Goal: Task Accomplishment & Management: Manage account settings

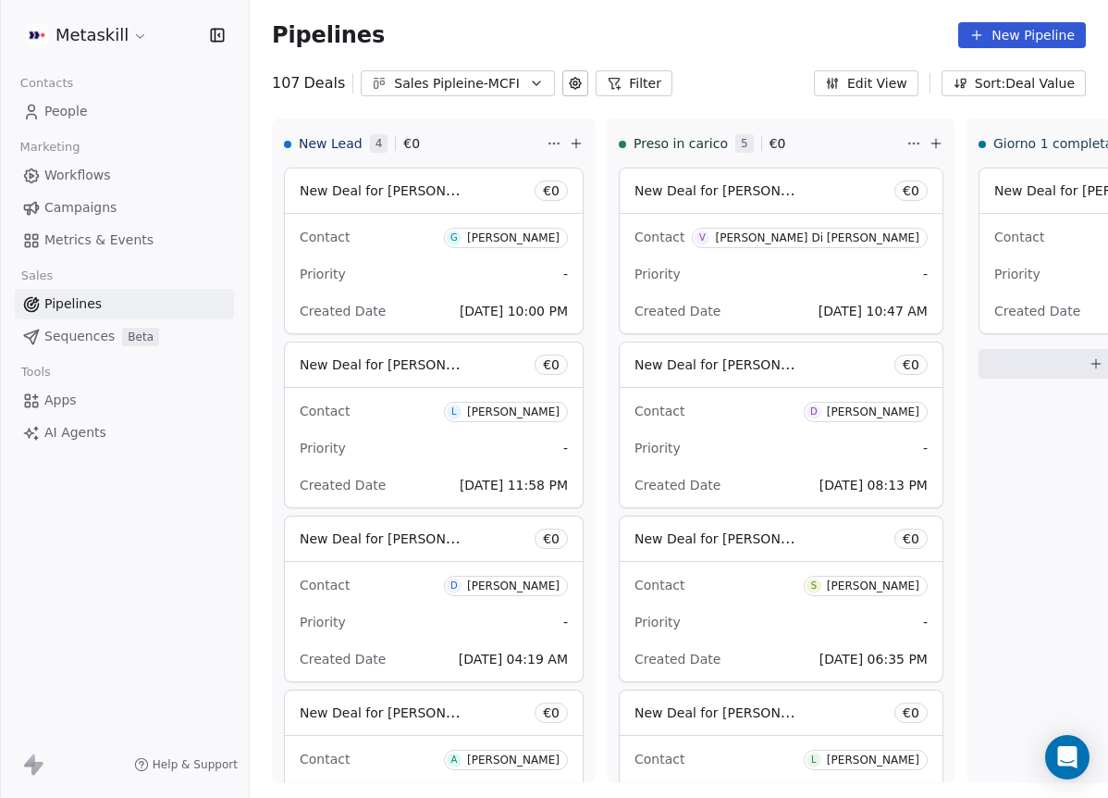
click at [517, 91] on button "Sales Pipleine-MCFI" at bounding box center [458, 83] width 194 height 26
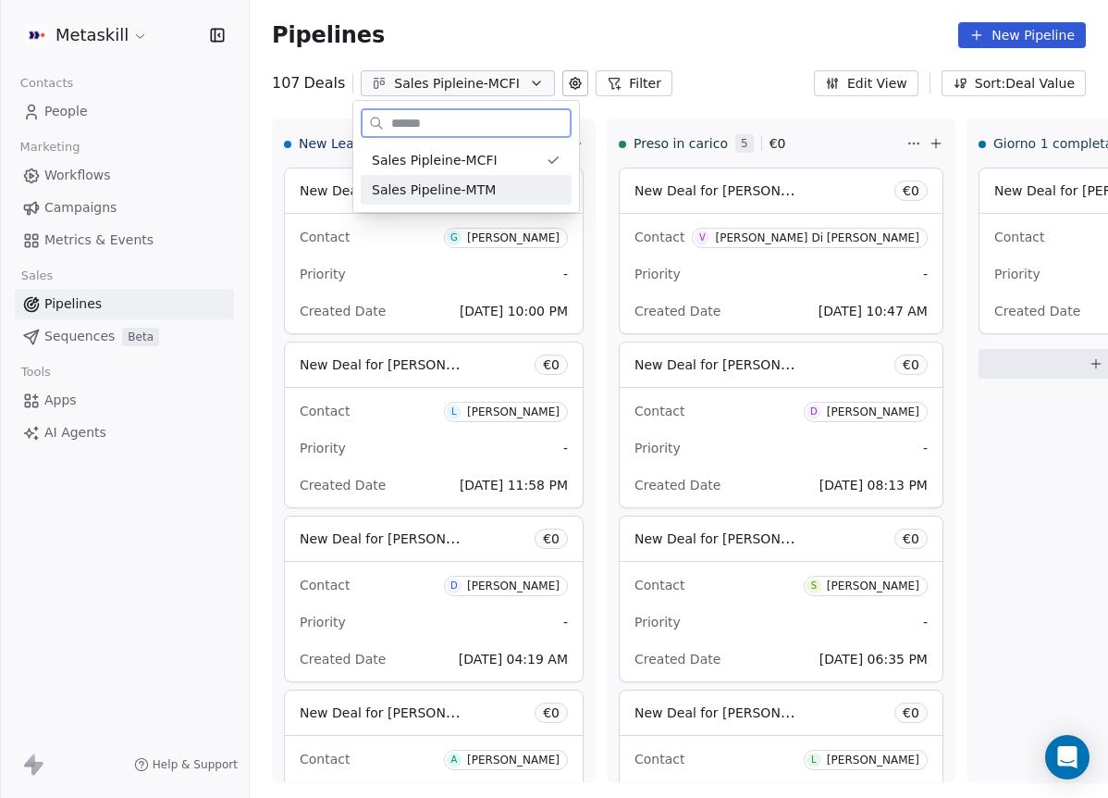
click at [489, 185] on span "Sales Pipeline-MTM" at bounding box center [434, 189] width 124 height 19
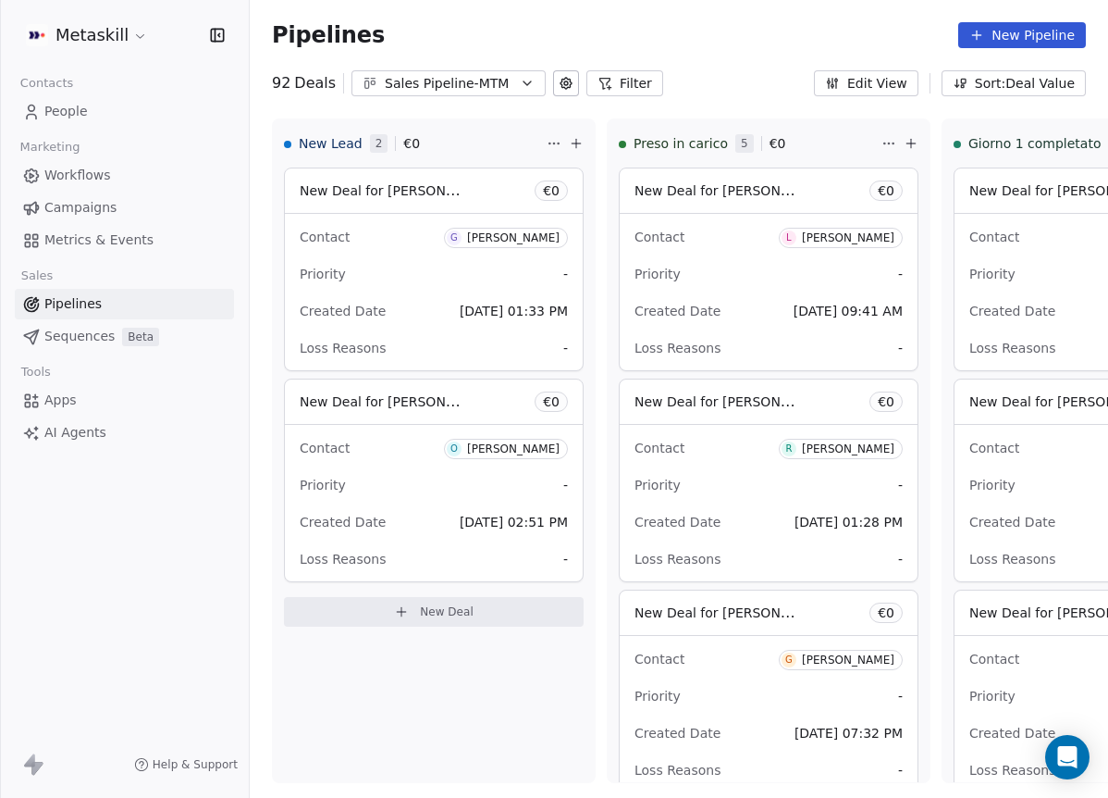
click at [493, 88] on div "Sales Pipeline-MTM" at bounding box center [449, 83] width 128 height 19
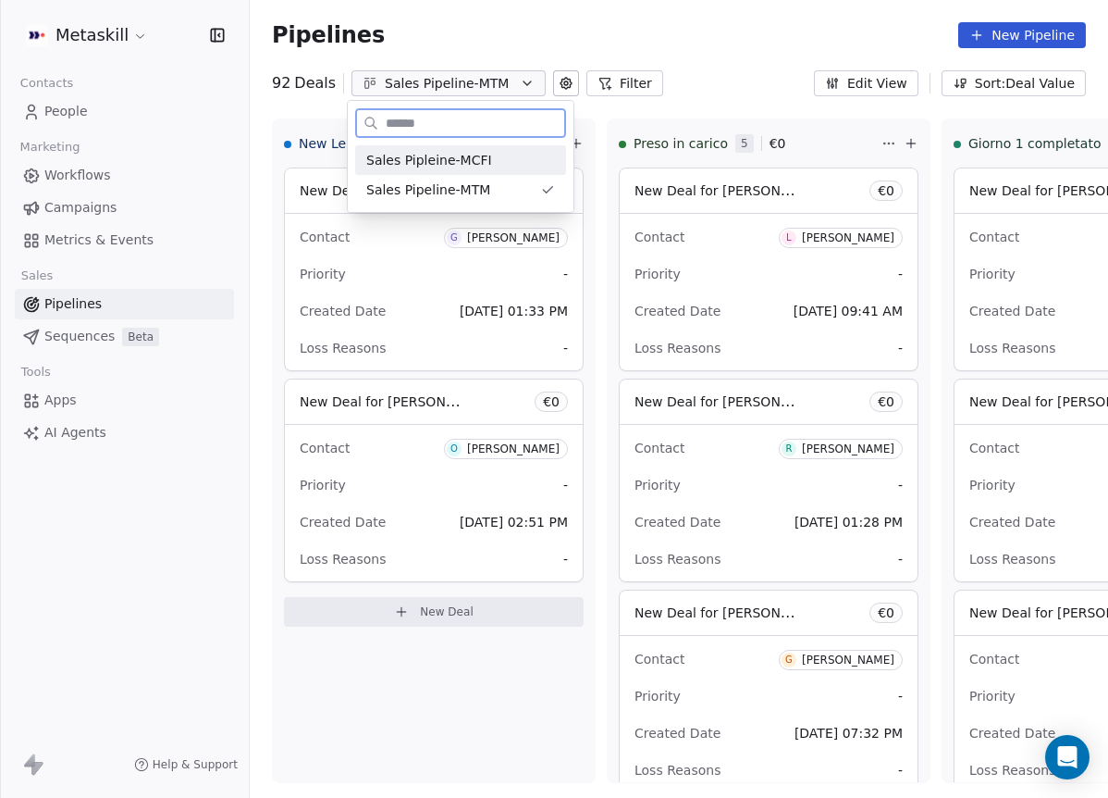
click at [497, 151] on div "Sales Pipleine-MCFI" at bounding box center [460, 160] width 189 height 19
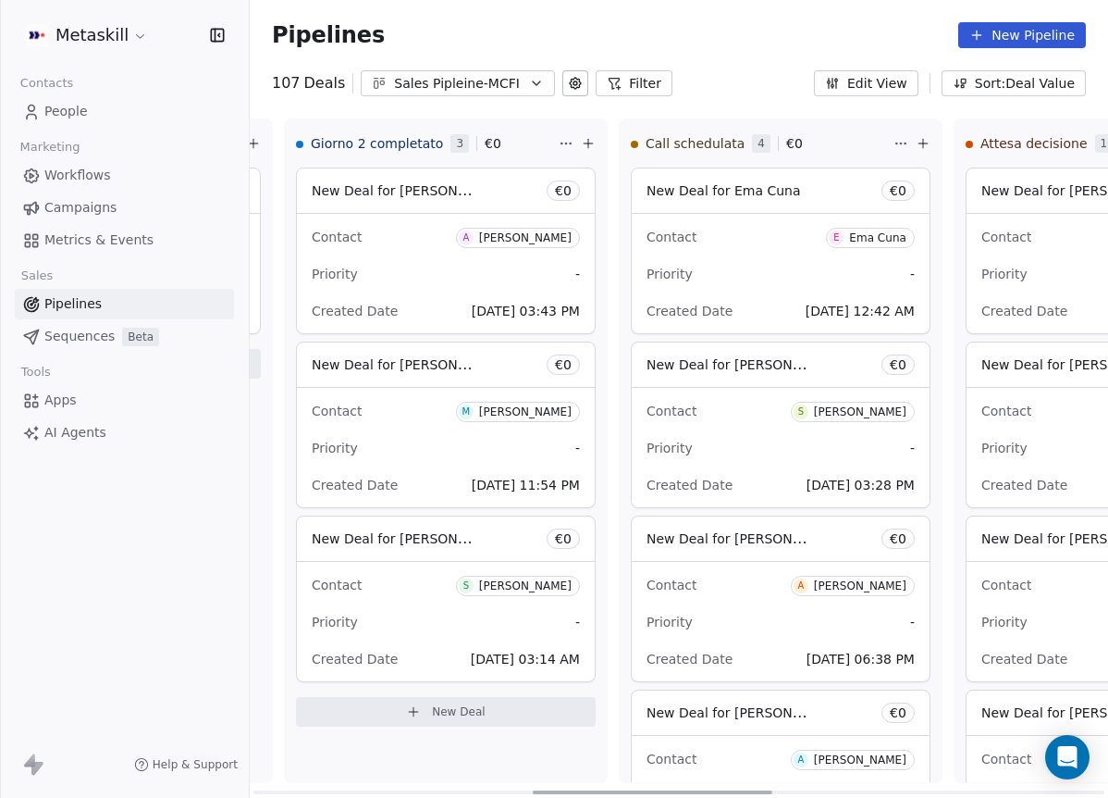
scroll to position [0, 1033]
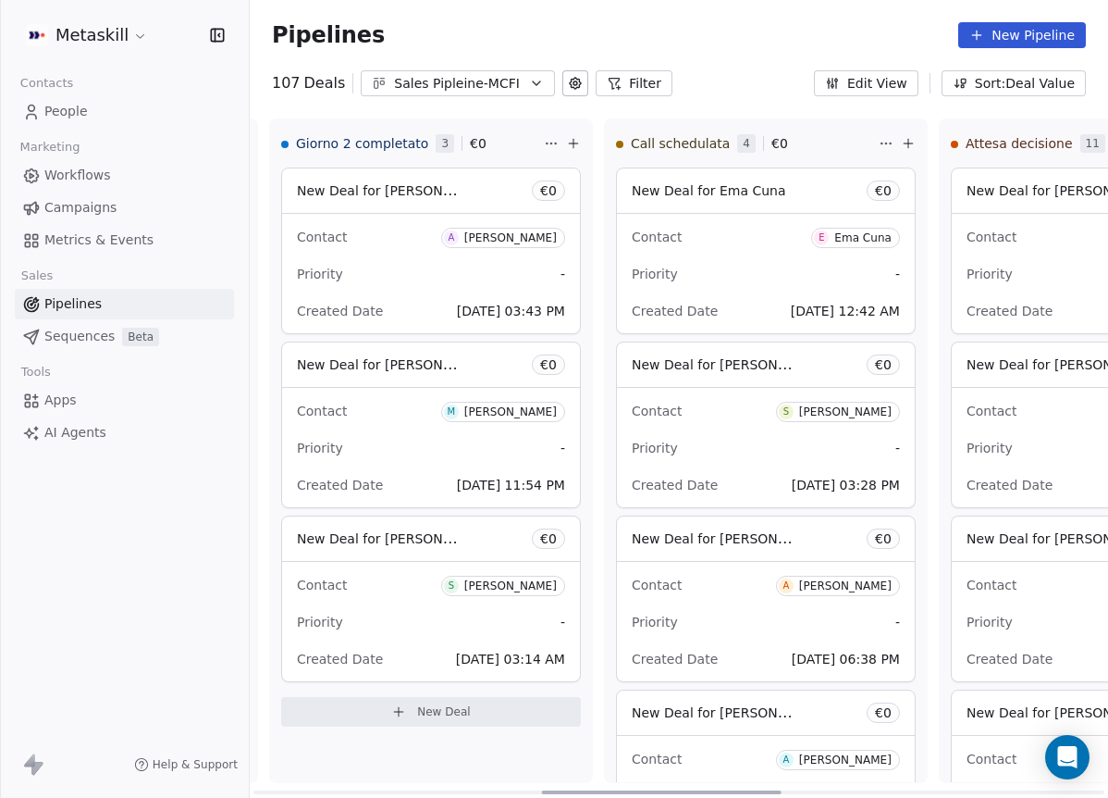
drag, startPoint x: 487, startPoint y: 786, endPoint x: 762, endPoint y: 760, distance: 277.0
click at [762, 790] on div at bounding box center [662, 792] width 240 height 4
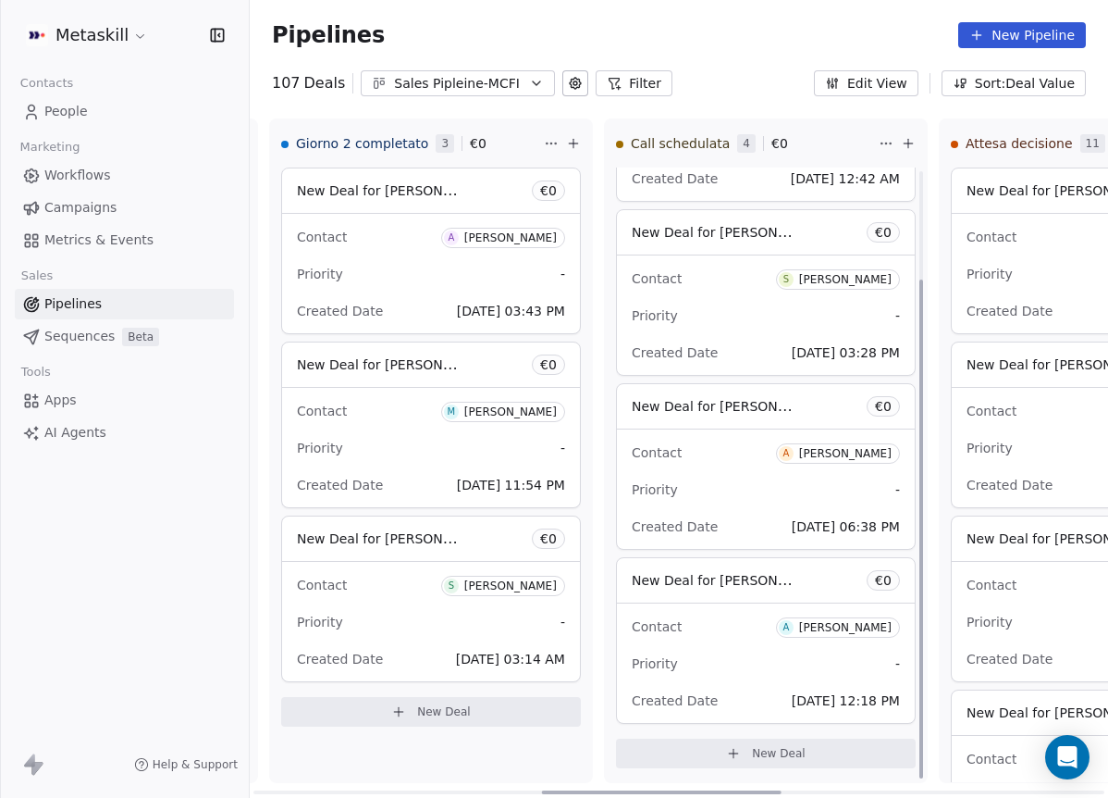
scroll to position [133, 0]
click at [440, 84] on div "Sales Pipleine-MCFI" at bounding box center [458, 83] width 128 height 19
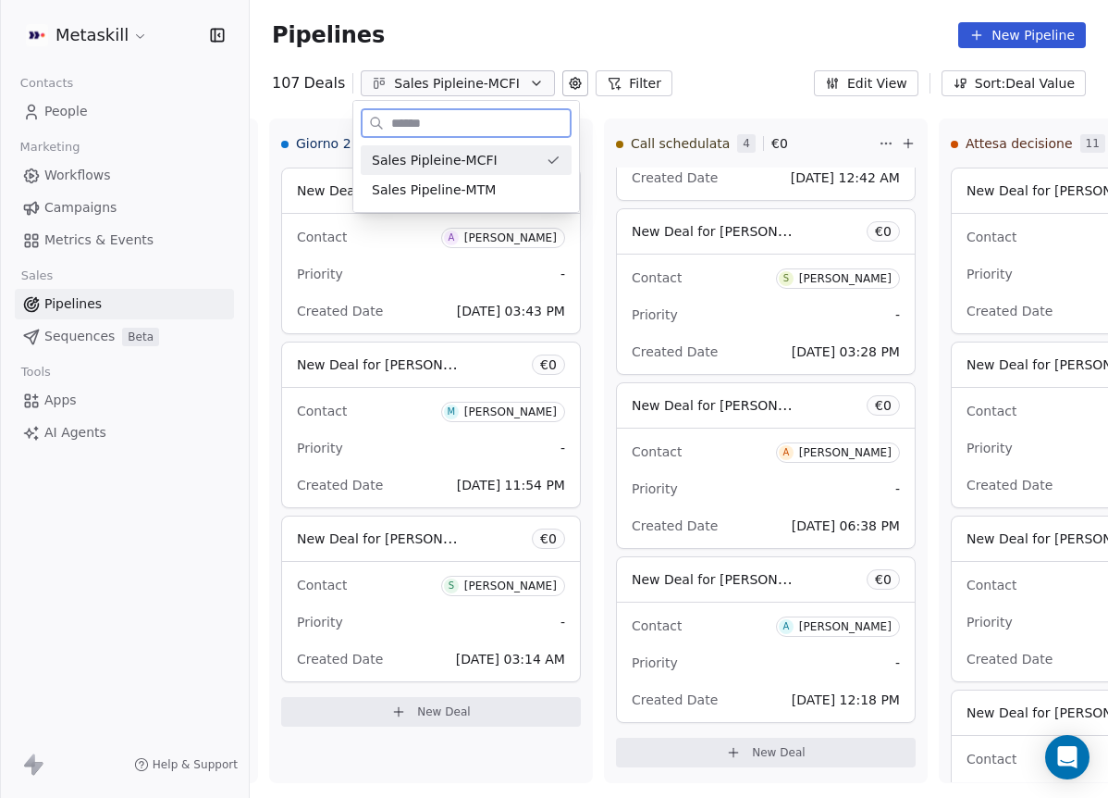
click at [465, 171] on div "Sales Pipleine-MCFI" at bounding box center [466, 160] width 211 height 30
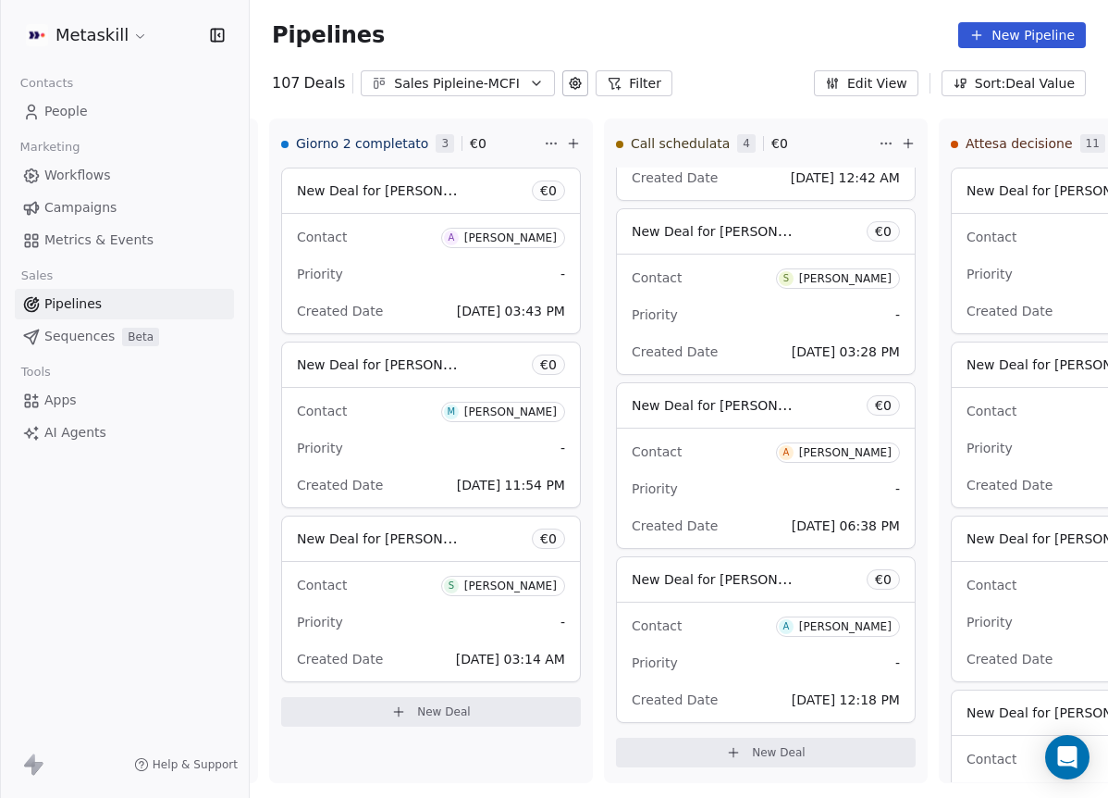
click at [456, 53] on div "Pipelines New Pipeline" at bounding box center [679, 35] width 859 height 70
click at [464, 79] on div "Sales Pipleine-MCFI" at bounding box center [458, 83] width 128 height 19
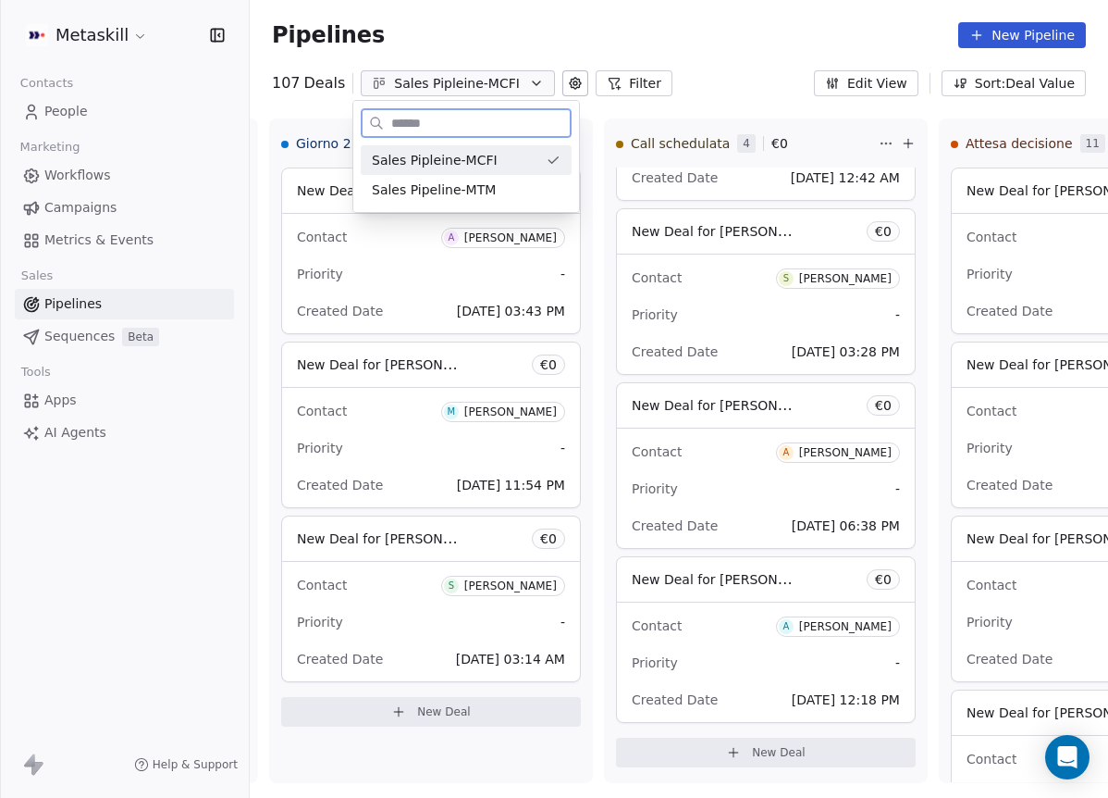
click at [487, 190] on span "Sales Pipeline-MTM" at bounding box center [434, 189] width 124 height 19
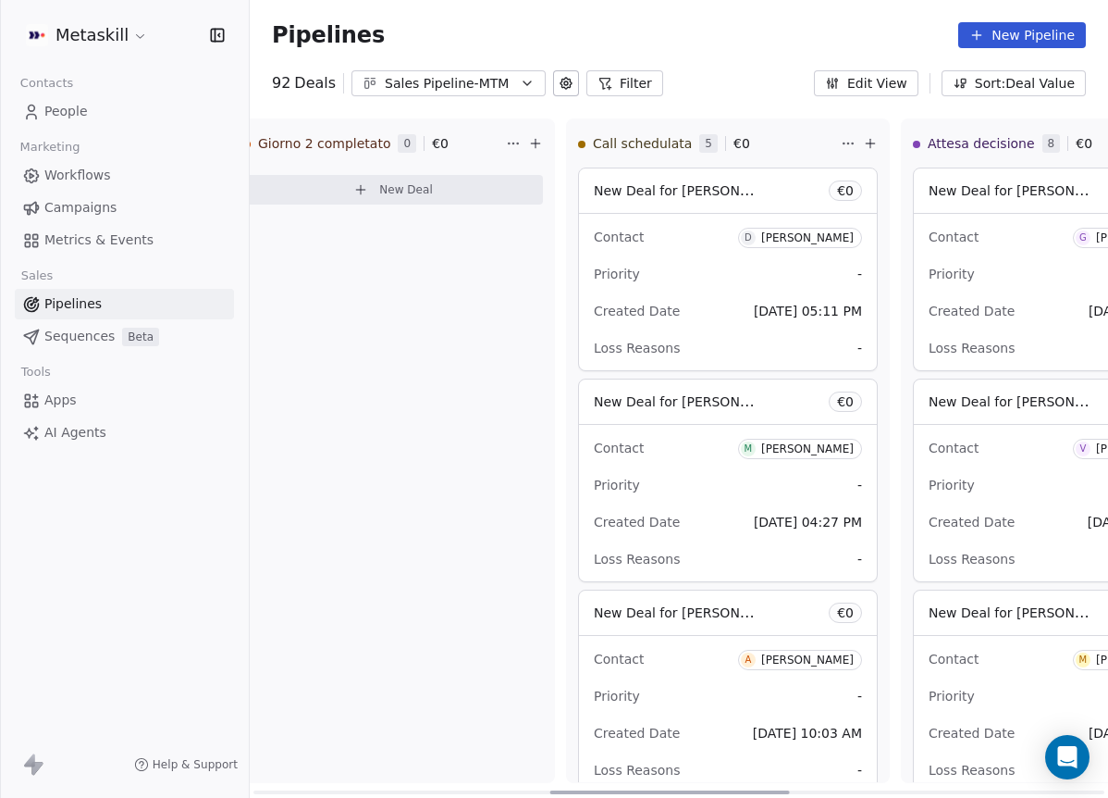
scroll to position [0, 1062]
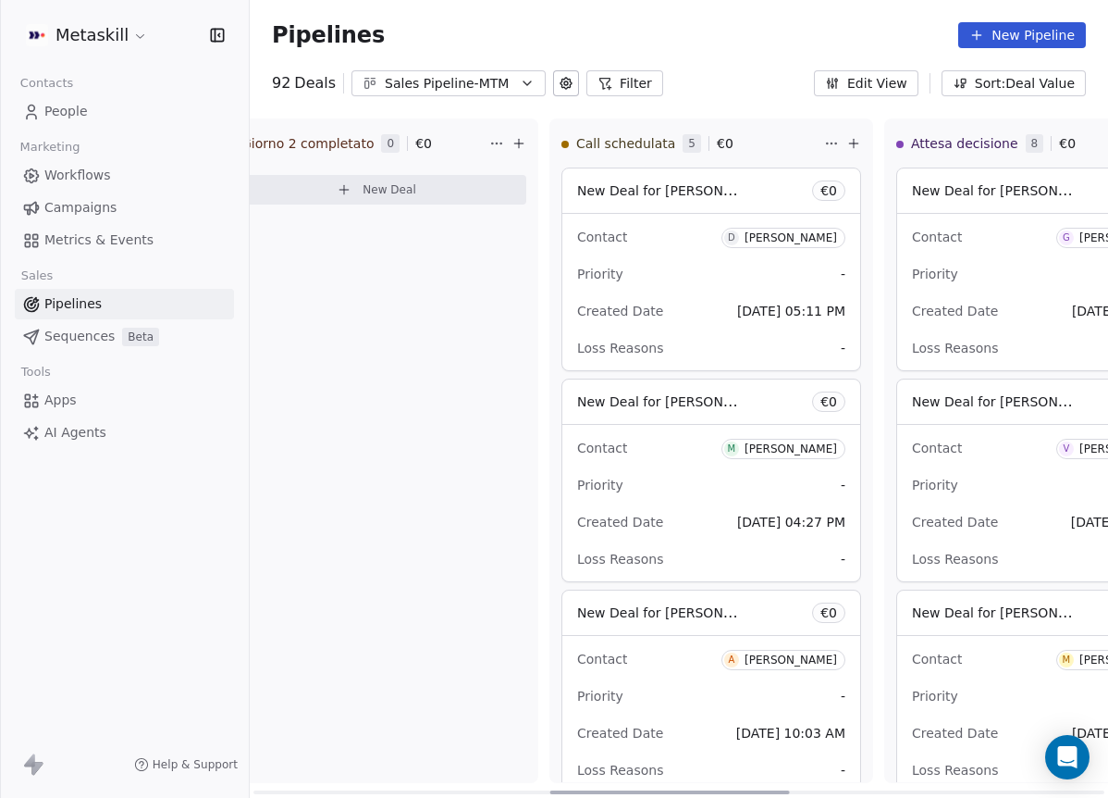
drag, startPoint x: 481, startPoint y: 791, endPoint x: 768, endPoint y: 749, distance: 290.0
click at [777, 790] on div at bounding box center [671, 792] width 240 height 4
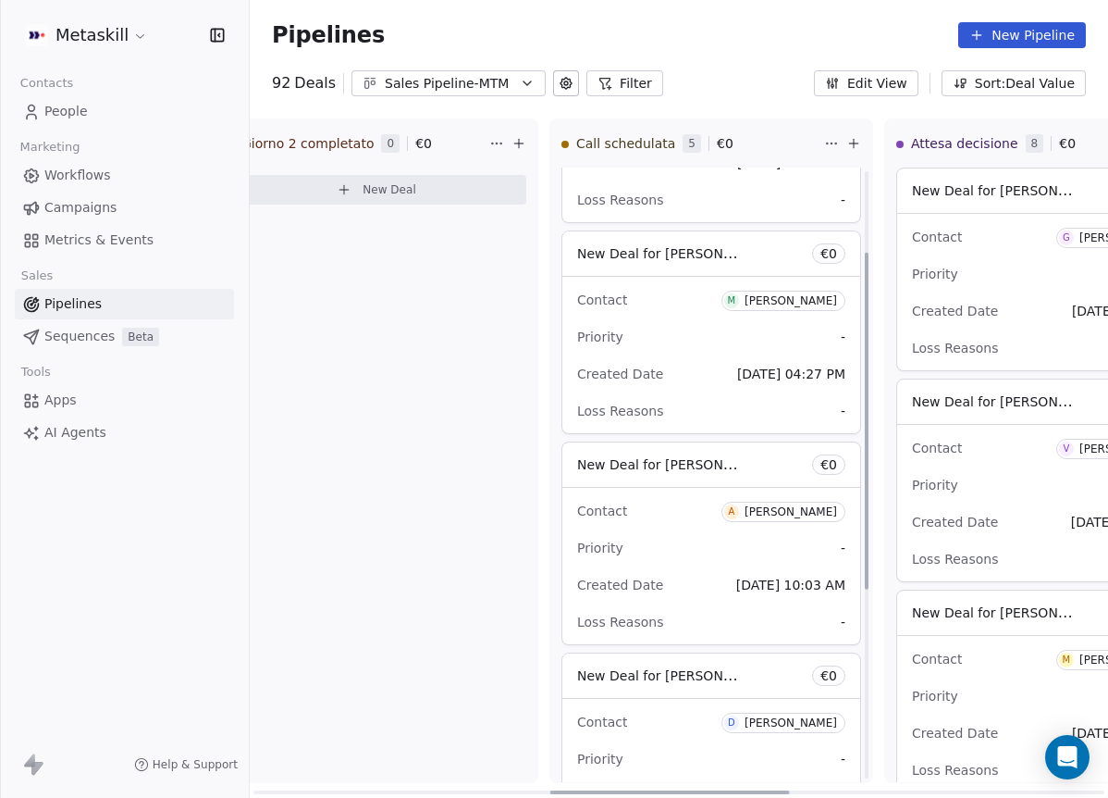
scroll to position [0, 0]
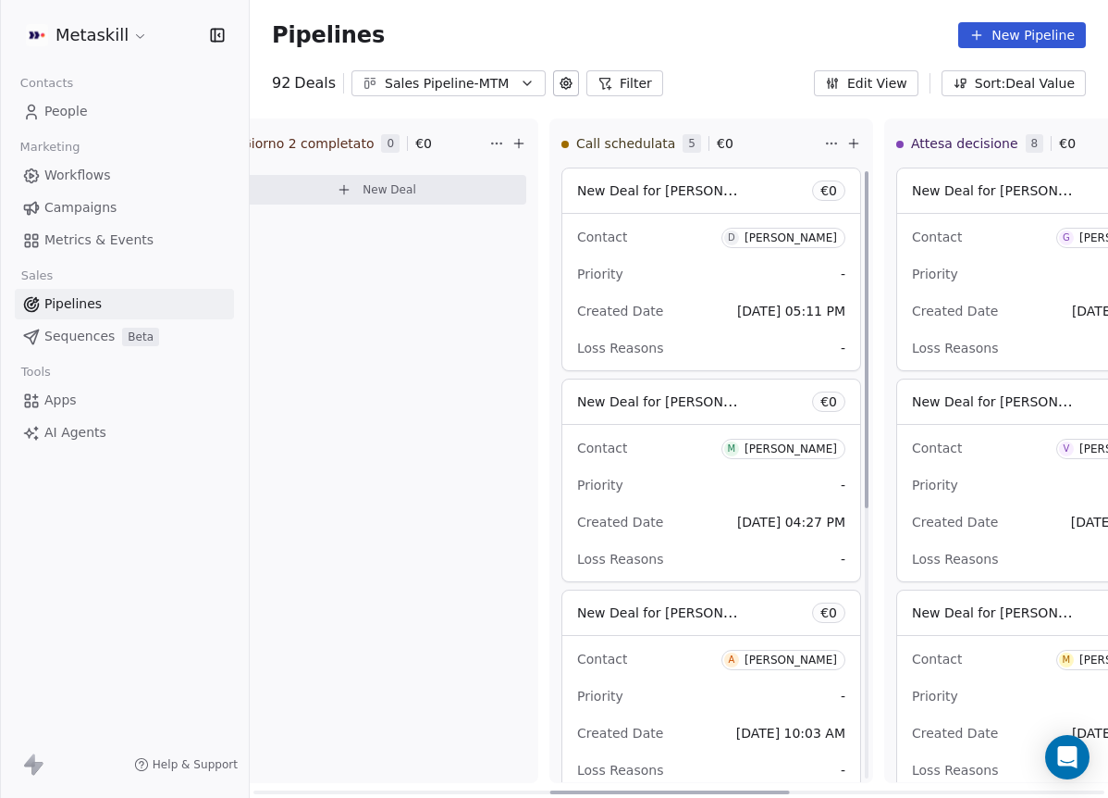
click at [786, 436] on span "M [PERSON_NAME]" at bounding box center [784, 447] width 124 height 23
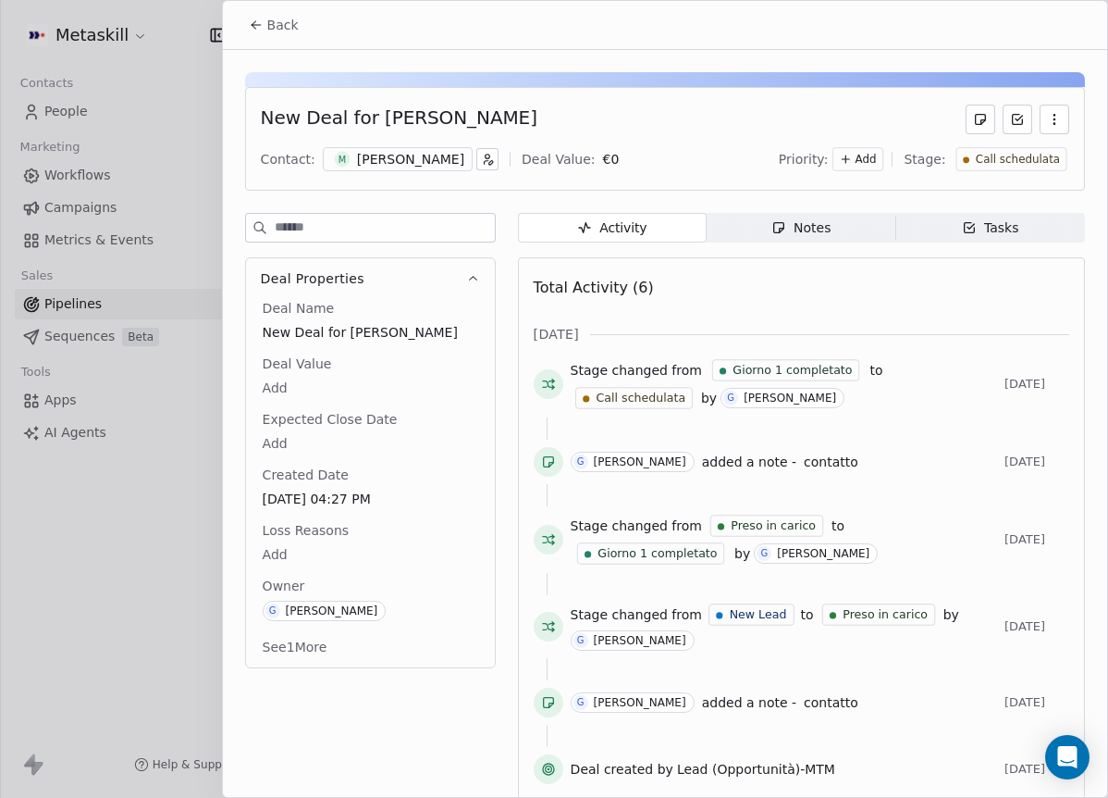
click at [425, 147] on div "M [PERSON_NAME]" at bounding box center [398, 159] width 150 height 24
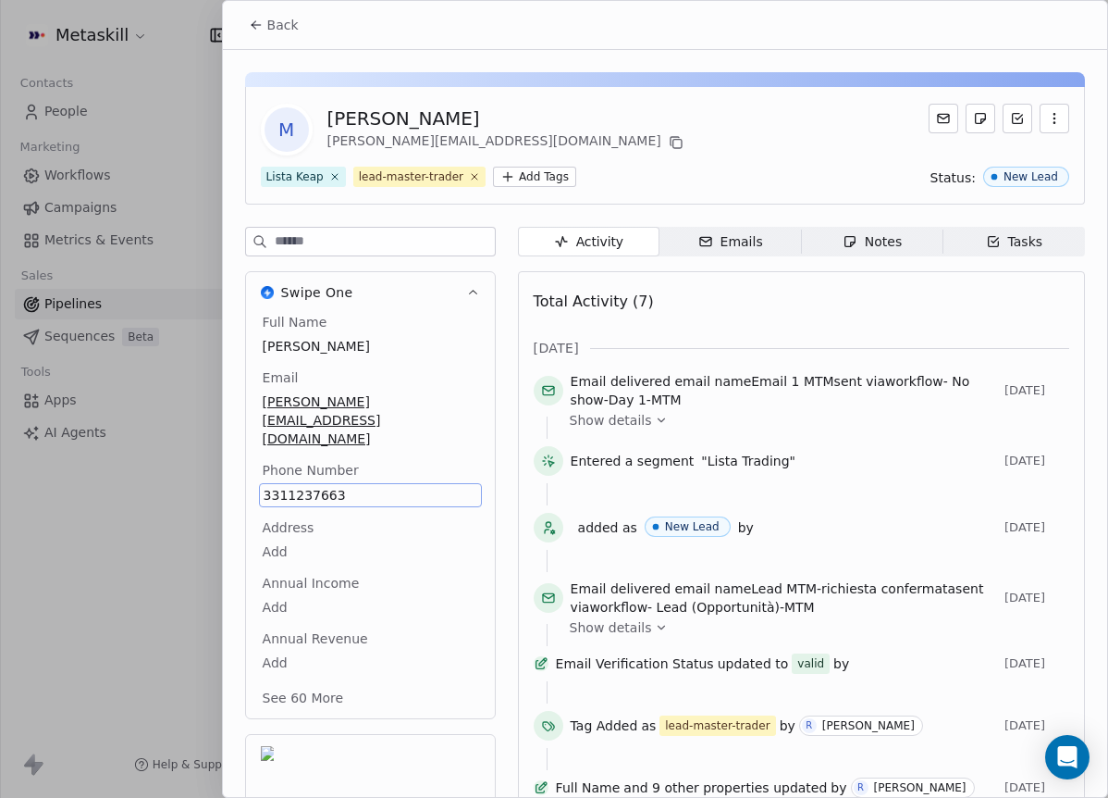
click at [300, 6] on div "Back" at bounding box center [665, 25] width 885 height 48
click at [294, 24] on span "Back" at bounding box center [282, 25] width 31 height 19
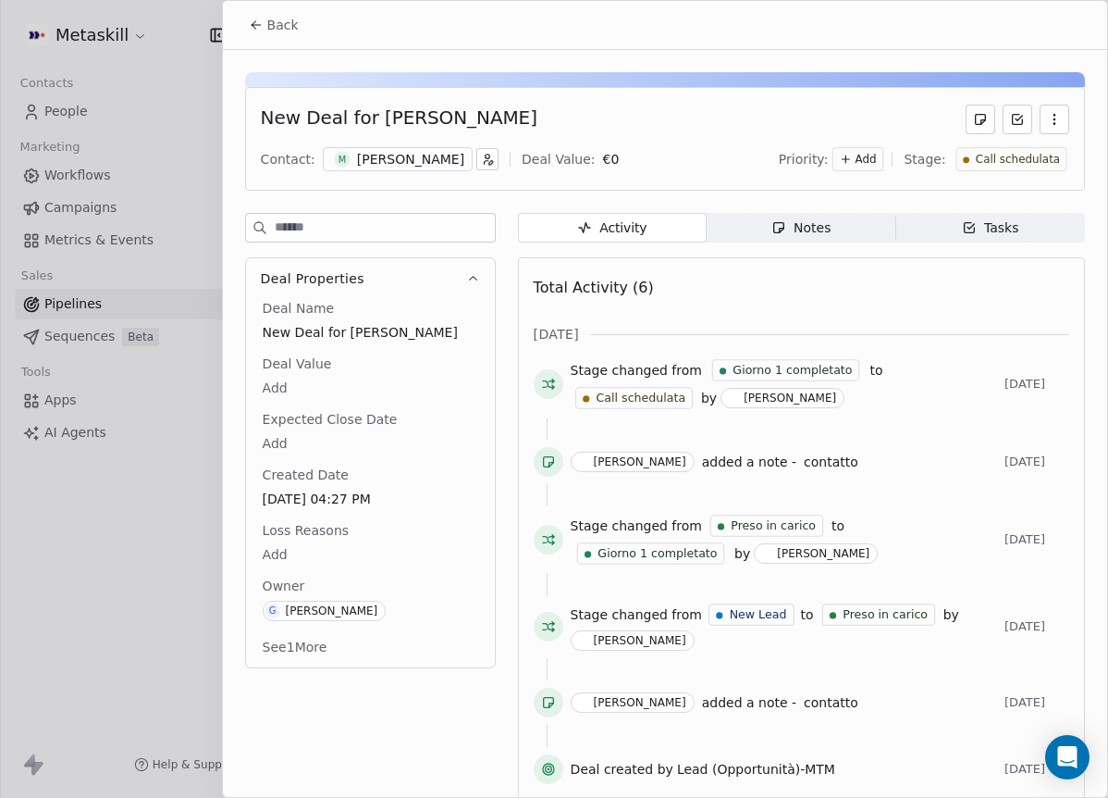
click at [794, 220] on div "Notes" at bounding box center [801, 227] width 59 height 19
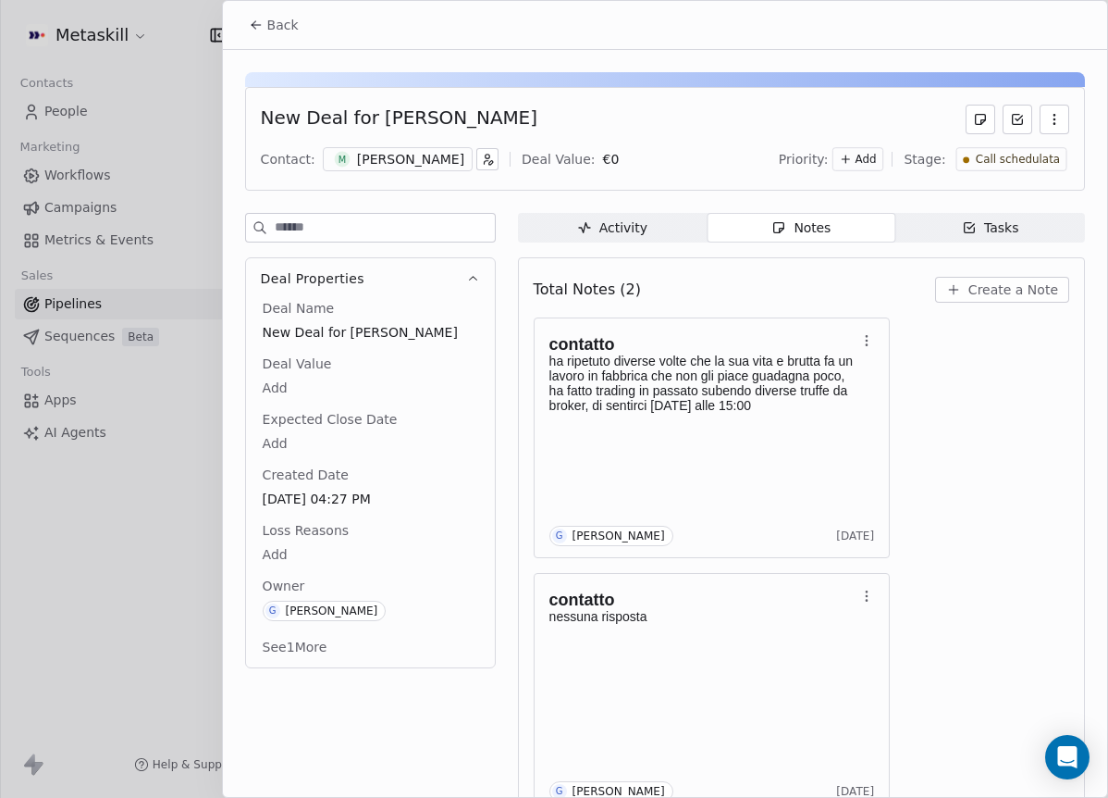
click at [969, 284] on span "Create a Note" at bounding box center [1014, 289] width 90 height 19
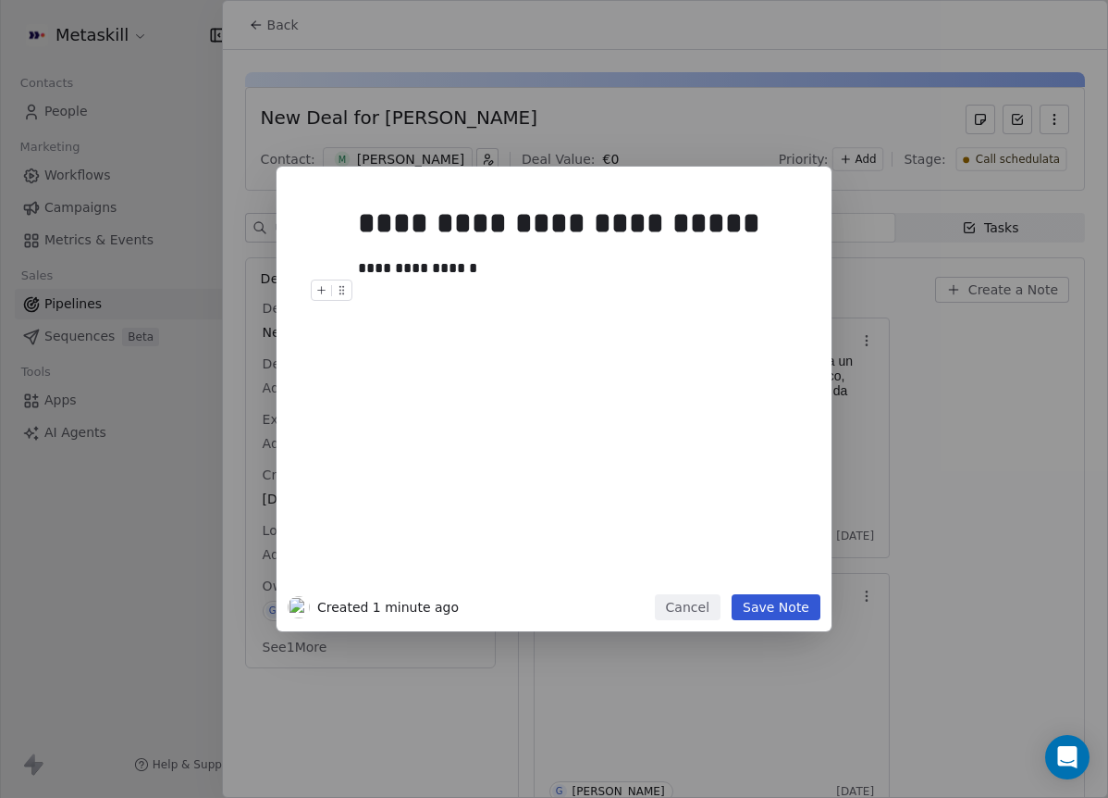
click at [786, 606] on button "Save Note" at bounding box center [776, 607] width 89 height 26
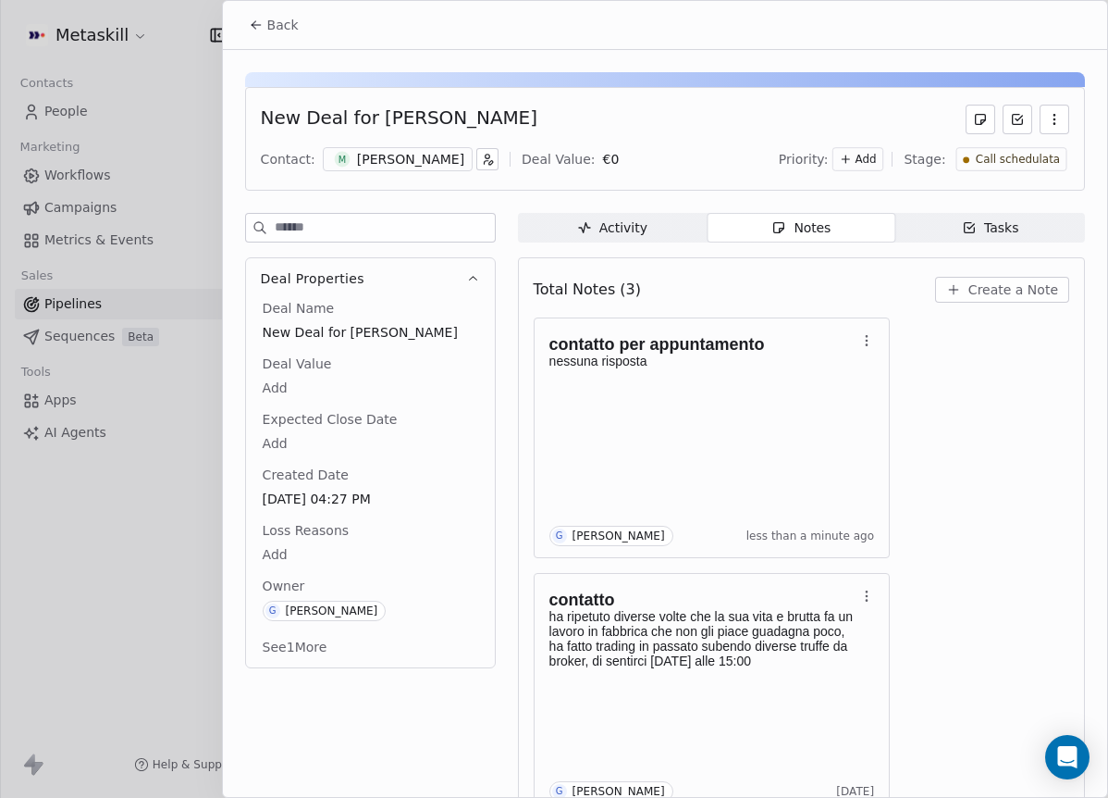
click at [1011, 155] on span "Call schedulata" at bounding box center [1017, 160] width 84 height 16
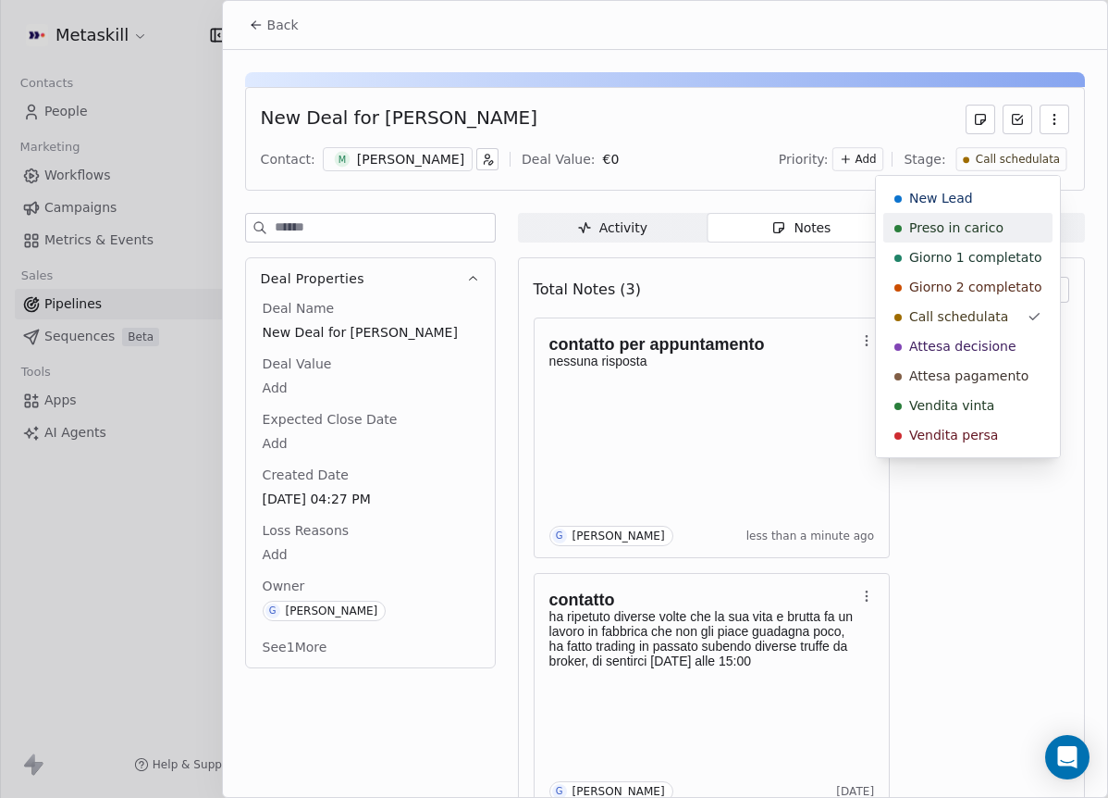
click at [969, 226] on span "Preso in carico" at bounding box center [957, 227] width 94 height 19
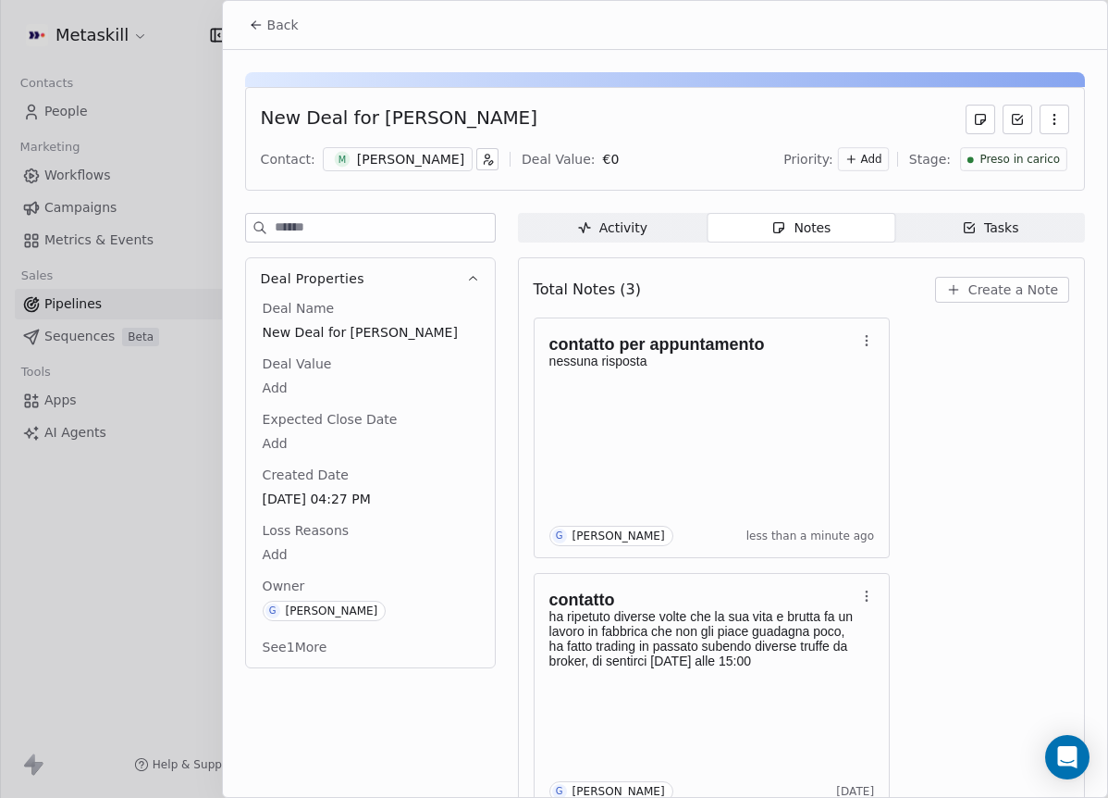
click at [274, 18] on span "Back" at bounding box center [282, 25] width 31 height 19
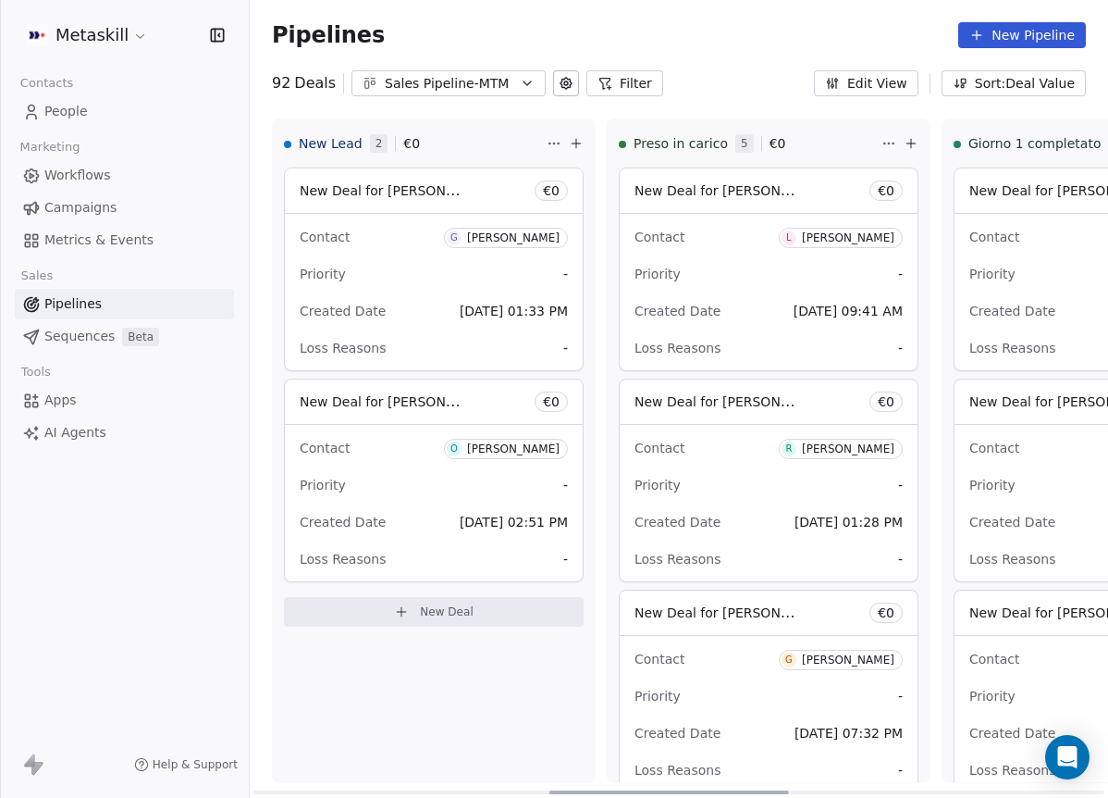
drag, startPoint x: 587, startPoint y: 786, endPoint x: 292, endPoint y: 280, distance: 585.4
click at [550, 790] on div at bounding box center [670, 792] width 240 height 4
click at [440, 94] on button "Sales Pipeline-MTM" at bounding box center [449, 83] width 194 height 26
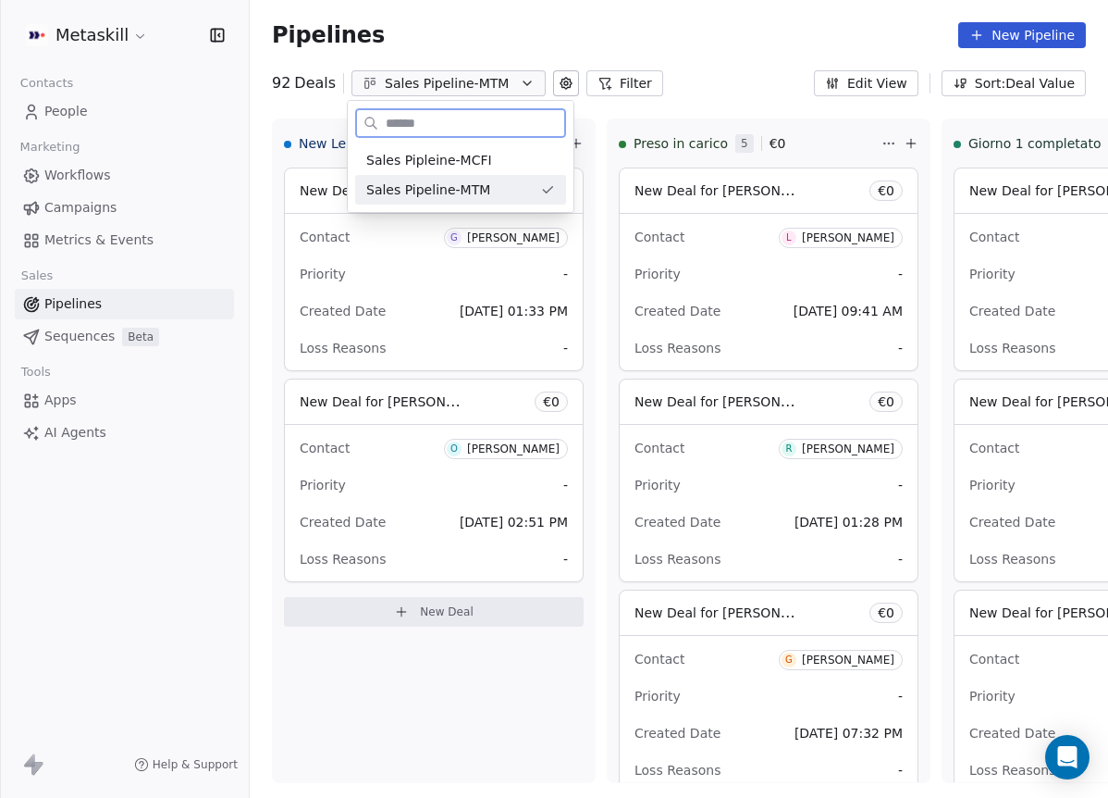
click at [489, 165] on div "Sales Pipleine-MCFI" at bounding box center [460, 160] width 189 height 19
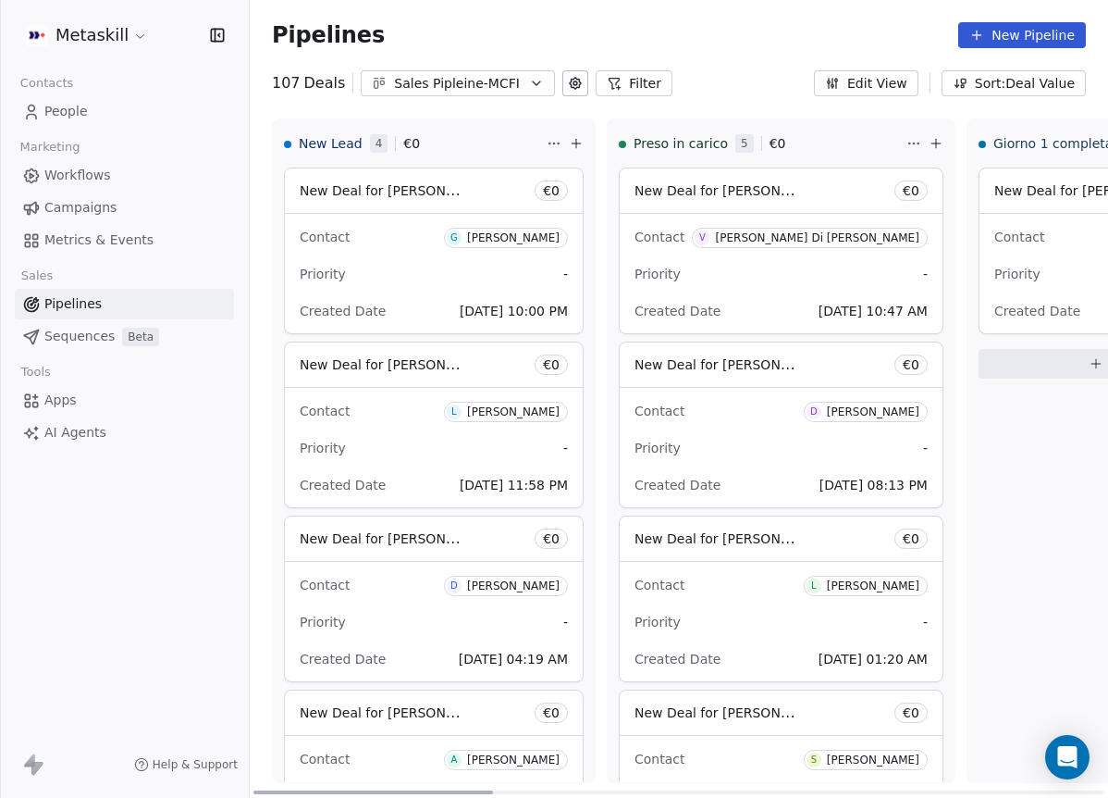
click at [535, 221] on div "Contact G [PERSON_NAME]" at bounding box center [434, 236] width 268 height 31
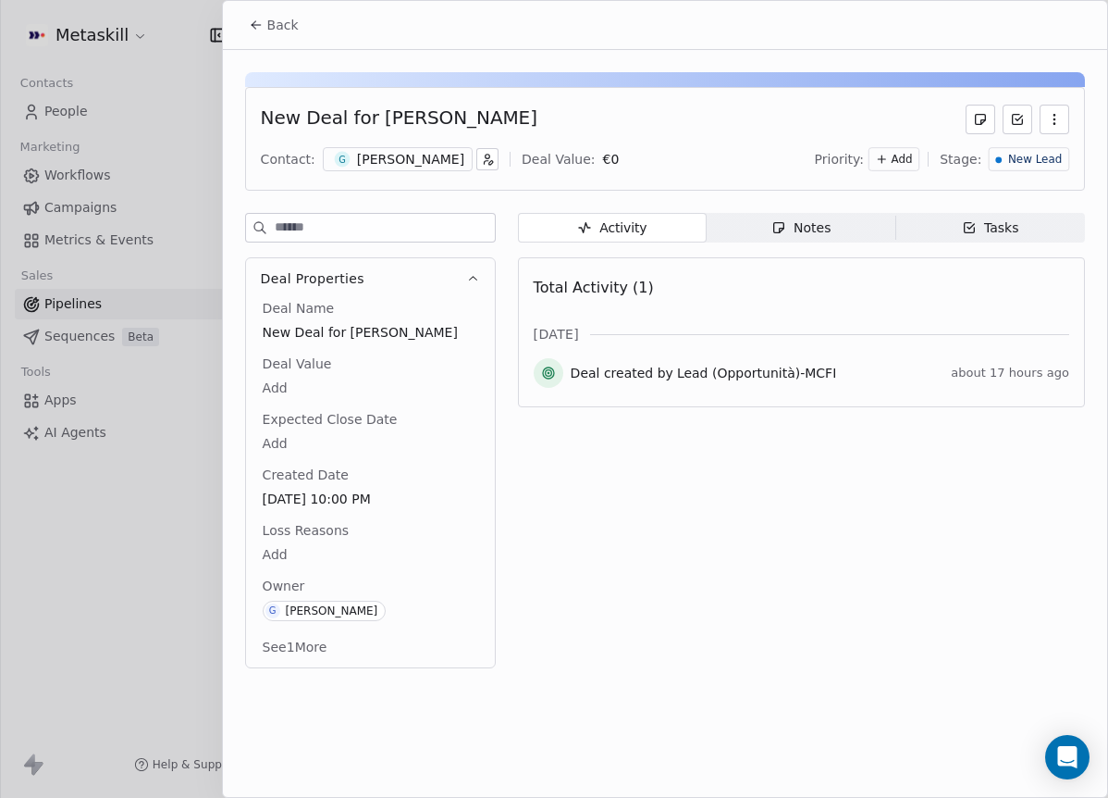
click at [388, 139] on div "New Deal for [PERSON_NAME] Contact: G [PERSON_NAME] Deal Value: € 0 Priority: A…" at bounding box center [665, 139] width 840 height 104
click at [400, 155] on div "[PERSON_NAME]" at bounding box center [410, 159] width 107 height 19
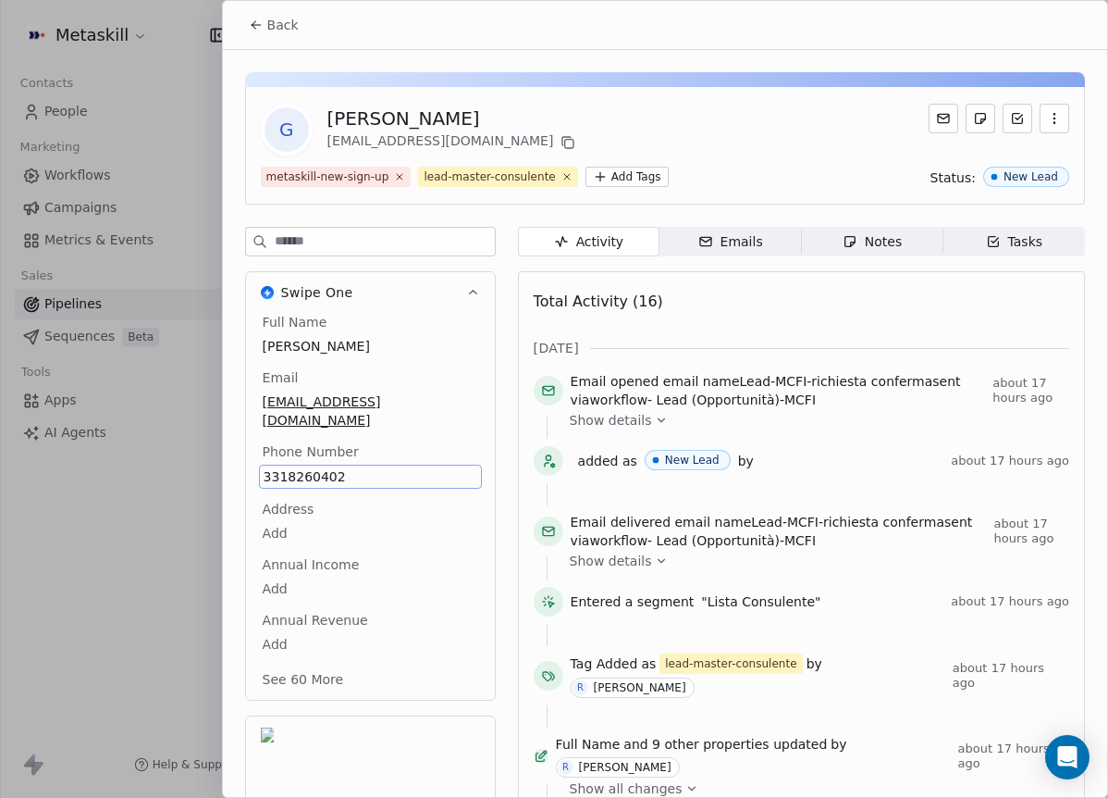
scroll to position [59, 0]
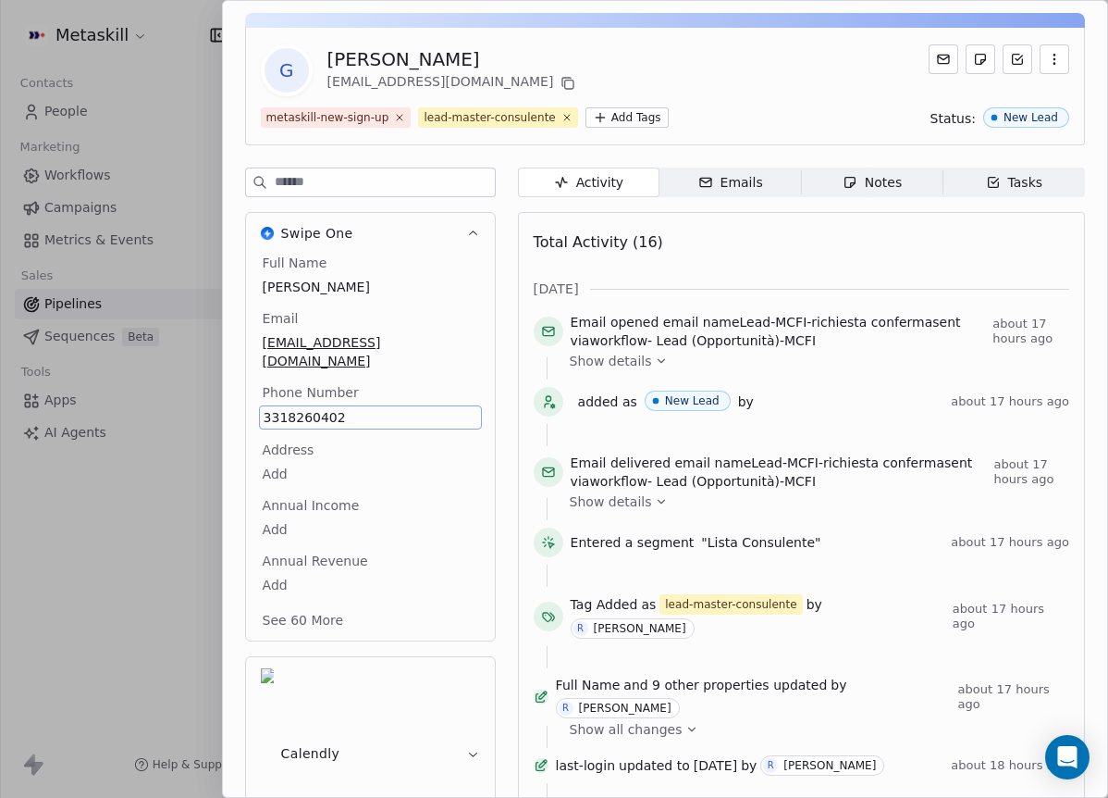
drag, startPoint x: 555, startPoint y: 50, endPoint x: 569, endPoint y: 49, distance: 13.9
click at [556, 50] on div "G [PERSON_NAME] [EMAIL_ADDRESS][DOMAIN_NAME]" at bounding box center [665, 70] width 809 height 52
click at [557, 87] on button at bounding box center [568, 83] width 22 height 22
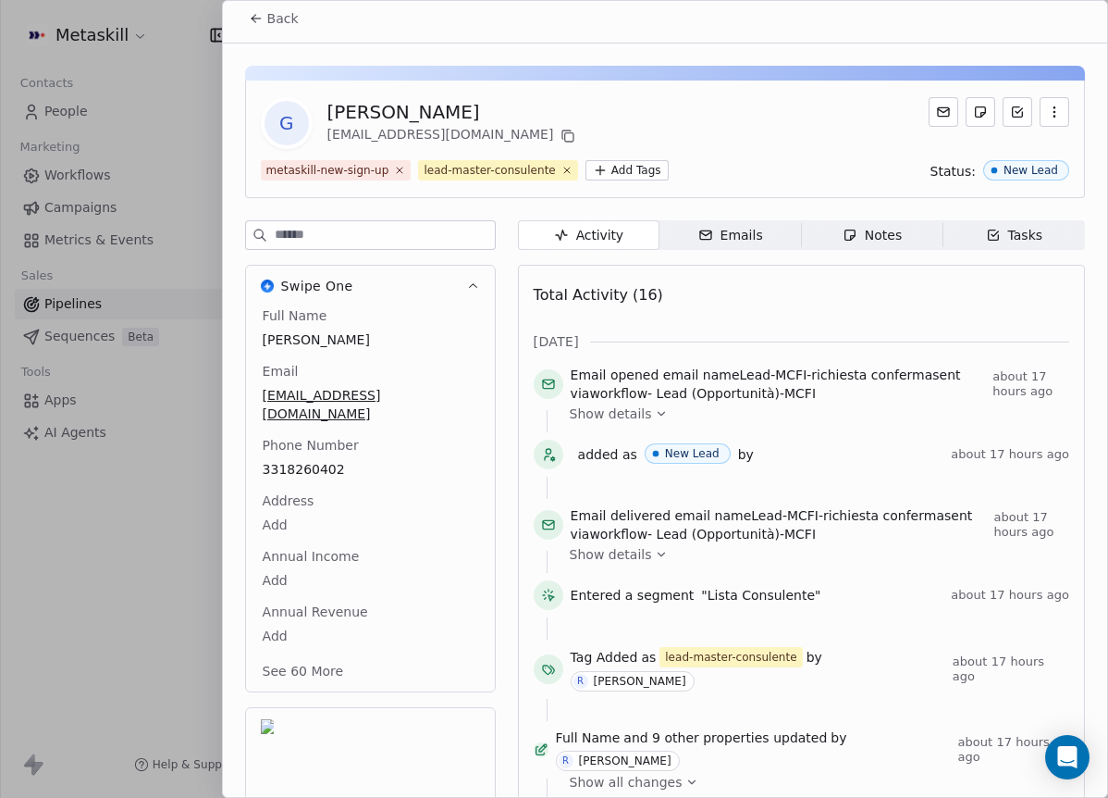
scroll to position [0, 0]
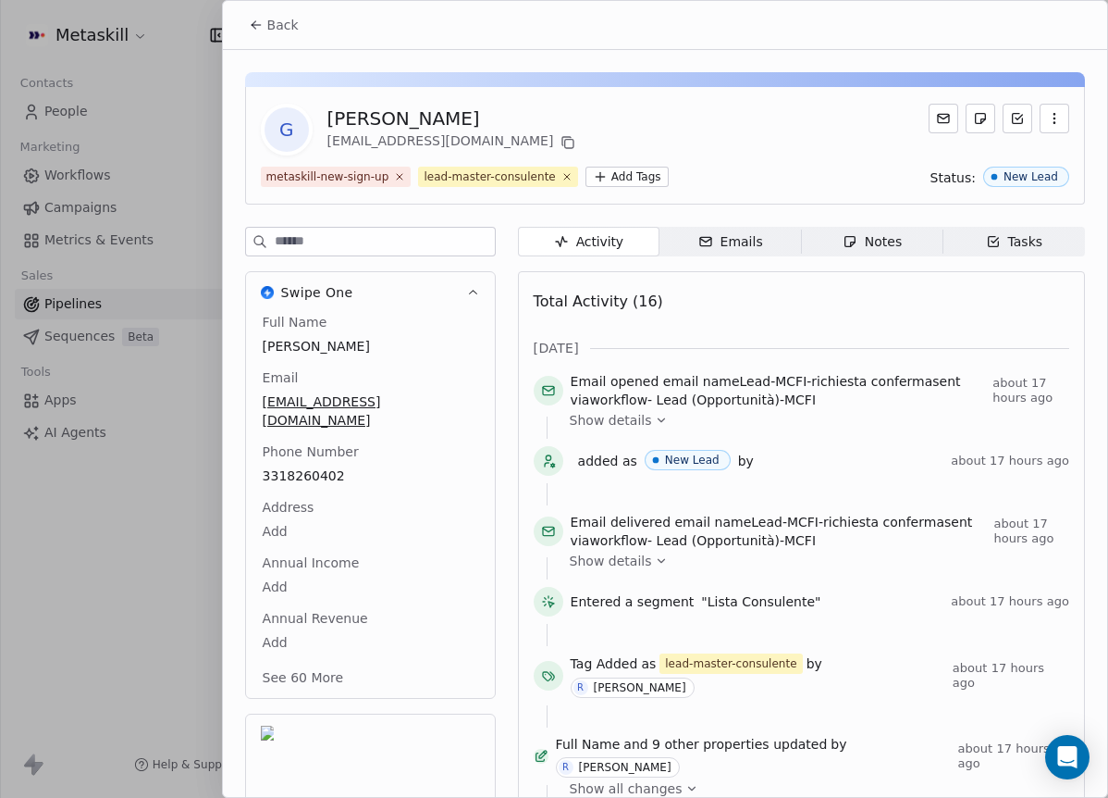
click at [279, 60] on div "G [PERSON_NAME] [EMAIL_ADDRESS][DOMAIN_NAME] metaskill-new-sign-up lead-master-…" at bounding box center [665, 745] width 885 height 1391
click at [278, 18] on span "Back" at bounding box center [282, 25] width 31 height 19
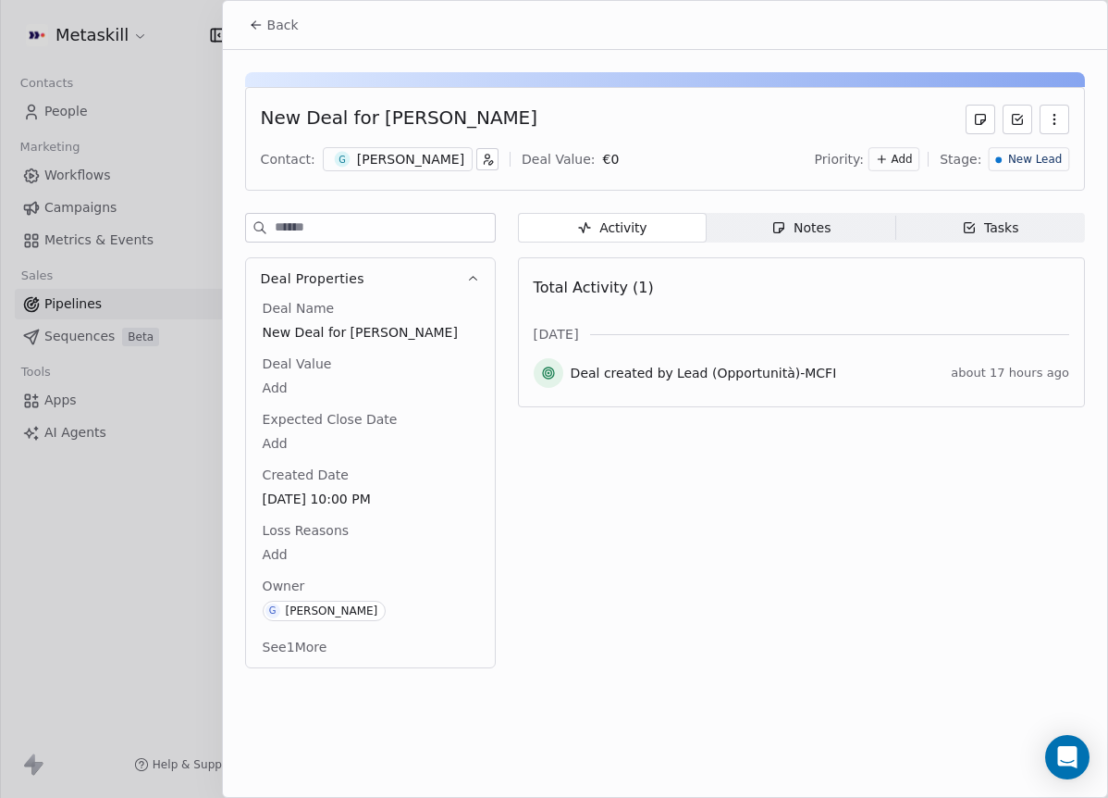
click at [810, 221] on div "Notes" at bounding box center [801, 227] width 59 height 19
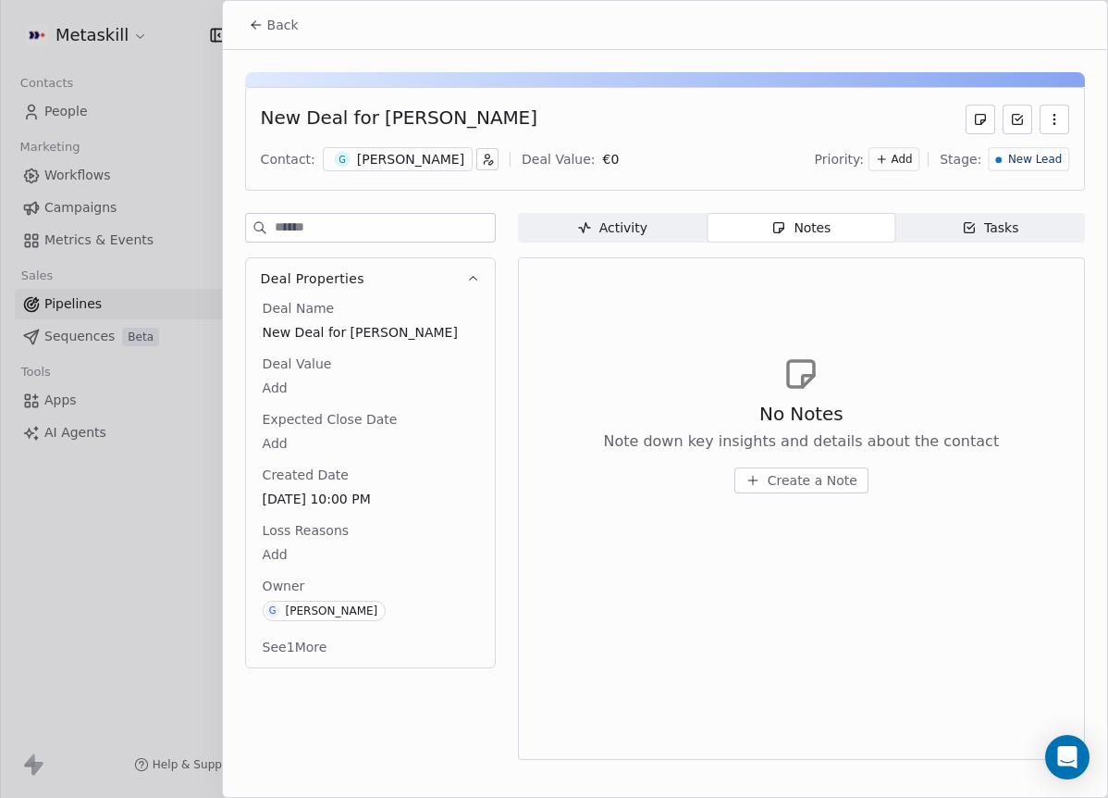
click at [806, 477] on span "Create a Note" at bounding box center [813, 480] width 90 height 19
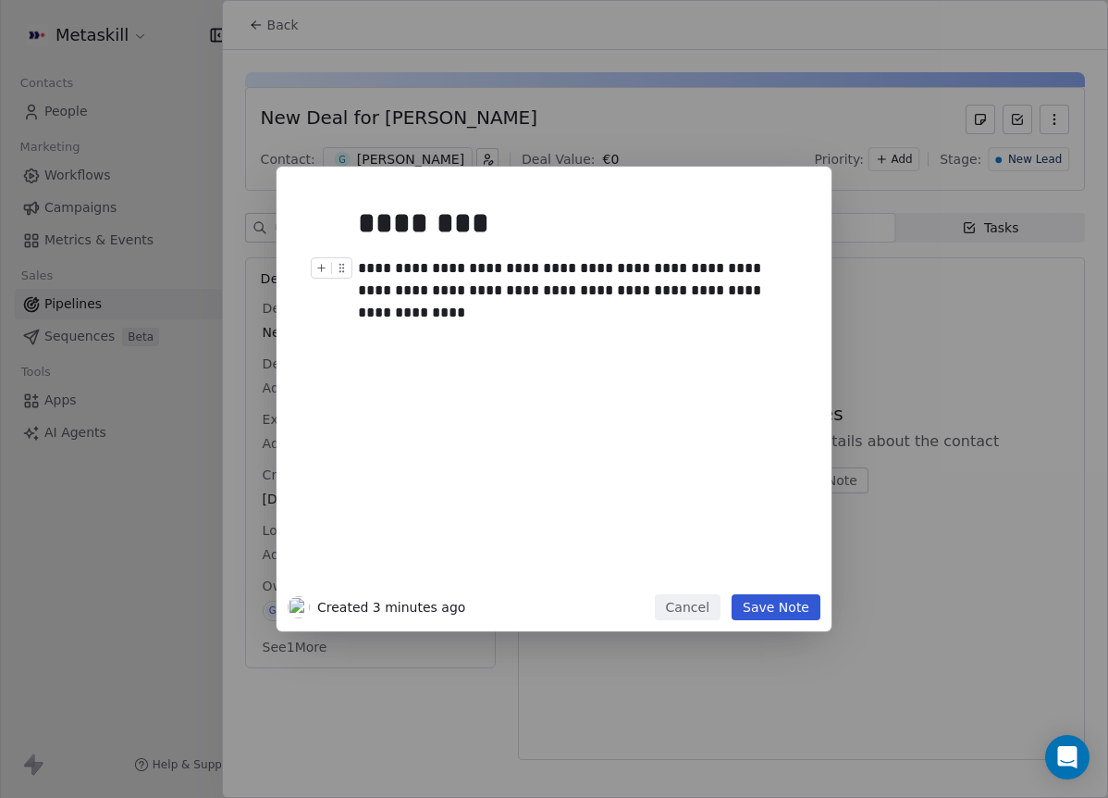
click at [692, 258] on div "**********" at bounding box center [575, 279] width 434 height 44
click at [729, 320] on div at bounding box center [582, 313] width 448 height 22
click at [743, 305] on div at bounding box center [582, 313] width 448 height 22
click at [753, 291] on div "**********" at bounding box center [575, 279] width 434 height 44
click at [686, 262] on div "**********" at bounding box center [575, 279] width 434 height 44
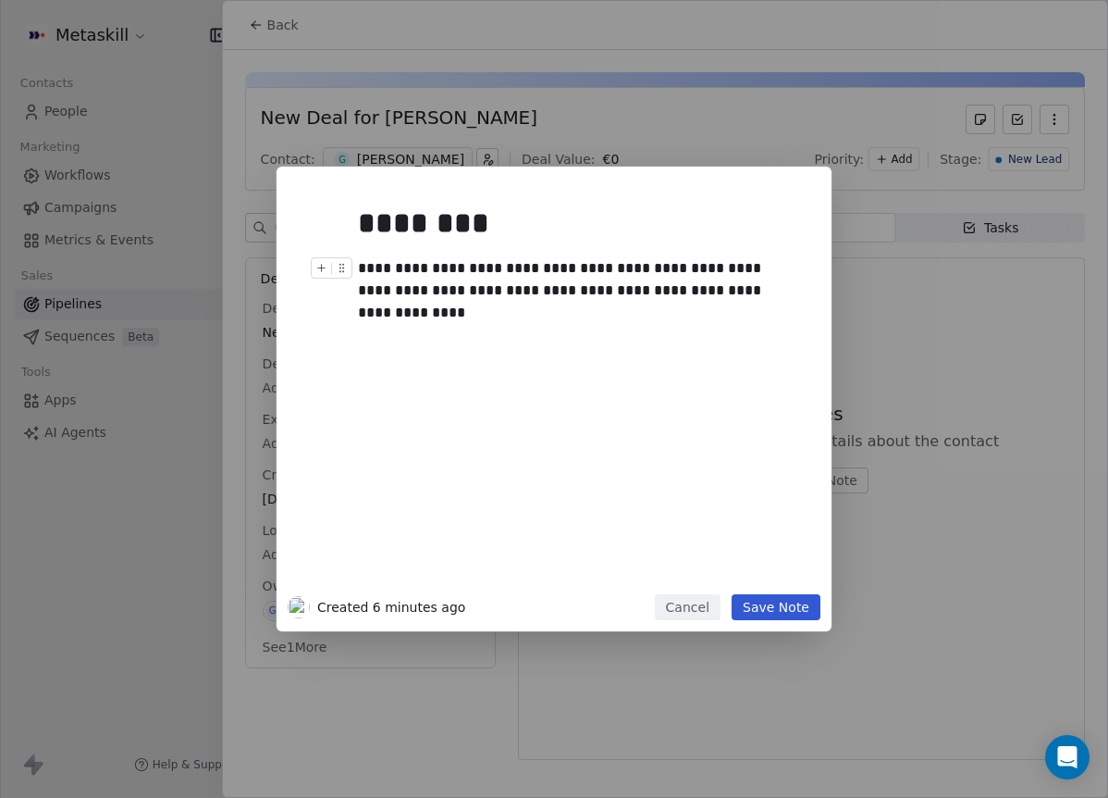
click at [714, 294] on div "**********" at bounding box center [575, 279] width 434 height 44
click at [728, 290] on div "**********" at bounding box center [575, 279] width 434 height 44
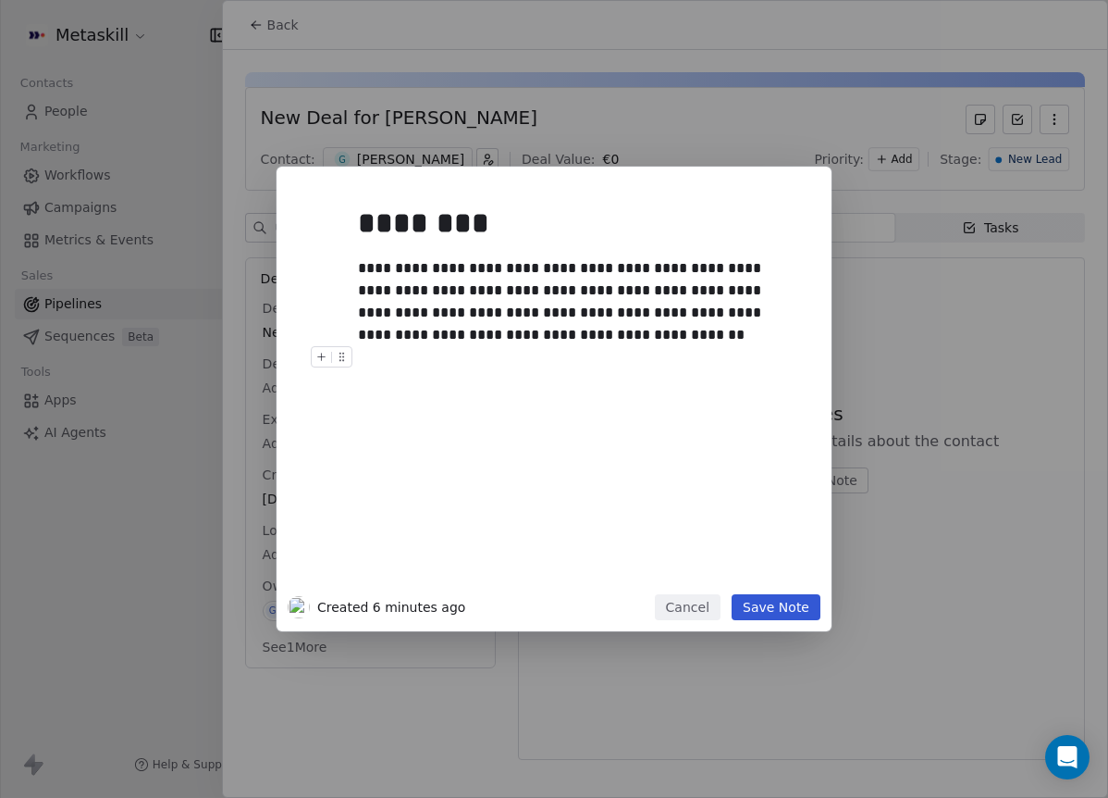
click at [795, 624] on div "**********" at bounding box center [554, 399] width 555 height 464
click at [800, 605] on button "Save Note" at bounding box center [776, 607] width 89 height 26
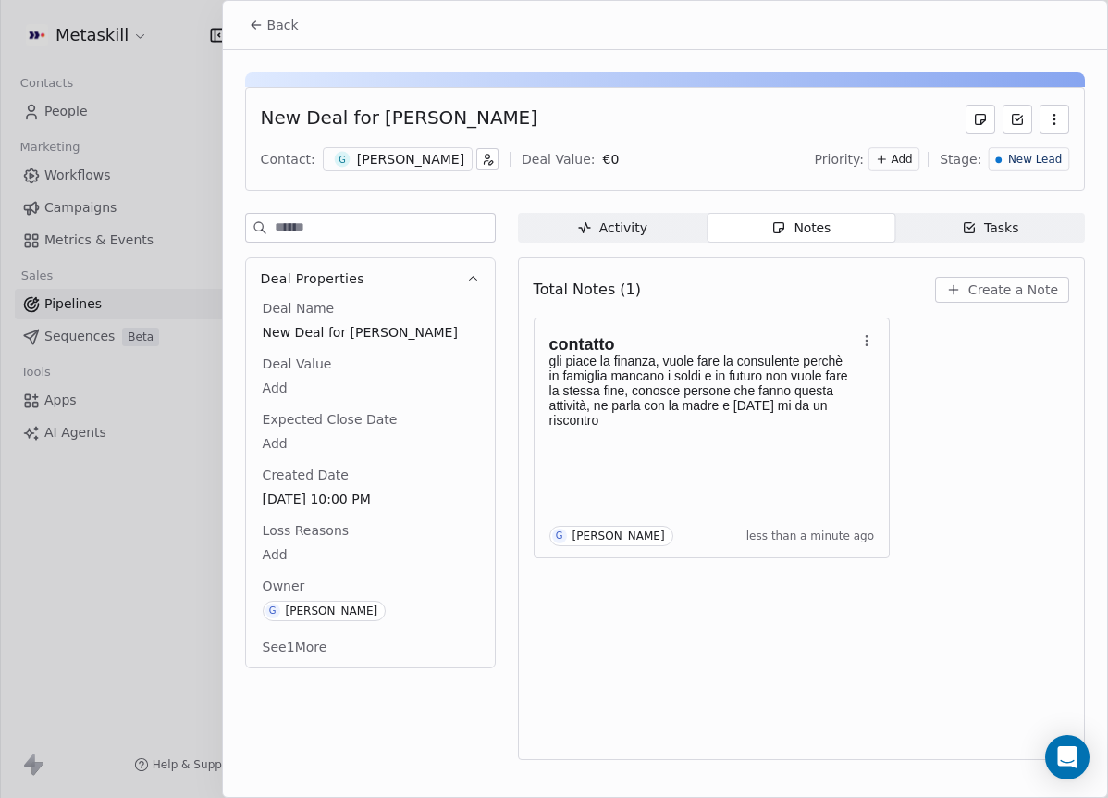
click at [994, 147] on div "New Lead" at bounding box center [1029, 159] width 80 height 24
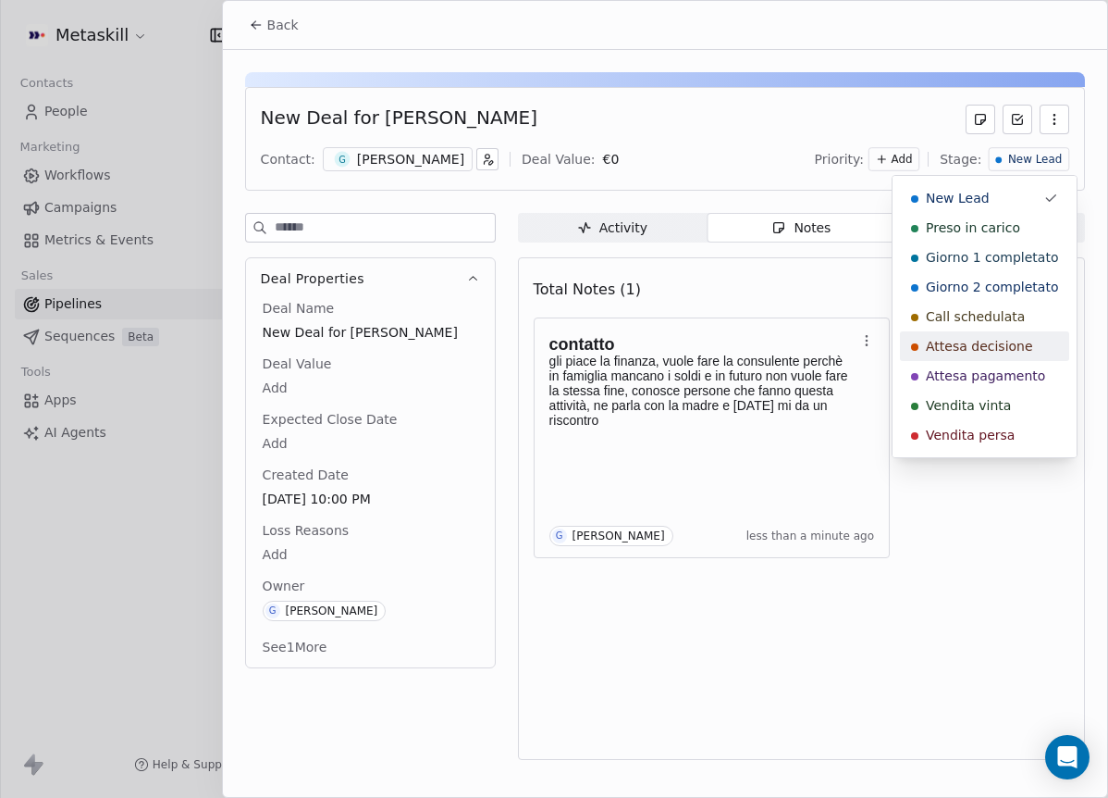
drag, startPoint x: 1021, startPoint y: 349, endPoint x: 1001, endPoint y: 345, distance: 20.7
click at [1019, 349] on span "Attesa decisione" at bounding box center [979, 346] width 107 height 19
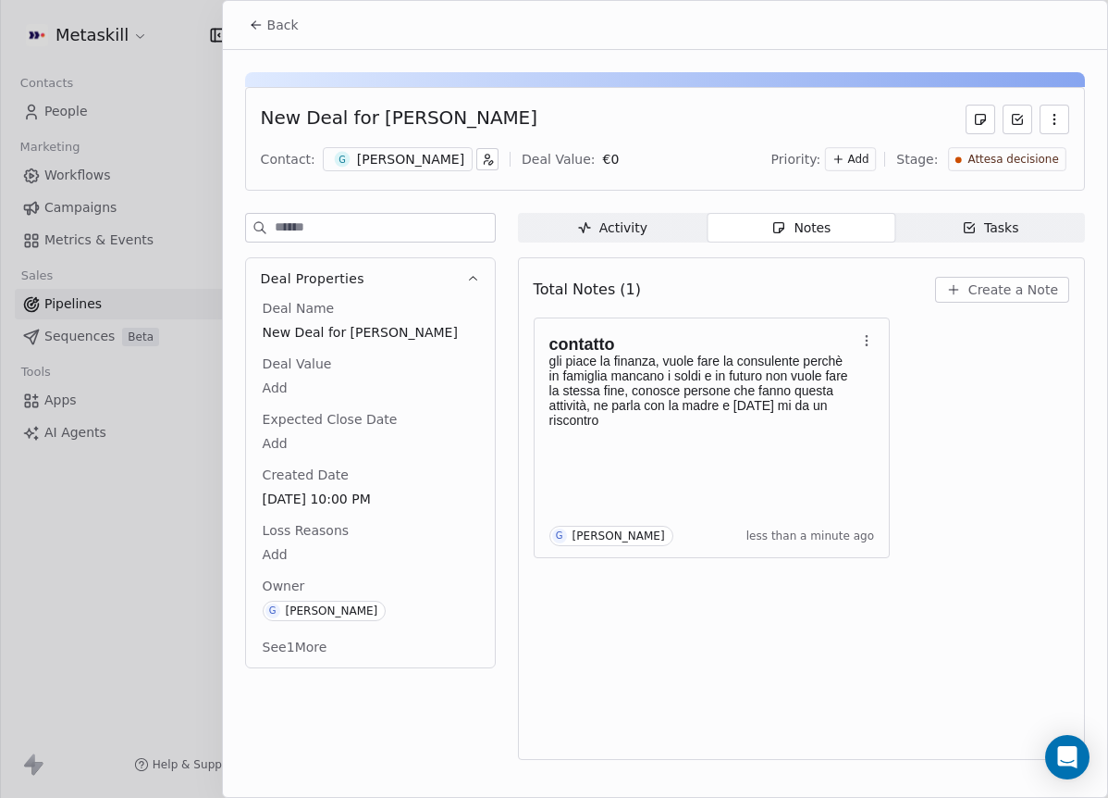
click at [222, 25] on div "Back New Deal for [PERSON_NAME] Contact: G [PERSON_NAME] Bota Deal Value: € 0 P…" at bounding box center [665, 399] width 886 height 798
click at [236, 14] on div "Back" at bounding box center [665, 25] width 885 height 48
click at [240, 18] on button "Back" at bounding box center [274, 24] width 72 height 33
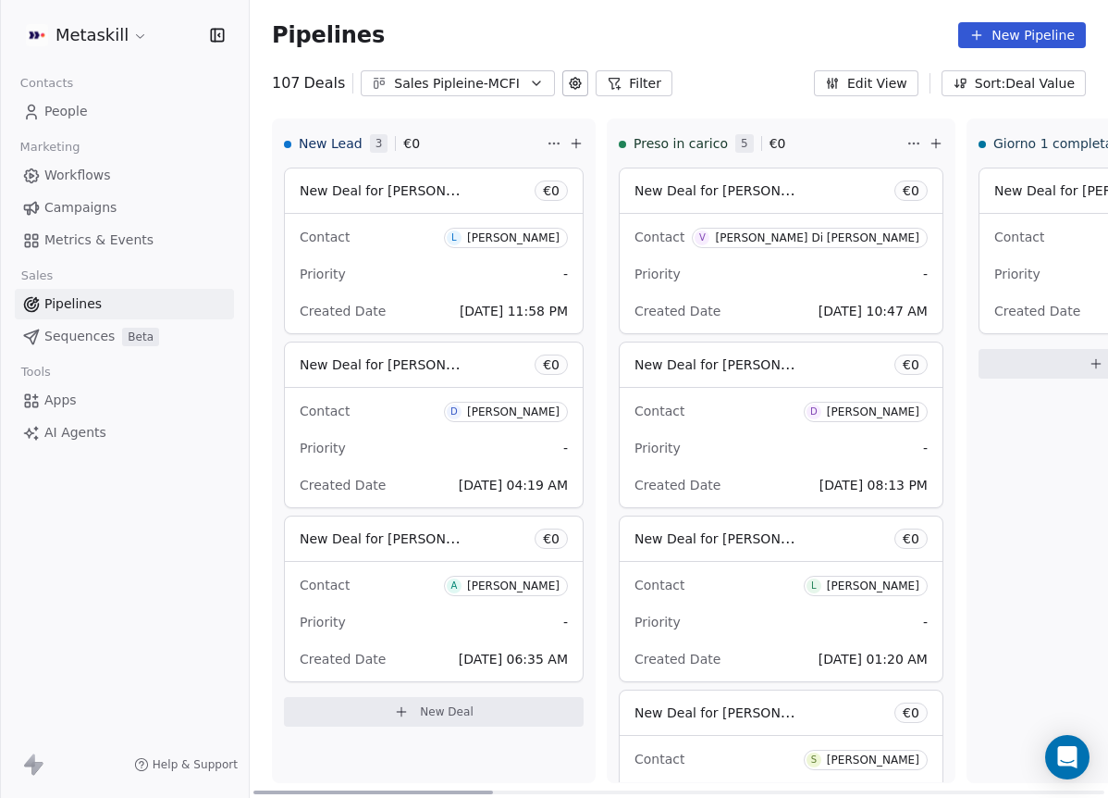
click at [534, 237] on div "[PERSON_NAME]" at bounding box center [513, 237] width 93 height 13
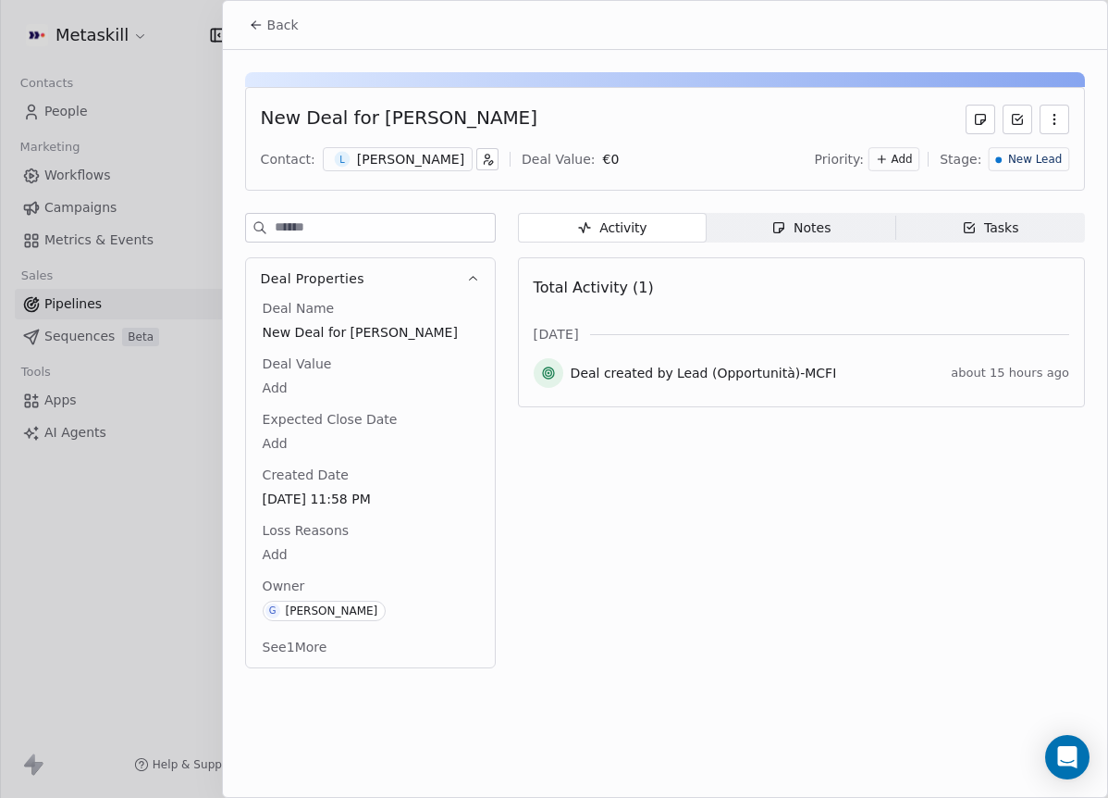
click at [400, 171] on div "Contact: [PERSON_NAME] Deal Value: € 0 Priority: Add Stage: New Lead" at bounding box center [665, 159] width 809 height 28
click at [402, 168] on div "L [PERSON_NAME]" at bounding box center [398, 159] width 150 height 24
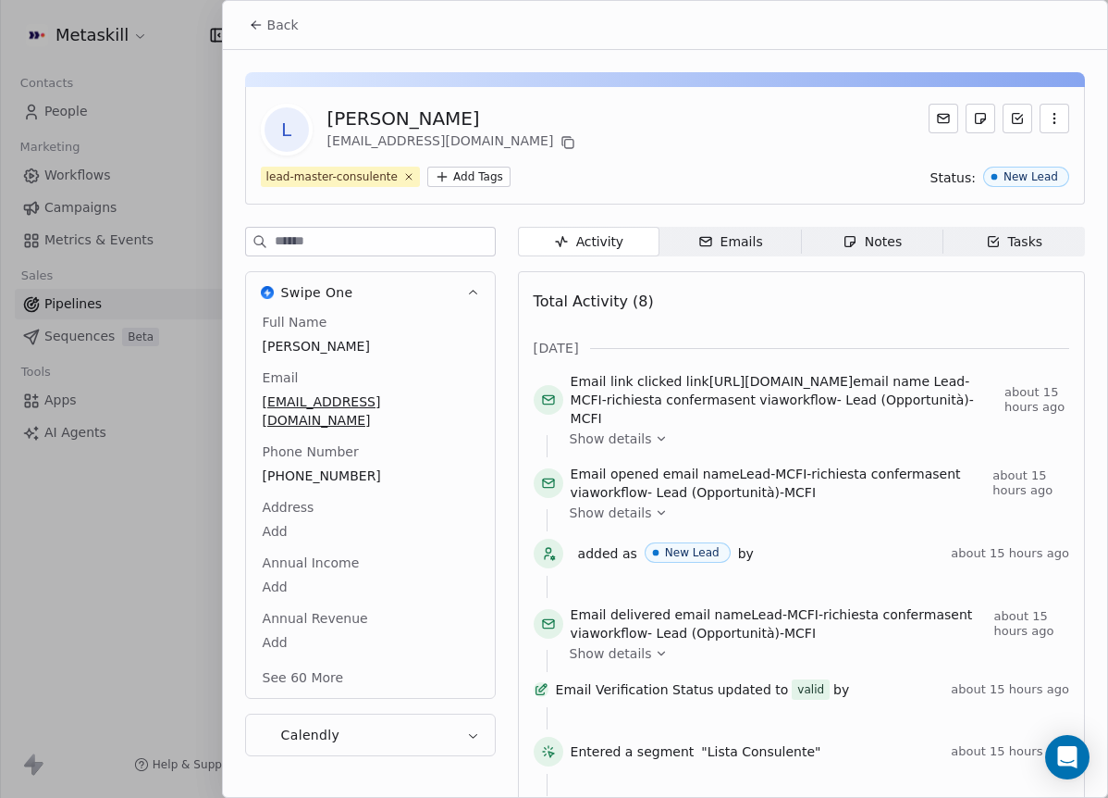
scroll to position [59, 0]
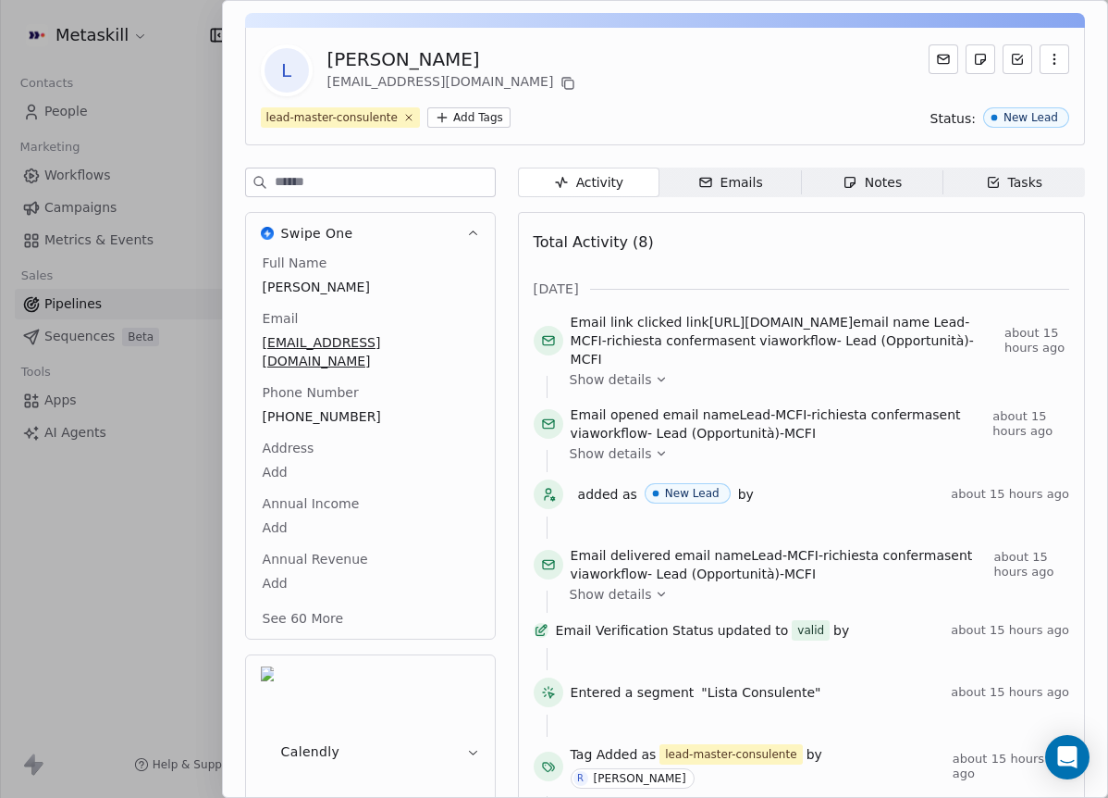
click at [303, 454] on div "Full Name [PERSON_NAME] Email [EMAIL_ADDRESS][DOMAIN_NAME] Phone Number [PHONE_…" at bounding box center [370, 442] width 223 height 377
click at [321, 453] on div "Full Name [PERSON_NAME] Email [EMAIL_ADDRESS][DOMAIN_NAME] Phone Number [PHONE_…" at bounding box center [370, 443] width 223 height 379
click at [338, 408] on span "[PHONE_NUMBER]" at bounding box center [371, 417] width 214 height 19
click at [338, 403] on input "**********" at bounding box center [363, 409] width 200 height 37
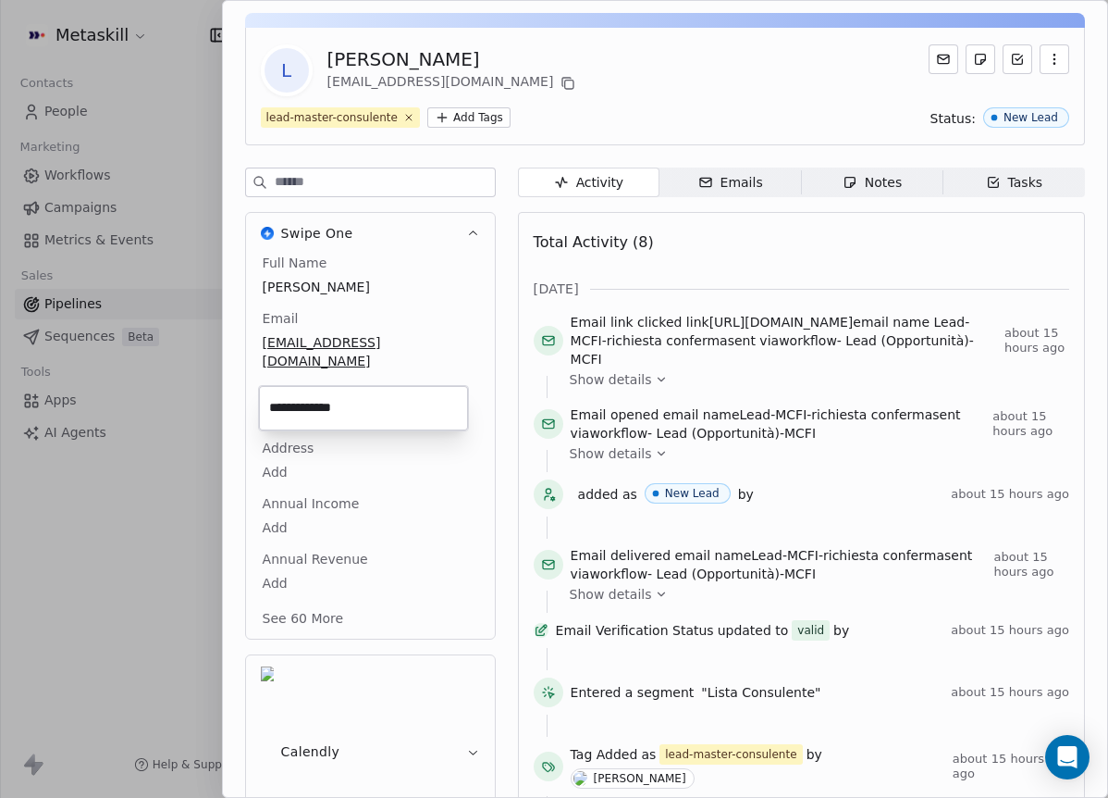
click at [789, 288] on html "Metaskill Contacts People Marketing Workflows Campaigns Metrics & Events Sales …" at bounding box center [554, 399] width 1108 height 798
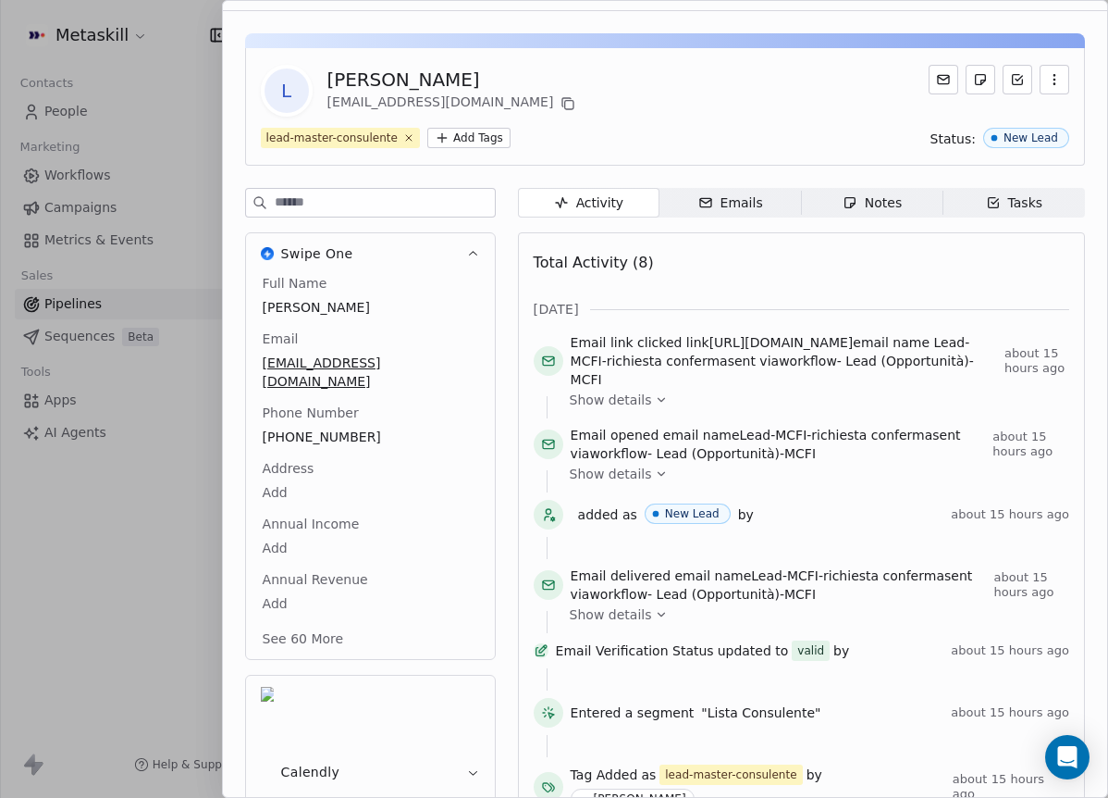
scroll to position [0, 0]
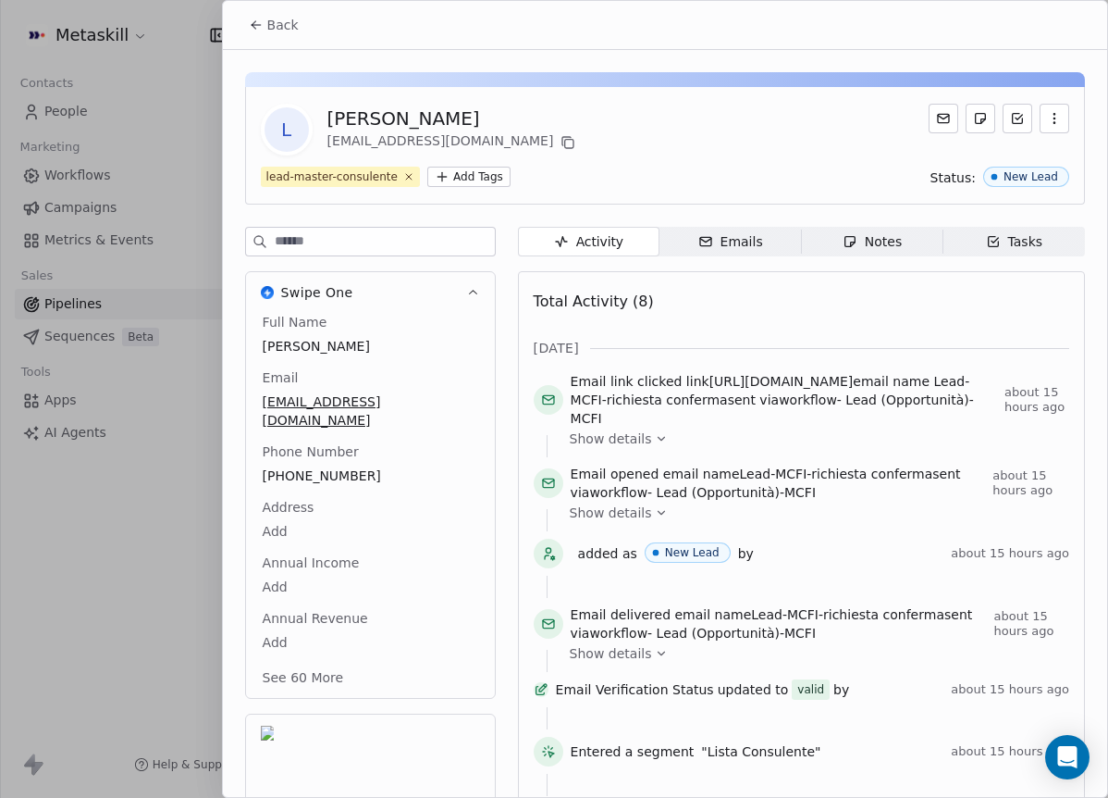
click at [828, 256] on div "Activity Activity Emails Emails Notes Notes Tasks Tasks Total Activity (8) [DAT…" at bounding box center [801, 580] width 567 height 707
click at [850, 243] on icon "button" at bounding box center [852, 244] width 5 height 5
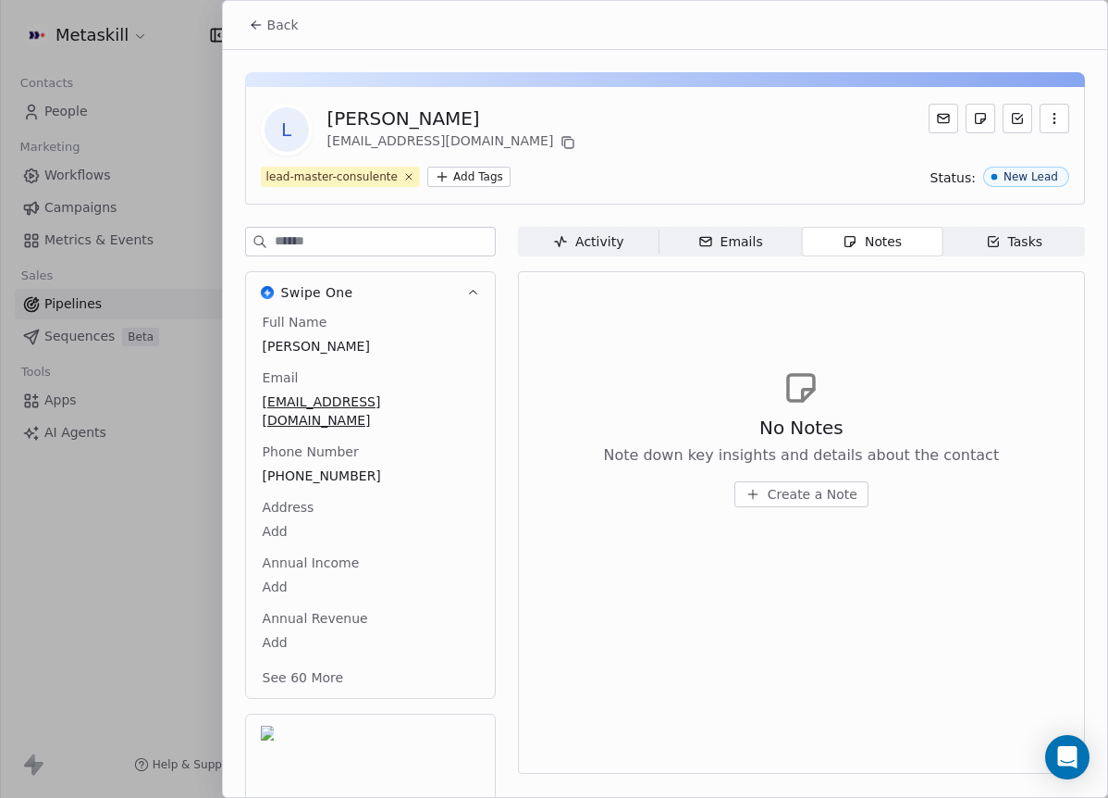
click at [283, 35] on button "Back" at bounding box center [274, 24] width 72 height 33
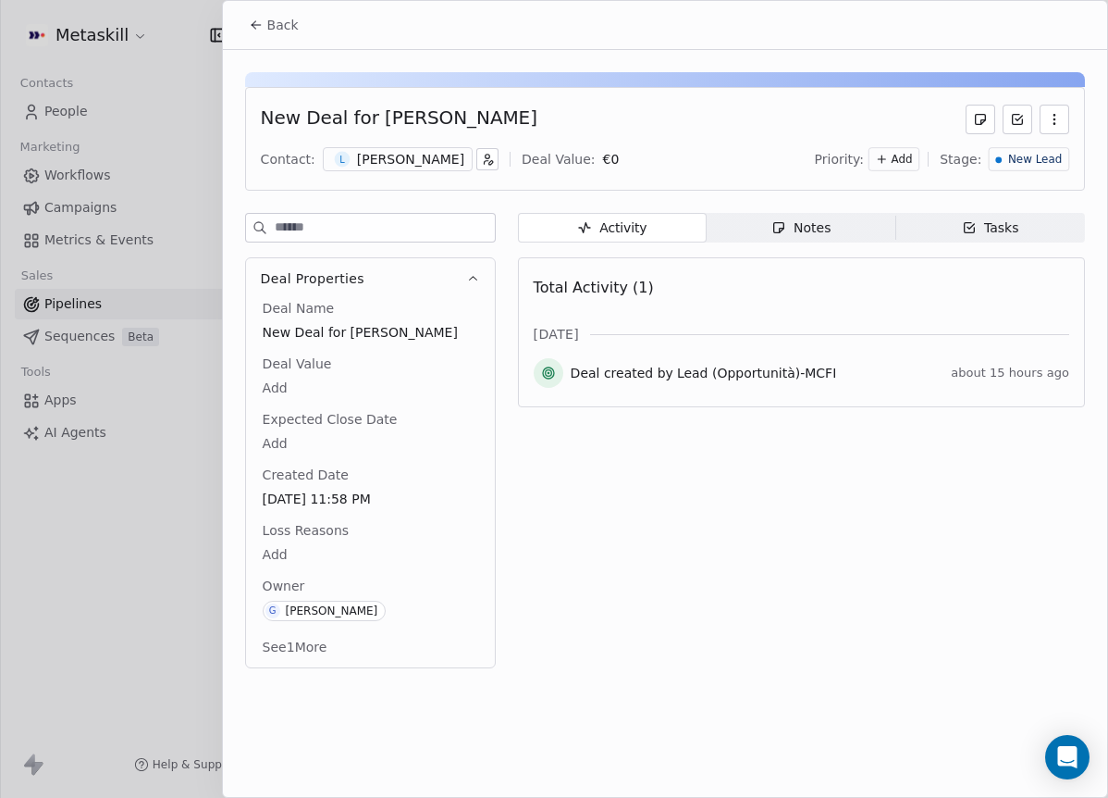
click at [828, 231] on div "Notes" at bounding box center [801, 227] width 59 height 19
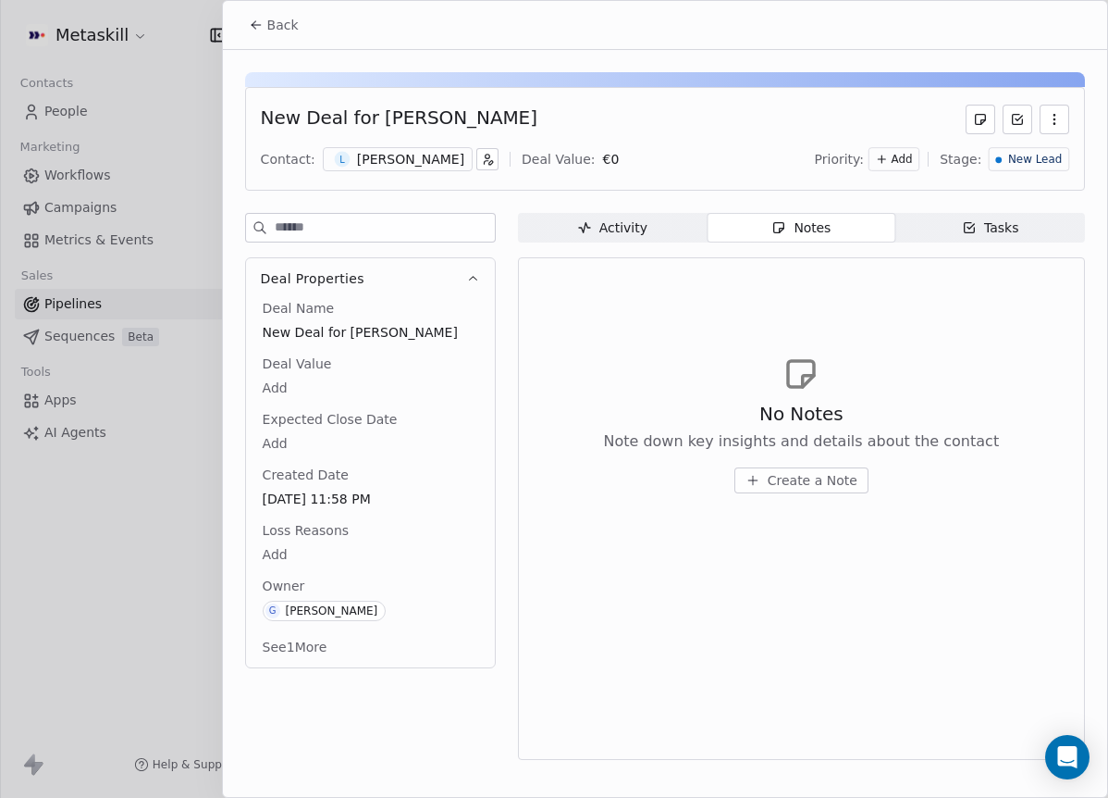
click at [822, 450] on span "Note down key insights and details about the contact" at bounding box center [801, 441] width 396 height 22
click at [821, 475] on span "Create a Note" at bounding box center [813, 480] width 90 height 19
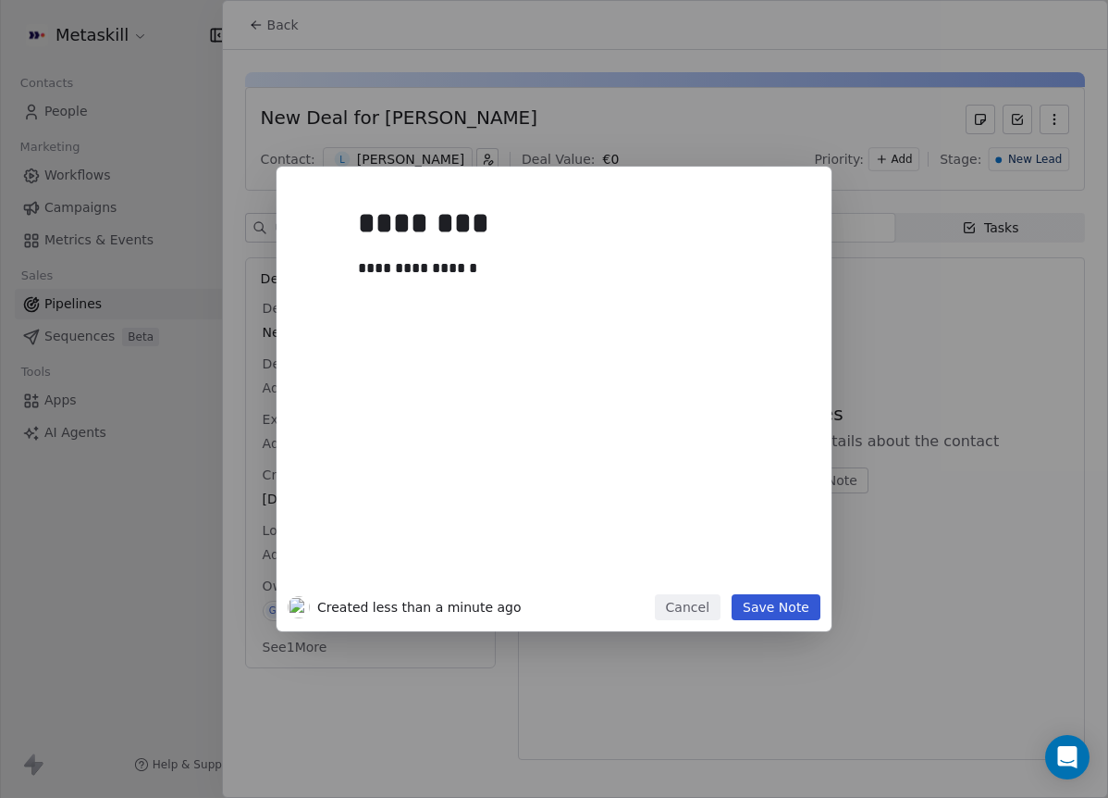
click at [717, 583] on div "**********" at bounding box center [582, 390] width 448 height 394
click at [742, 594] on button "Save Note" at bounding box center [776, 607] width 89 height 26
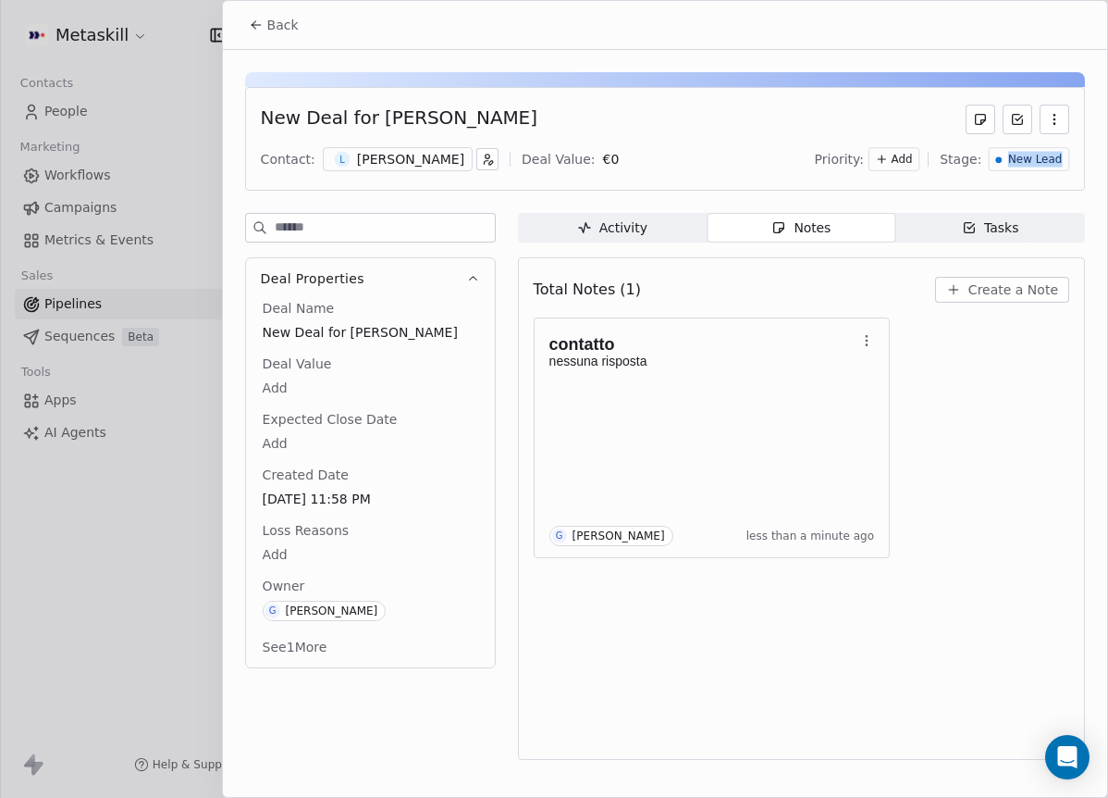
click at [1061, 151] on div "New Lead" at bounding box center [1029, 159] width 80 height 24
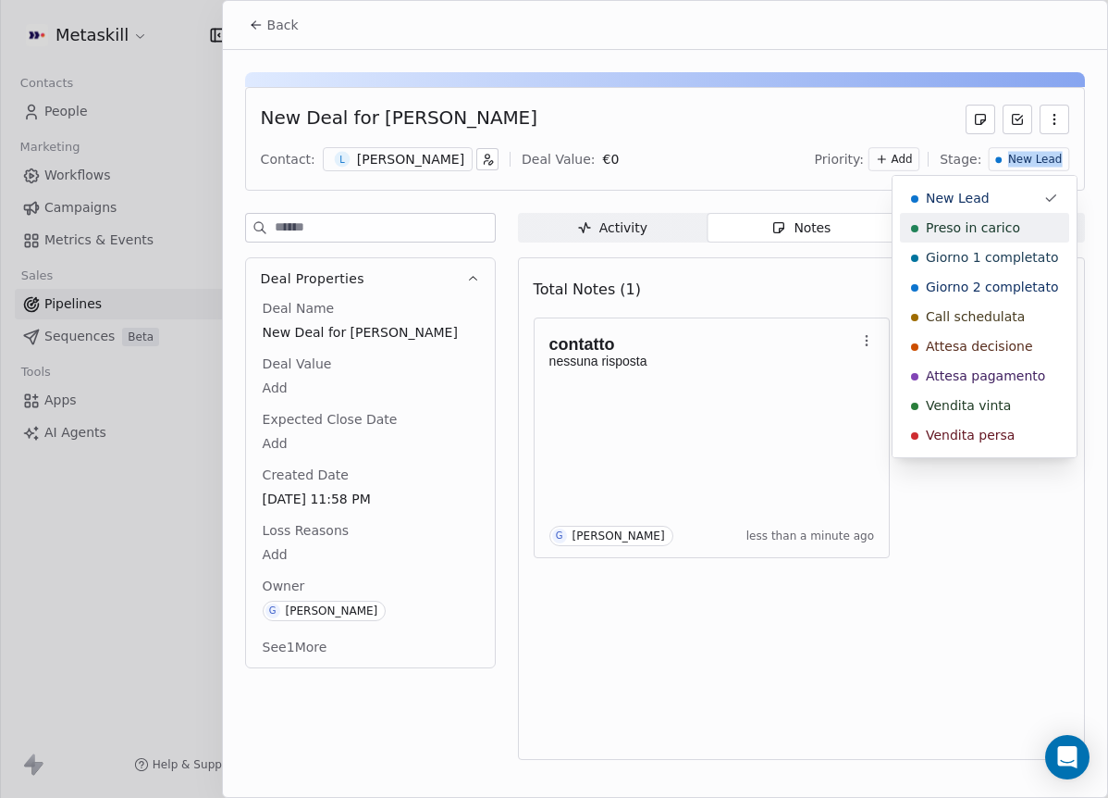
drag, startPoint x: 1021, startPoint y: 217, endPoint x: 964, endPoint y: 206, distance: 57.5
click at [1021, 218] on div "Preso in carico" at bounding box center [984, 227] width 147 height 19
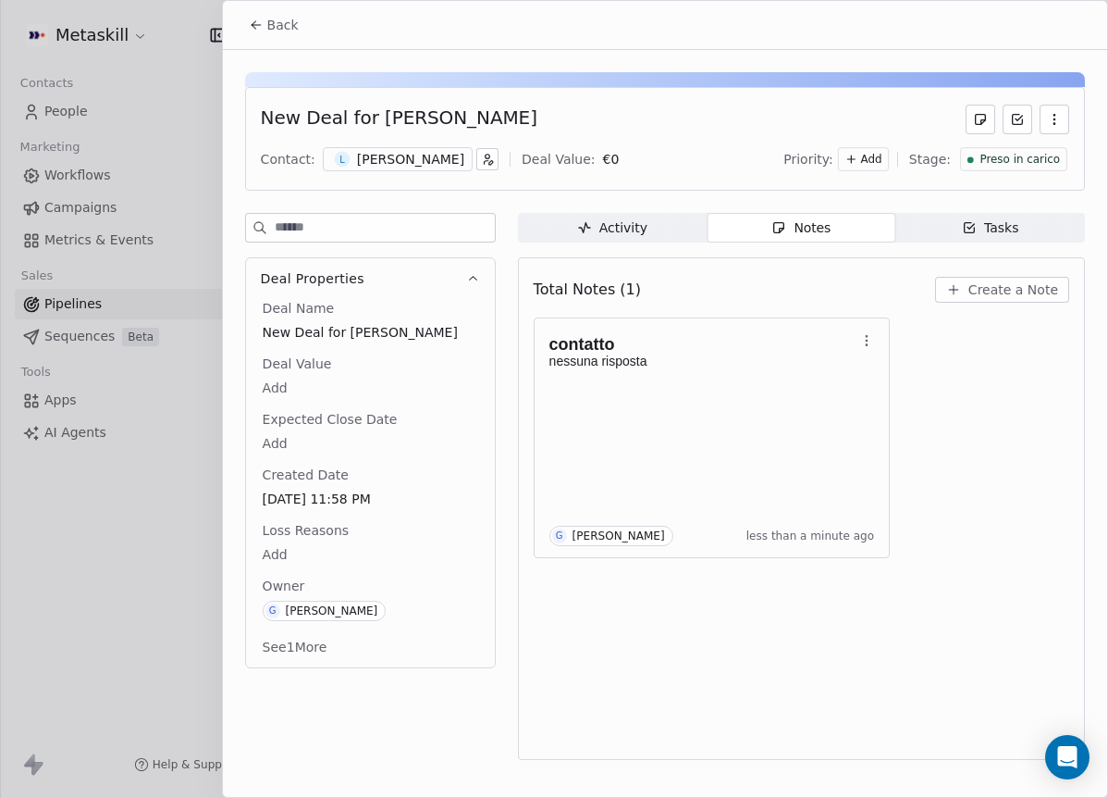
click at [411, 140] on div "New Deal for [PERSON_NAME] Contact: L [PERSON_NAME] Deal Value: € 0 Priority: A…" at bounding box center [665, 139] width 840 height 104
click at [406, 153] on div "[PERSON_NAME]" at bounding box center [410, 159] width 107 height 19
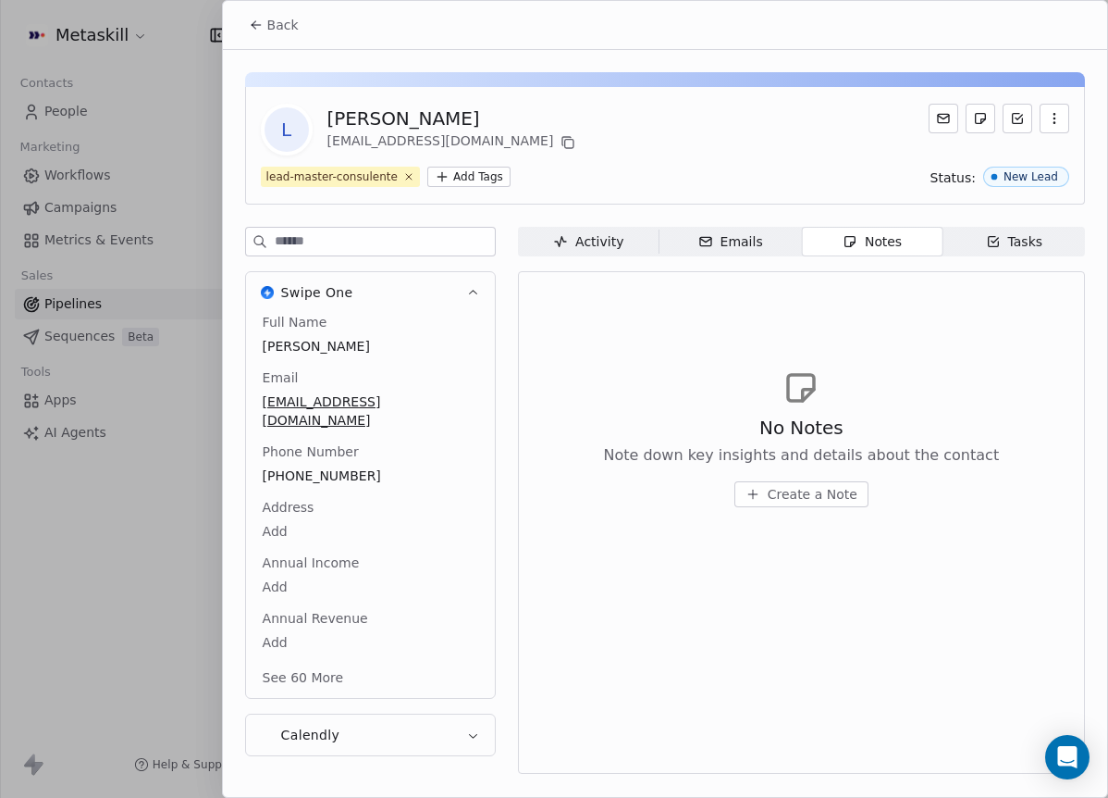
click at [319, 466] on span "[PHONE_NUMBER]" at bounding box center [371, 475] width 216 height 19
click at [298, 24] on button "Back" at bounding box center [274, 24] width 72 height 33
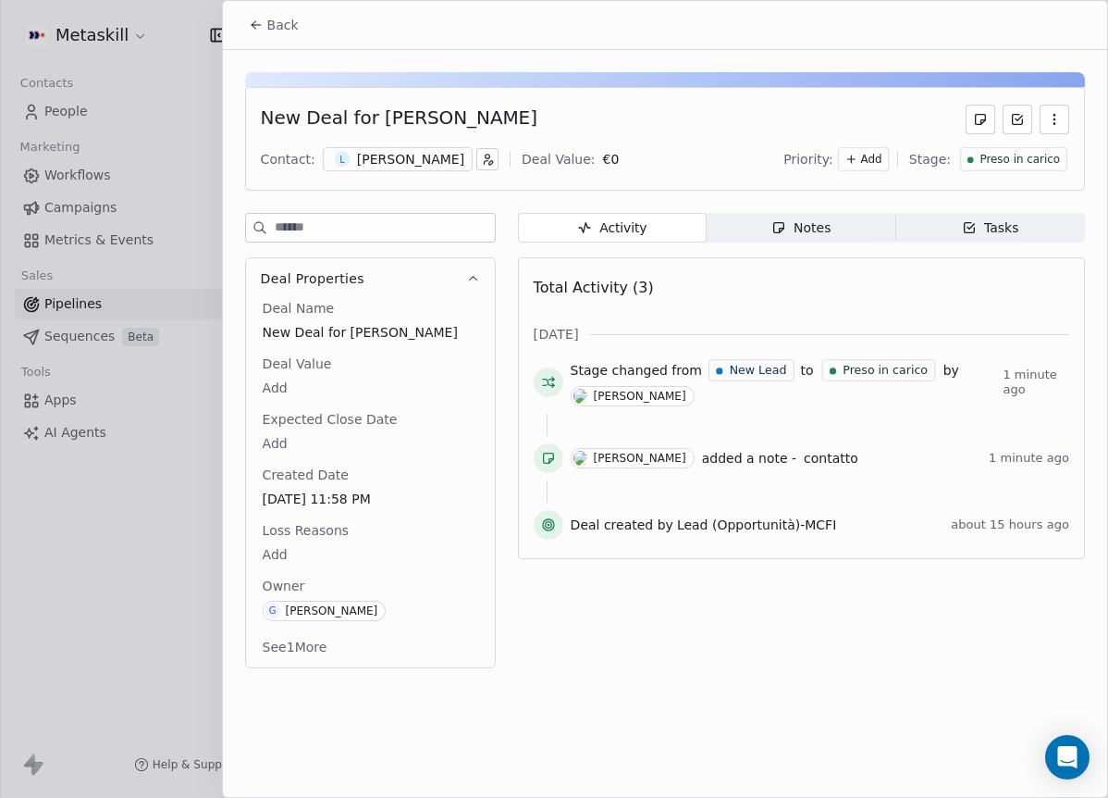
drag, startPoint x: 274, startPoint y: 29, endPoint x: 284, endPoint y: 33, distance: 11.2
click at [274, 29] on span "Back" at bounding box center [282, 25] width 31 height 19
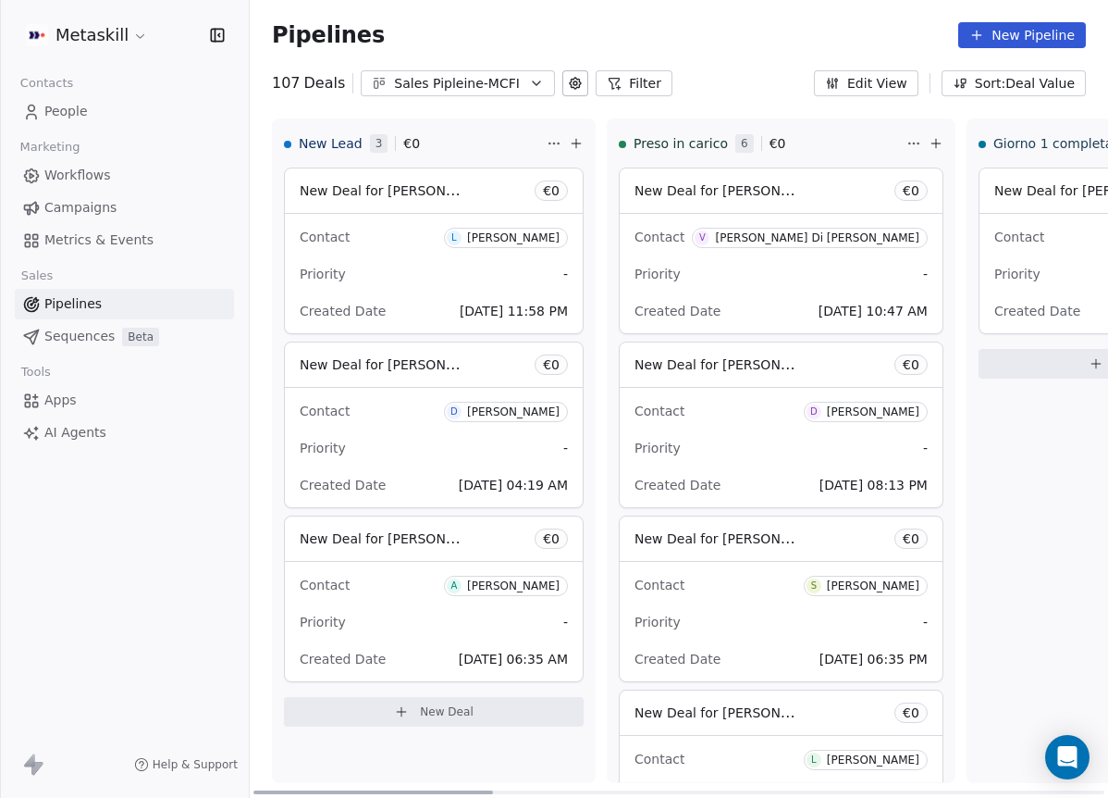
click at [477, 118] on div "New Lead 3 € 0 New Deal for [PERSON_NAME] € 0 Contact L [PERSON_NAME] Priority …" at bounding box center [434, 450] width 324 height 664
click at [514, 79] on button "Sales Pipleine-MCFI" at bounding box center [458, 83] width 194 height 26
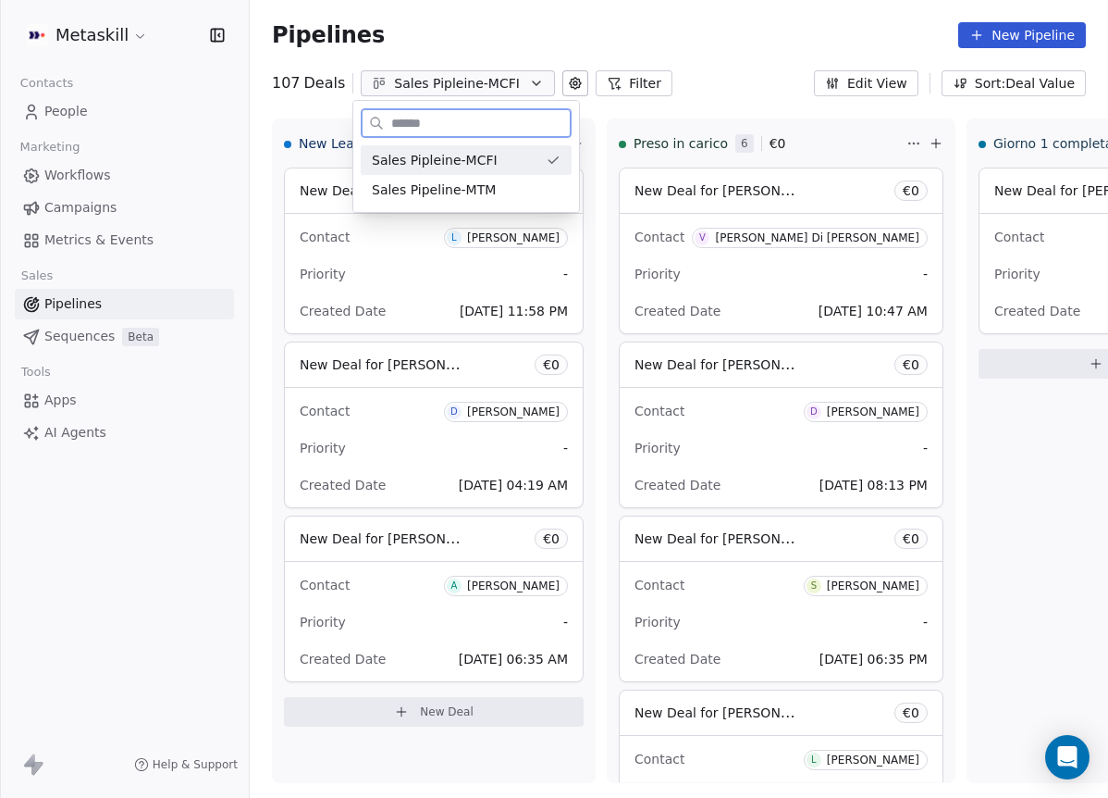
click at [494, 176] on div "Sales Pipeline-MTM" at bounding box center [466, 190] width 211 height 30
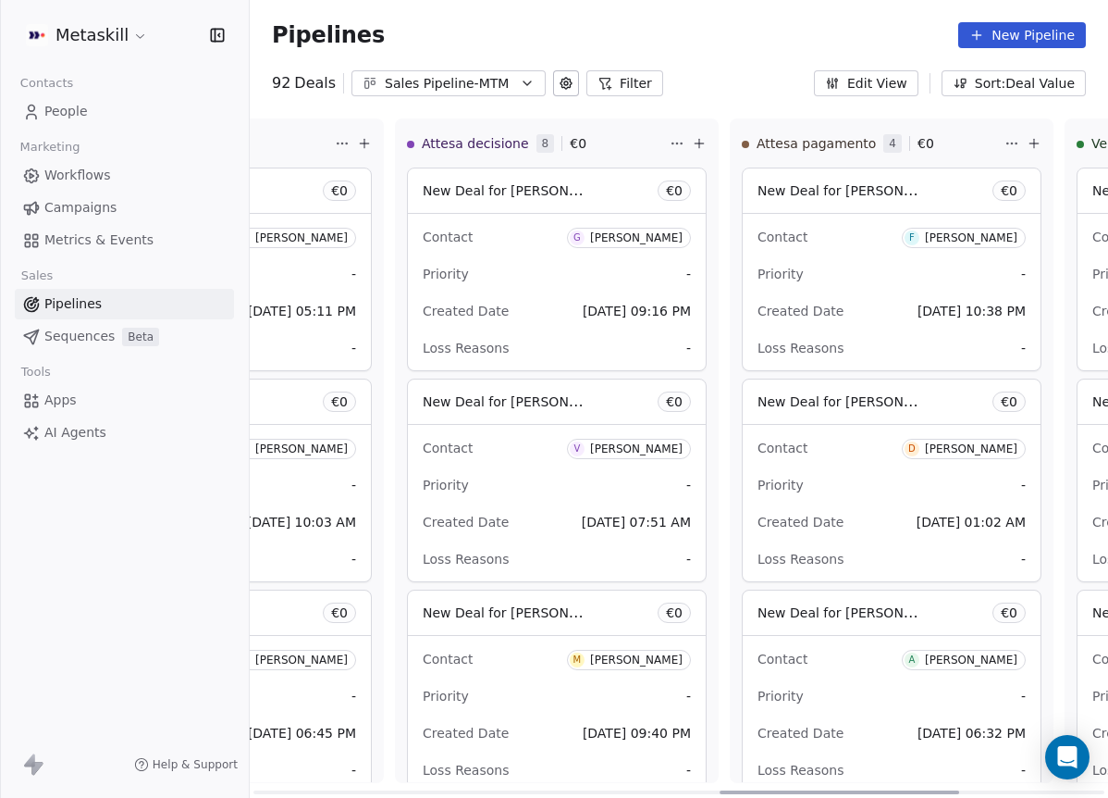
click at [908, 790] on div at bounding box center [840, 792] width 240 height 4
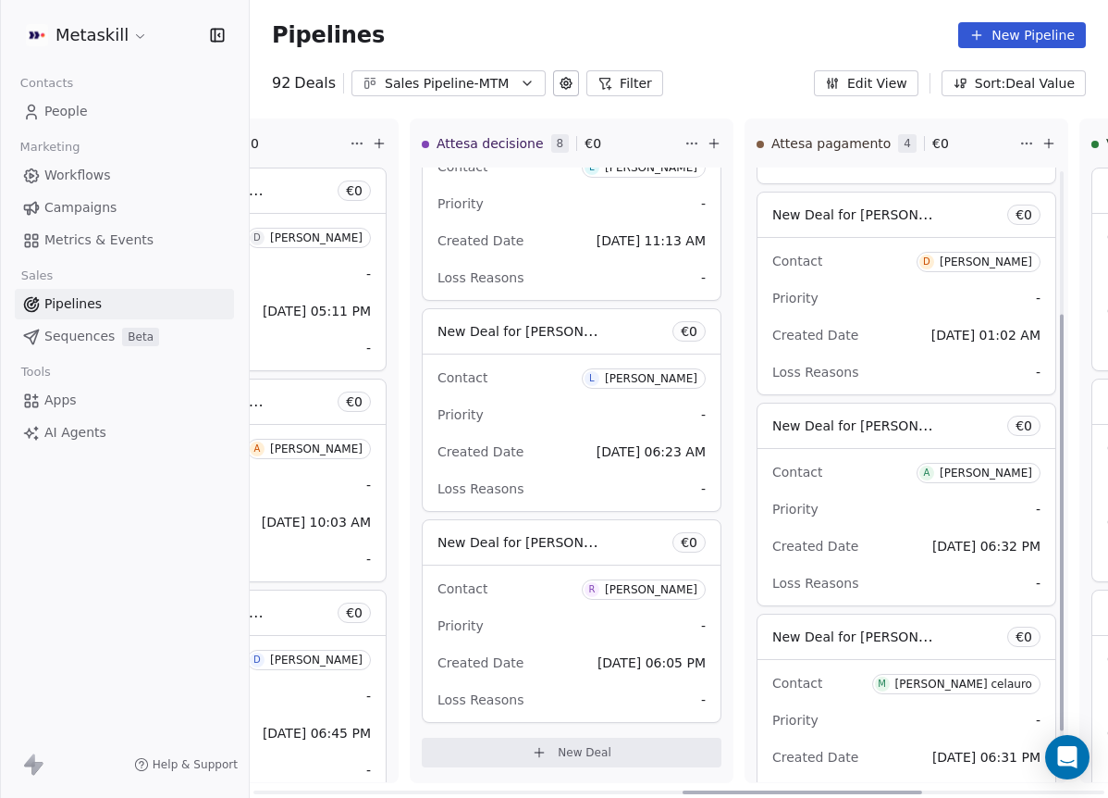
scroll to position [281, 0]
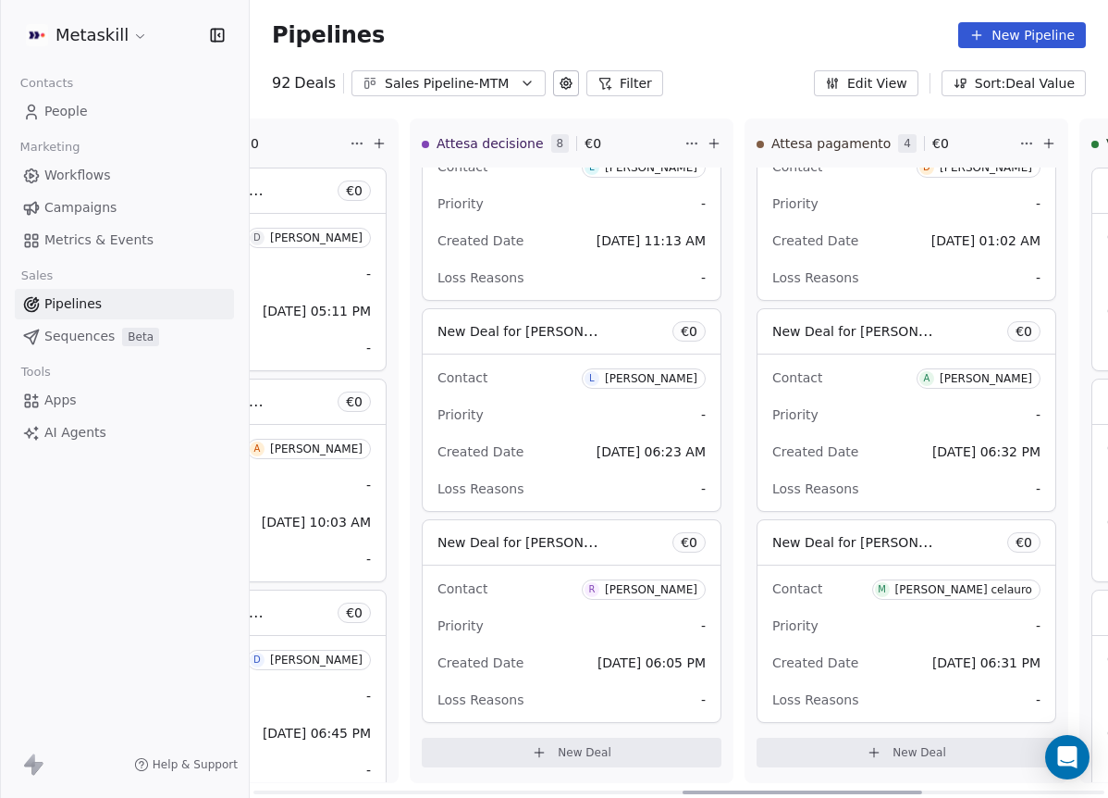
click at [981, 374] on div "[PERSON_NAME]" at bounding box center [986, 378] width 93 height 13
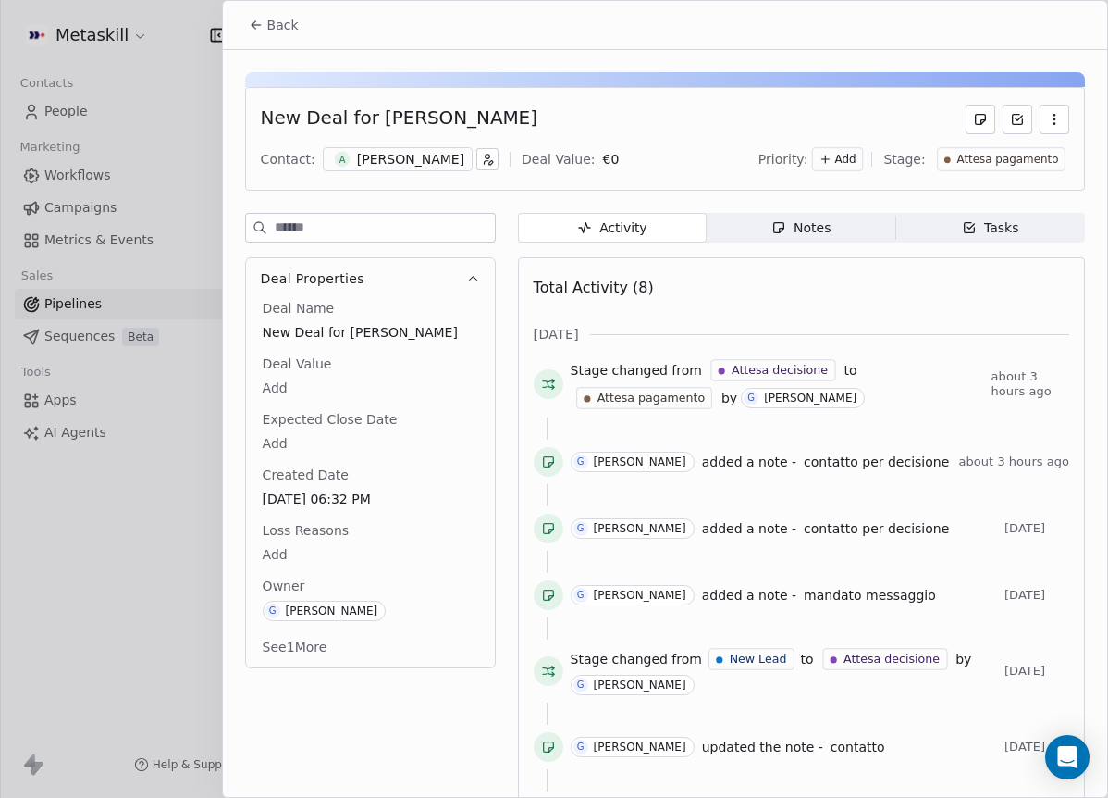
click at [409, 155] on div "[PERSON_NAME]" at bounding box center [410, 159] width 107 height 19
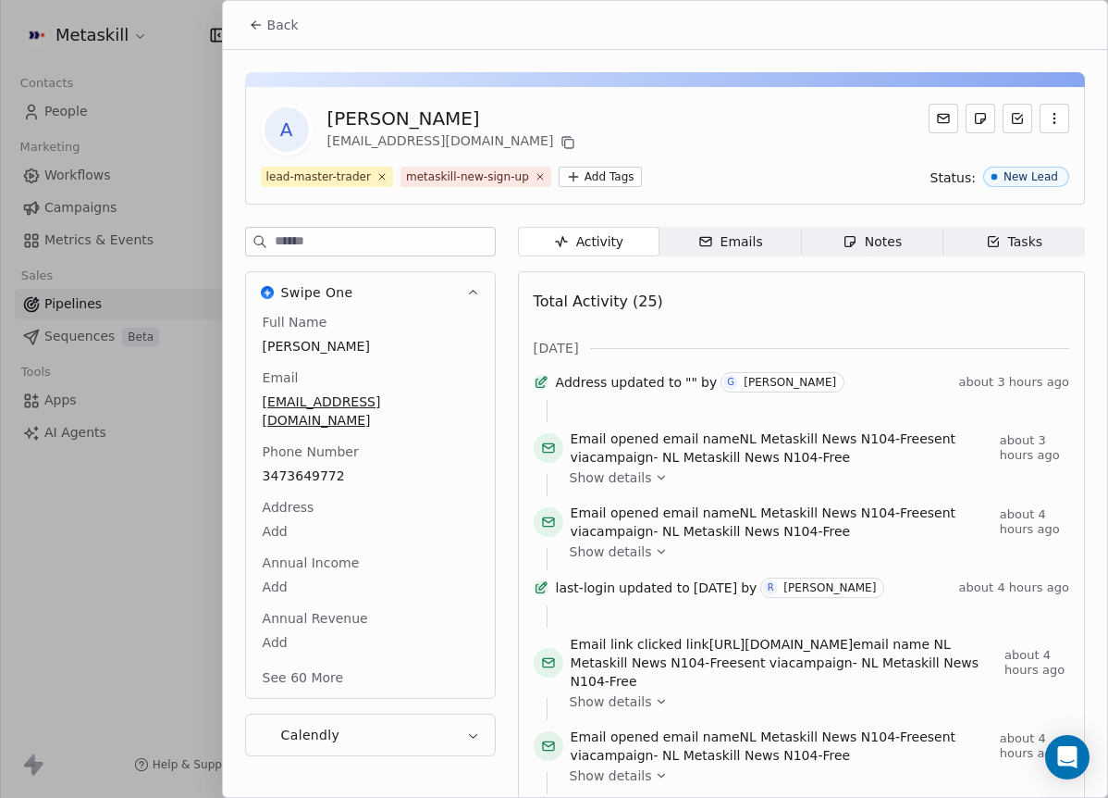
click at [351, 116] on div "[PERSON_NAME]" at bounding box center [454, 118] width 253 height 26
click at [352, 117] on div "[PERSON_NAME]" at bounding box center [454, 118] width 253 height 26
click at [348, 125] on div "[PERSON_NAME]" at bounding box center [454, 118] width 253 height 26
click at [348, 124] on div "[PERSON_NAME]" at bounding box center [454, 118] width 253 height 26
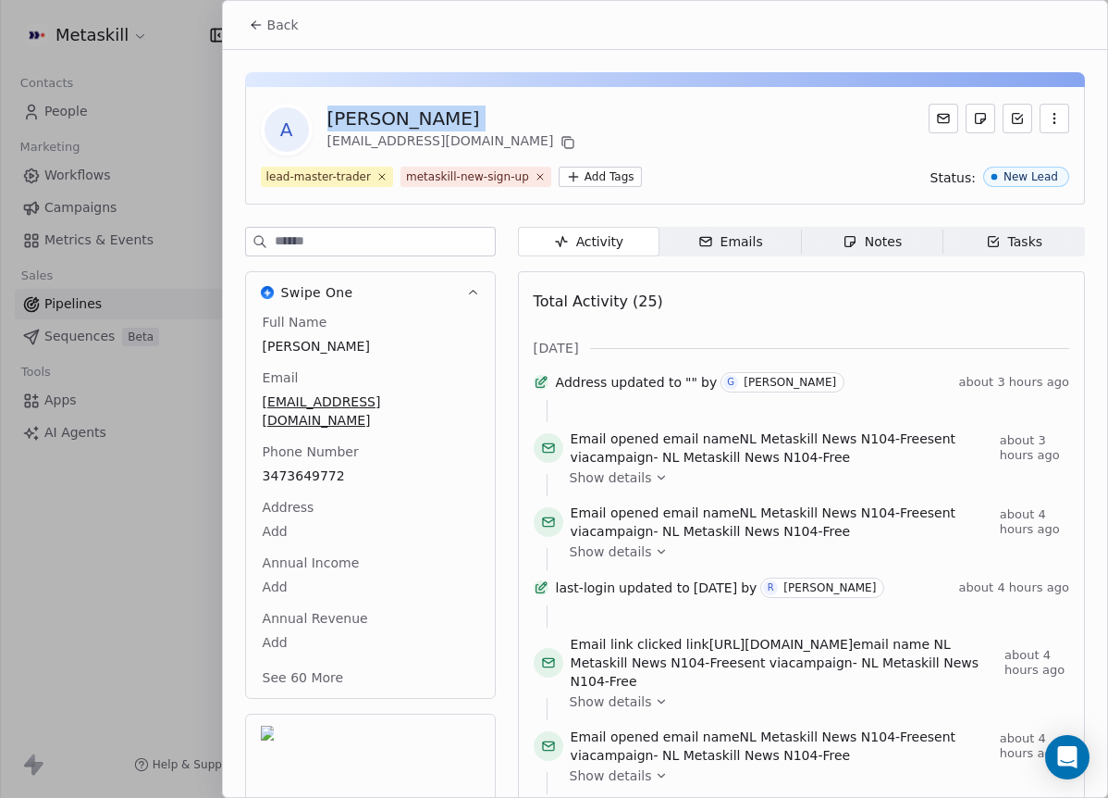
click at [348, 124] on div "[PERSON_NAME]" at bounding box center [454, 118] width 253 height 26
copy div "[PERSON_NAME]"
click at [561, 142] on icon at bounding box center [568, 142] width 15 height 15
click at [298, 36] on button "Back" at bounding box center [274, 24] width 72 height 33
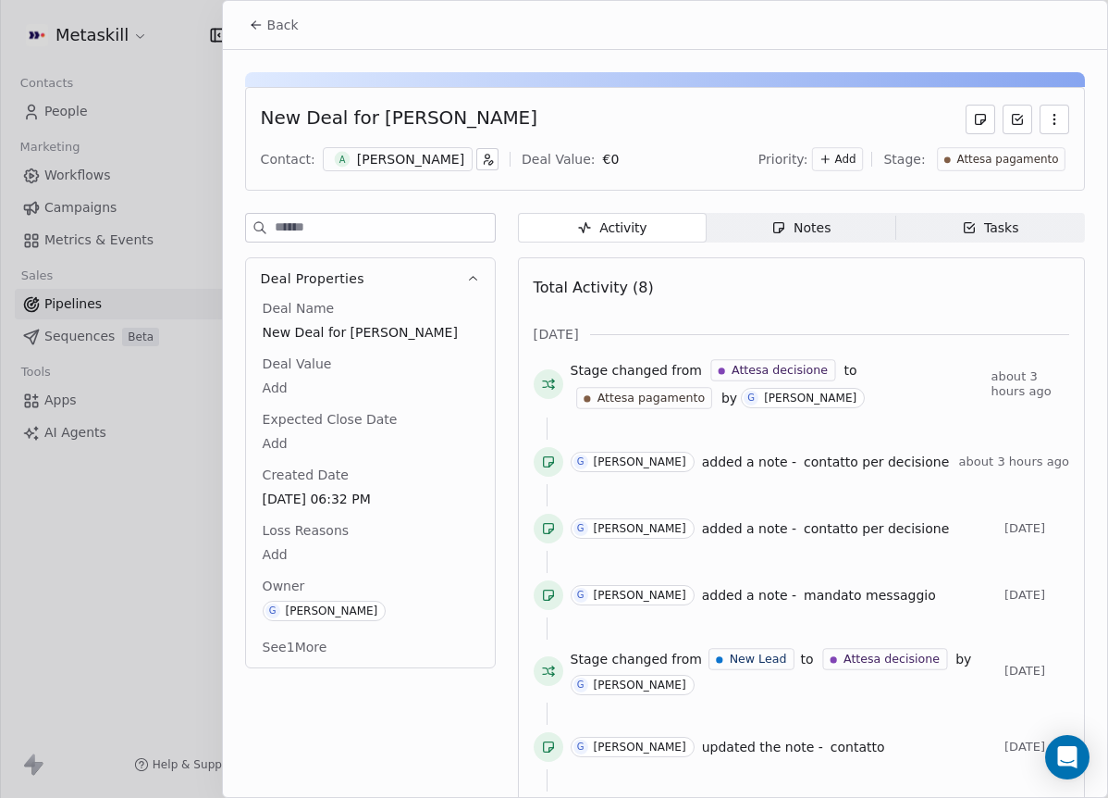
click at [277, 383] on body "Metaskill Contacts People Marketing Workflows Campaigns Metrics & Events Sales …" at bounding box center [554, 399] width 1108 height 798
type input "*****"
click at [418, 432] on html "Metaskill Contacts People Marketing Workflows Campaigns Metrics & Events Sales …" at bounding box center [554, 399] width 1108 height 798
click at [1044, 174] on div "New Deal for [PERSON_NAME] Contact: A [PERSON_NAME] Deal Value: € 4.300 Priorit…" at bounding box center [665, 139] width 840 height 104
click at [996, 155] on span "Attesa pagamento" at bounding box center [1008, 160] width 102 height 16
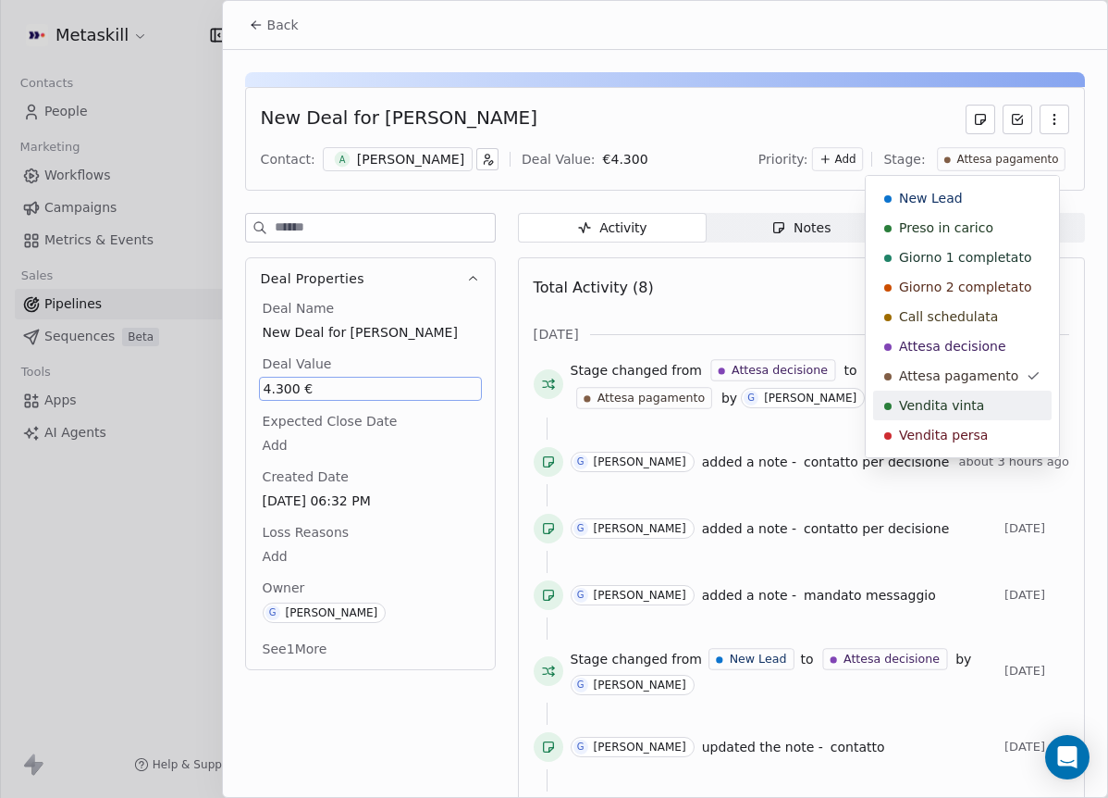
drag, startPoint x: 991, startPoint y: 407, endPoint x: 986, endPoint y: 398, distance: 10.3
click at [991, 406] on div "Vendita vinta" at bounding box center [963, 405] width 156 height 19
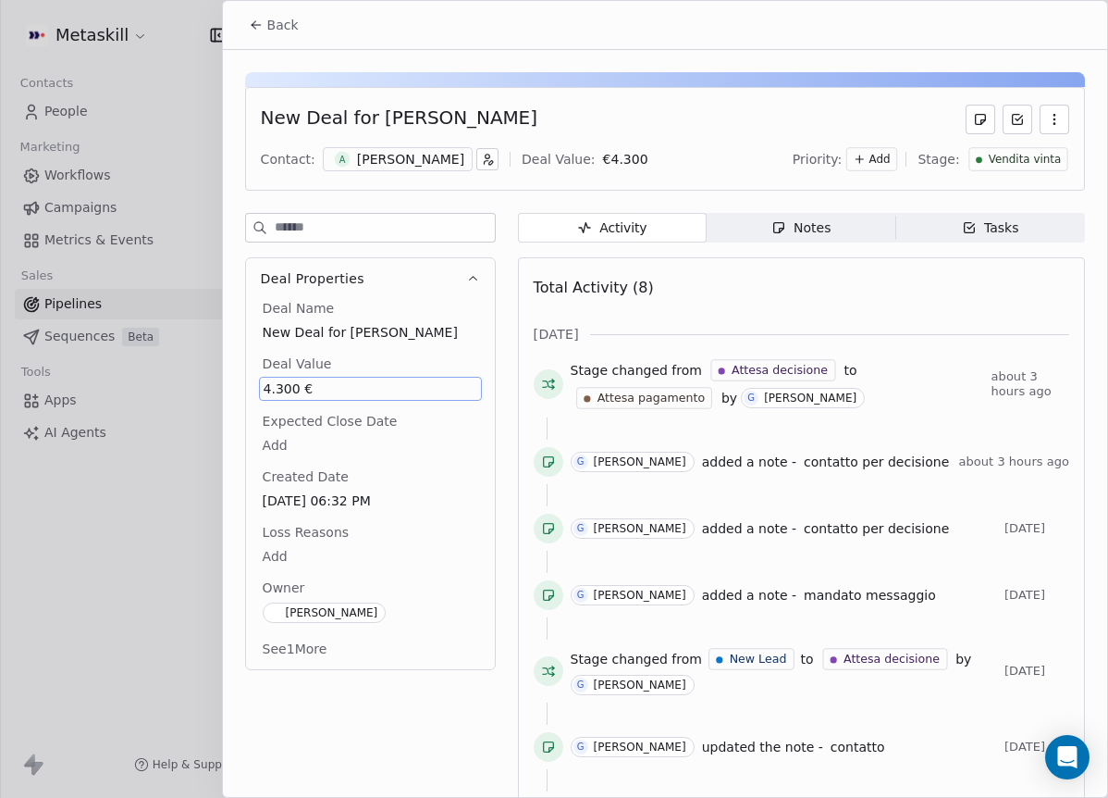
scroll to position [70, 0]
click at [384, 126] on div "New Deal for [PERSON_NAME]" at bounding box center [399, 120] width 277 height 30
drag, startPoint x: 371, startPoint y: 121, endPoint x: 563, endPoint y: 129, distance: 192.6
click at [563, 129] on div "New Deal for [PERSON_NAME]" at bounding box center [665, 120] width 809 height 30
copy div "[PERSON_NAME]"
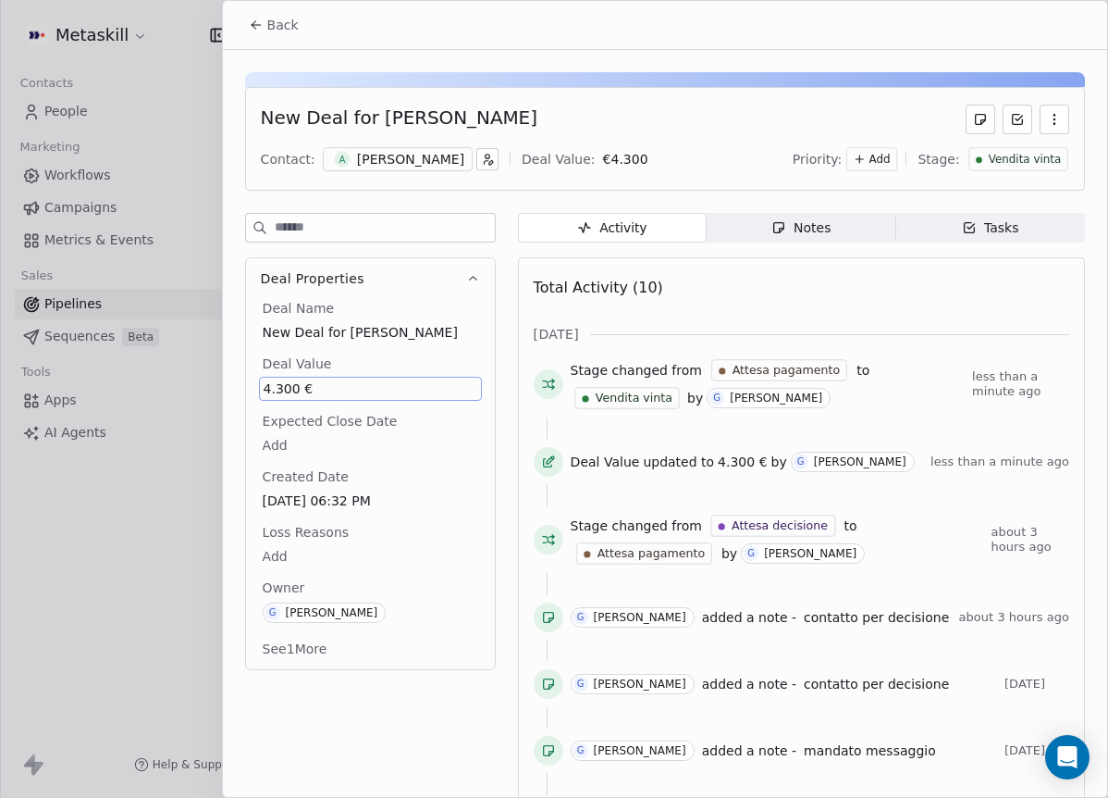
click at [448, 332] on span "New Deal for [PERSON_NAME]" at bounding box center [371, 332] width 216 height 19
click at [509, 321] on div "Deal Properties Deal Name New Deal for [PERSON_NAME] Deal Value 4.300 € Expecte…" at bounding box center [665, 647] width 840 height 868
click at [601, 1] on div "Back" at bounding box center [665, 25] width 885 height 48
click at [251, 11] on button "Back" at bounding box center [274, 24] width 72 height 33
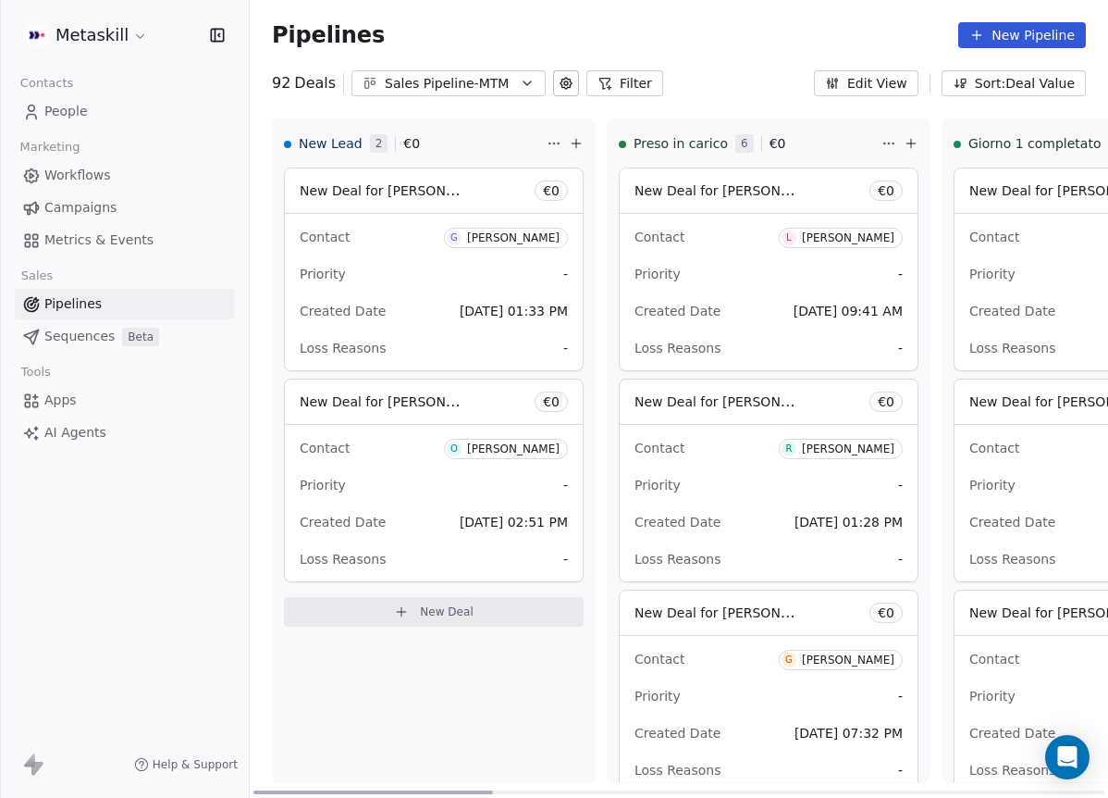
drag, startPoint x: 850, startPoint y: 792, endPoint x: 291, endPoint y: 704, distance: 565.7
click at [263, 790] on div at bounding box center [374, 792] width 240 height 4
click at [506, 241] on div "[PERSON_NAME]" at bounding box center [513, 237] width 93 height 13
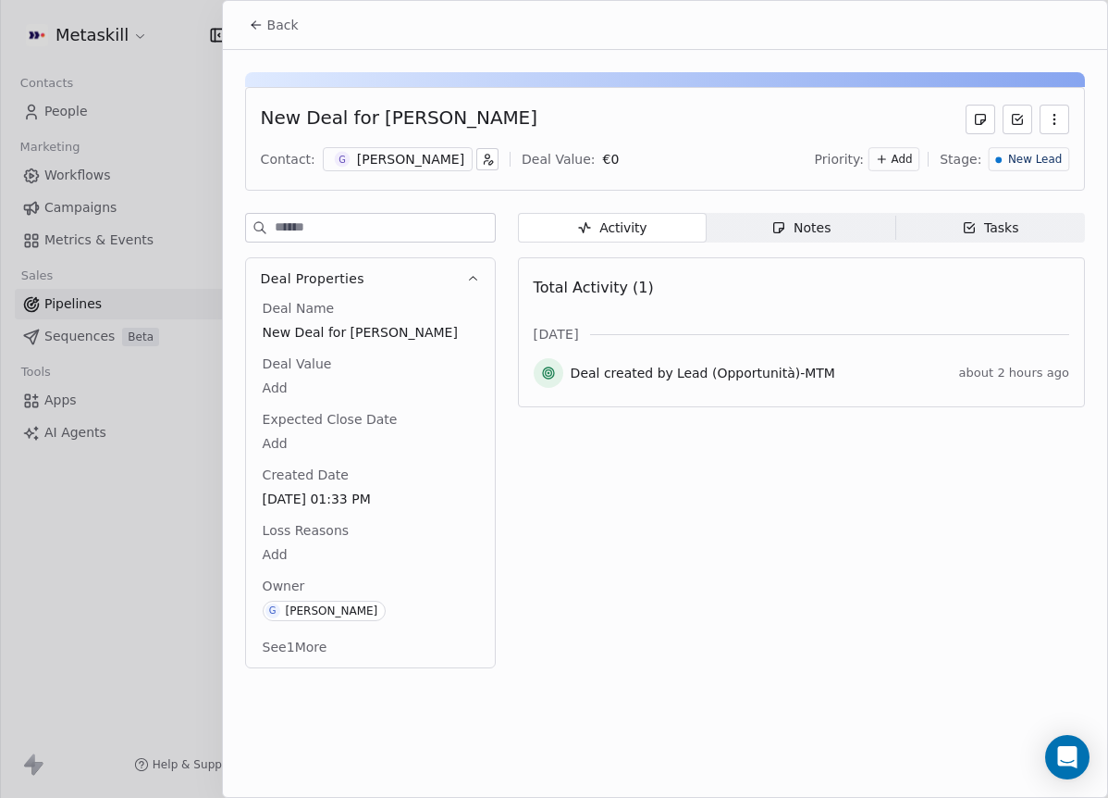
click at [427, 172] on div "Contact: G [PERSON_NAME] Deal Value: € 0 Priority: Add Stage: New Lead" at bounding box center [665, 159] width 809 height 28
click at [786, 222] on icon "button" at bounding box center [779, 227] width 15 height 15
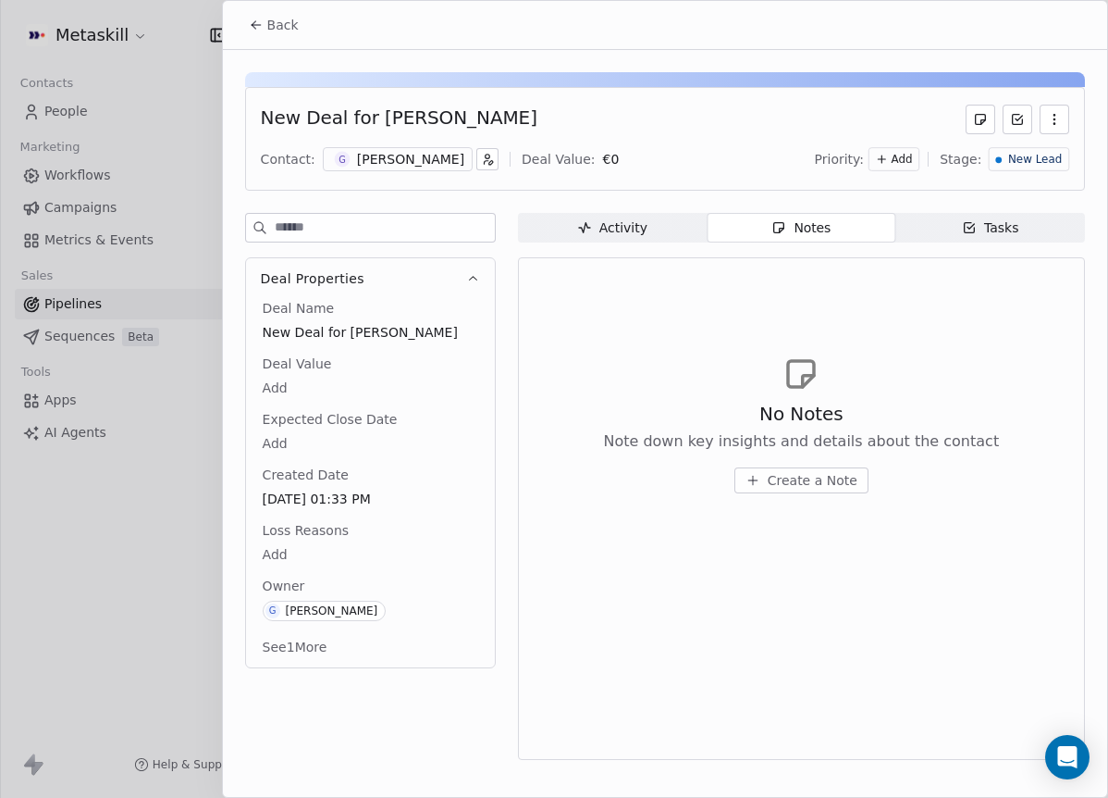
click at [425, 162] on div "[PERSON_NAME]" at bounding box center [410, 159] width 107 height 19
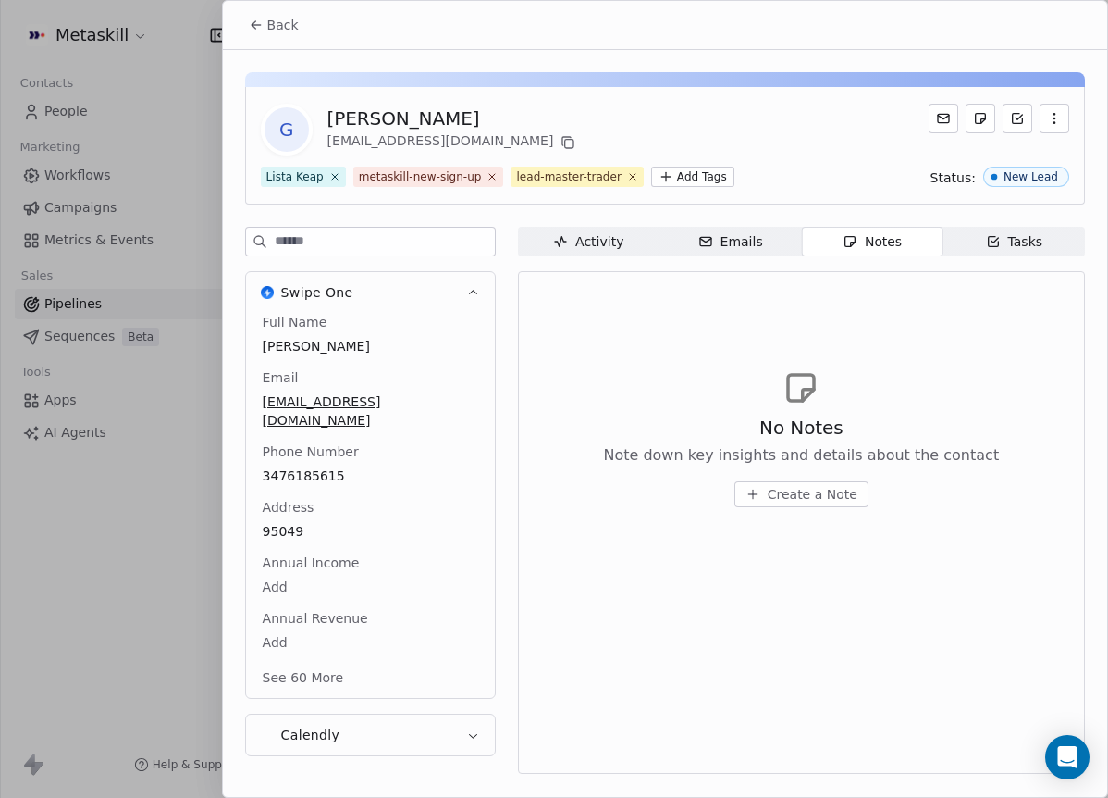
click at [281, 16] on span "Back" at bounding box center [282, 25] width 31 height 19
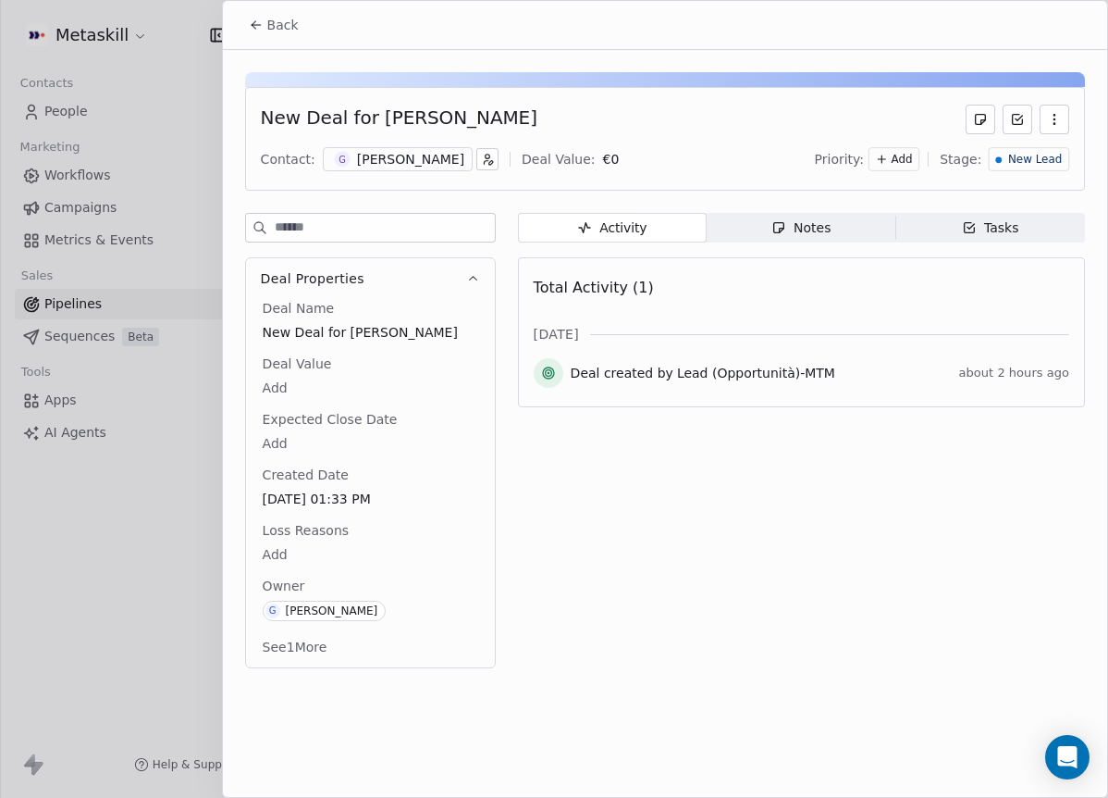
click at [784, 237] on span "Notes Notes" at bounding box center [801, 228] width 189 height 30
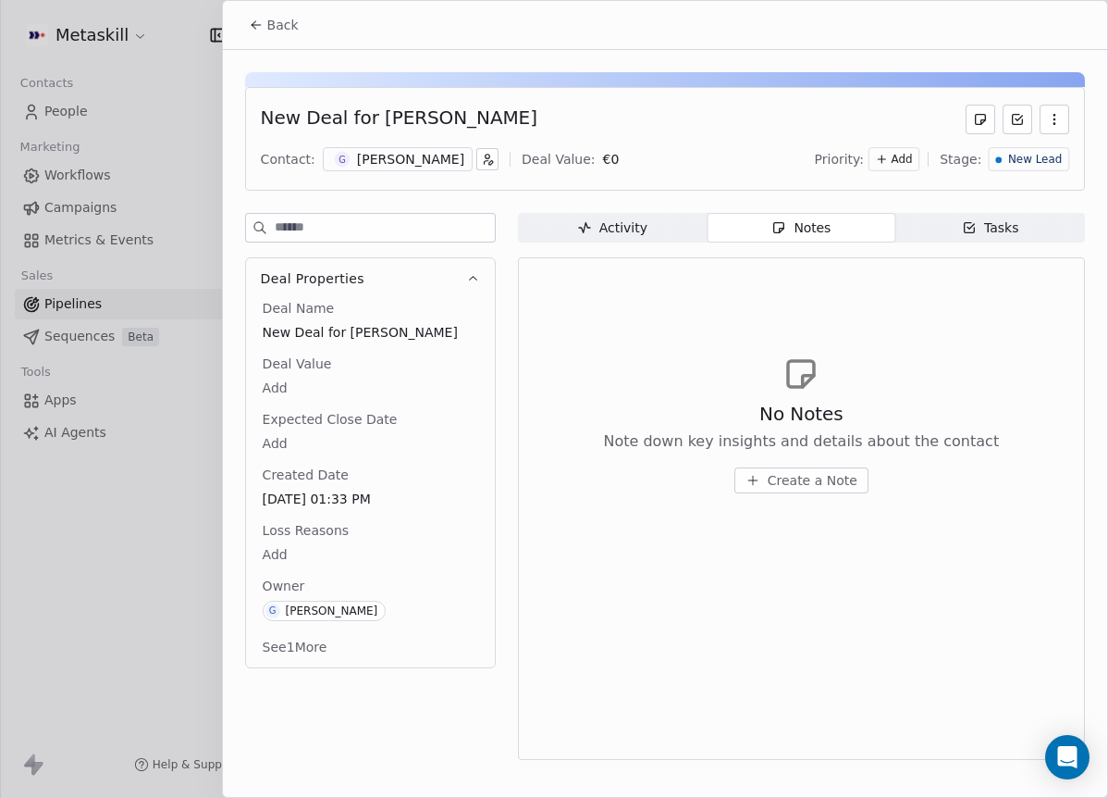
click at [813, 477] on span "Create a Note" at bounding box center [813, 480] width 90 height 19
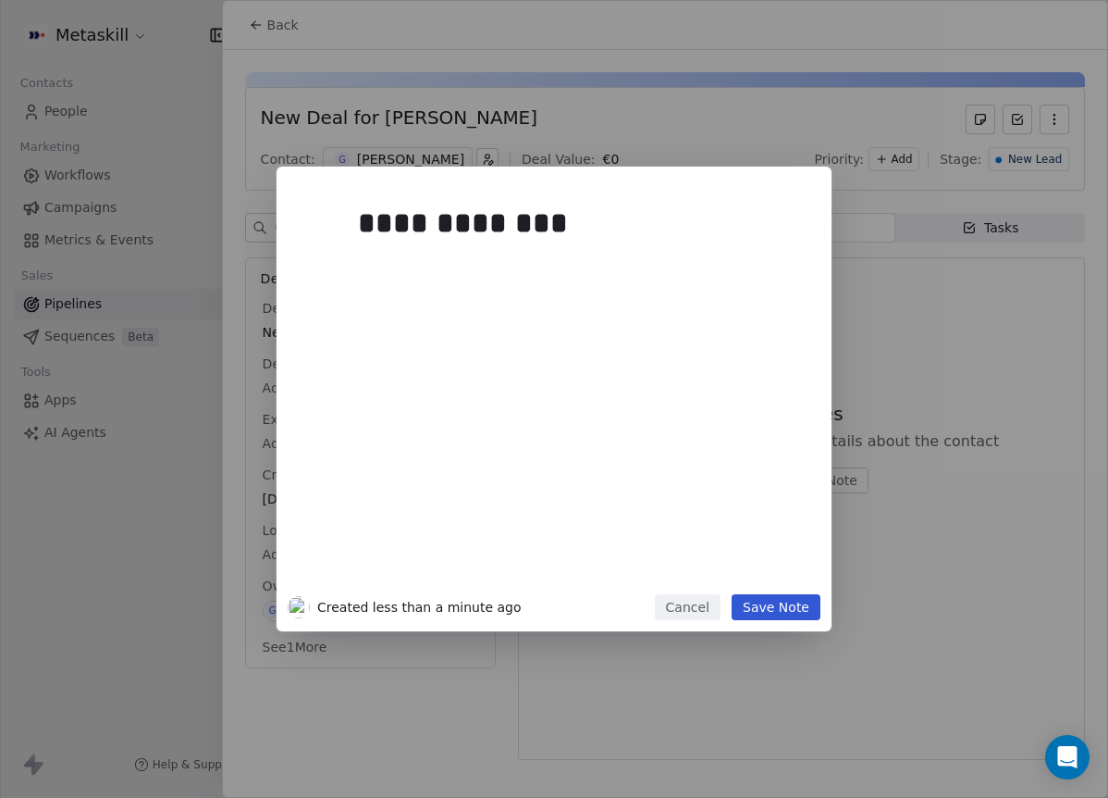
click at [817, 611] on button "Save Note" at bounding box center [776, 607] width 89 height 26
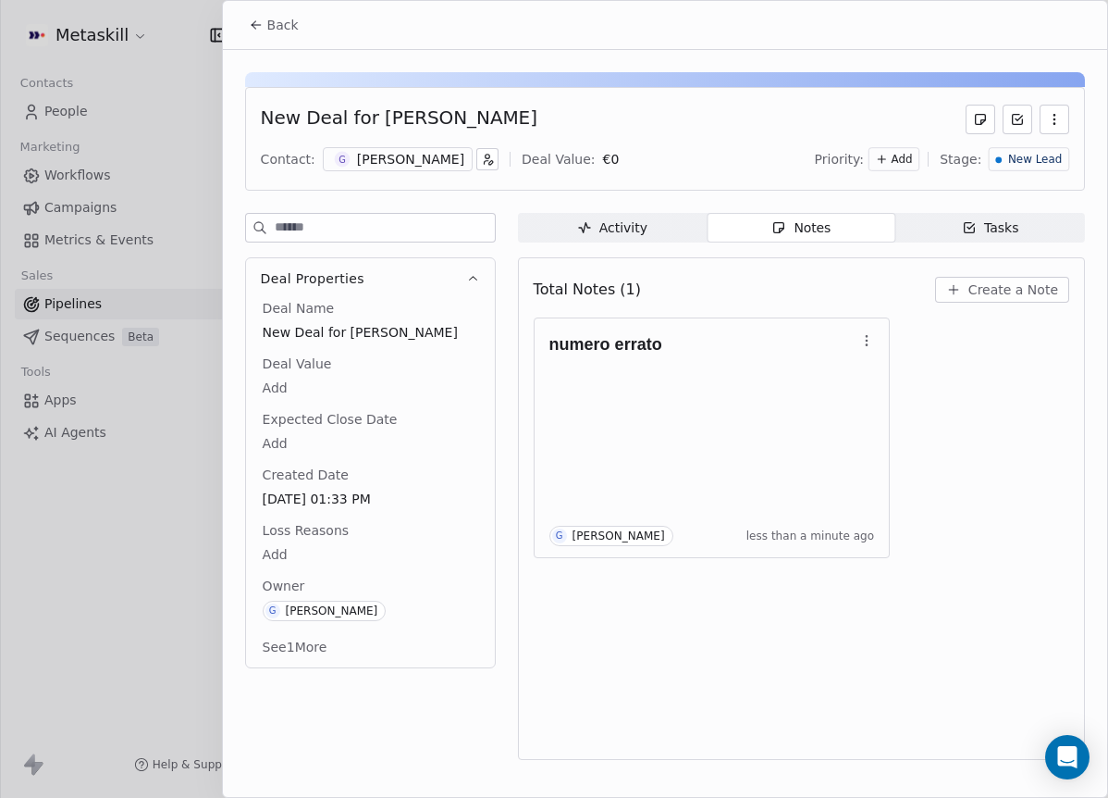
click at [441, 147] on div "G [PERSON_NAME]" at bounding box center [398, 159] width 150 height 24
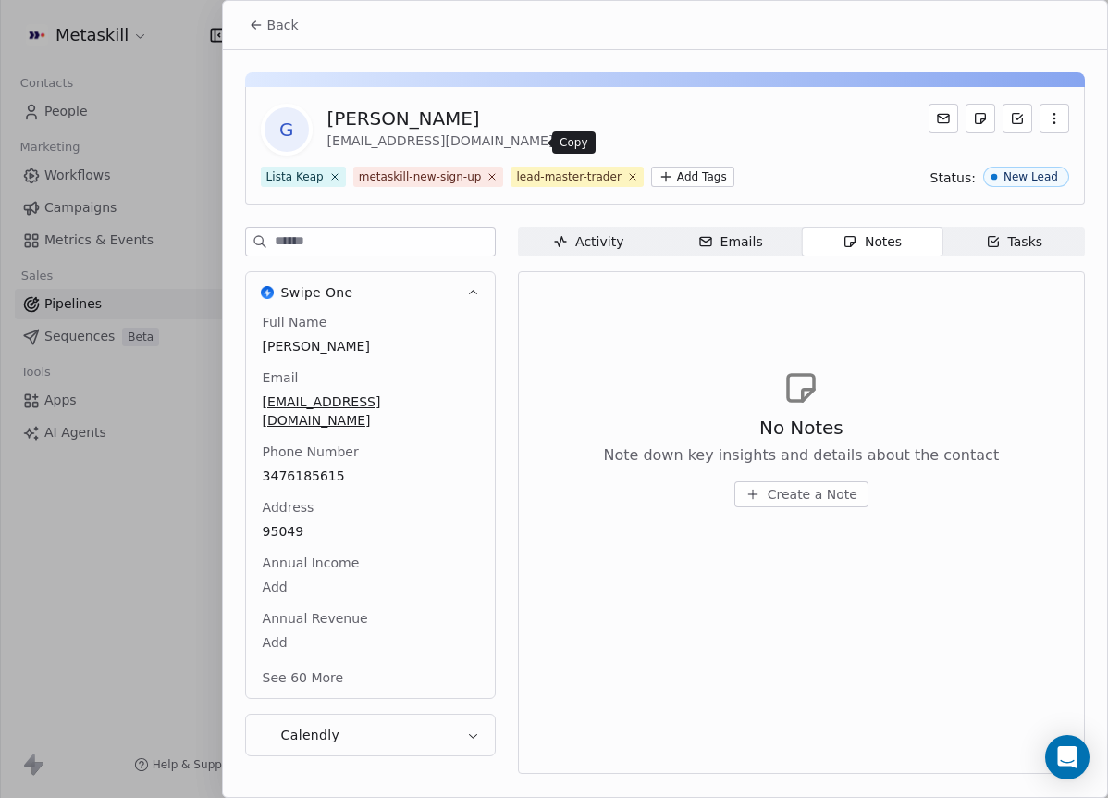
click at [561, 139] on icon at bounding box center [568, 142] width 15 height 15
click at [387, 523] on span "95049" at bounding box center [371, 532] width 214 height 19
click at [406, 498] on div "Address 95049" at bounding box center [370, 521] width 223 height 46
click at [298, 28] on button "Back" at bounding box center [274, 24] width 72 height 33
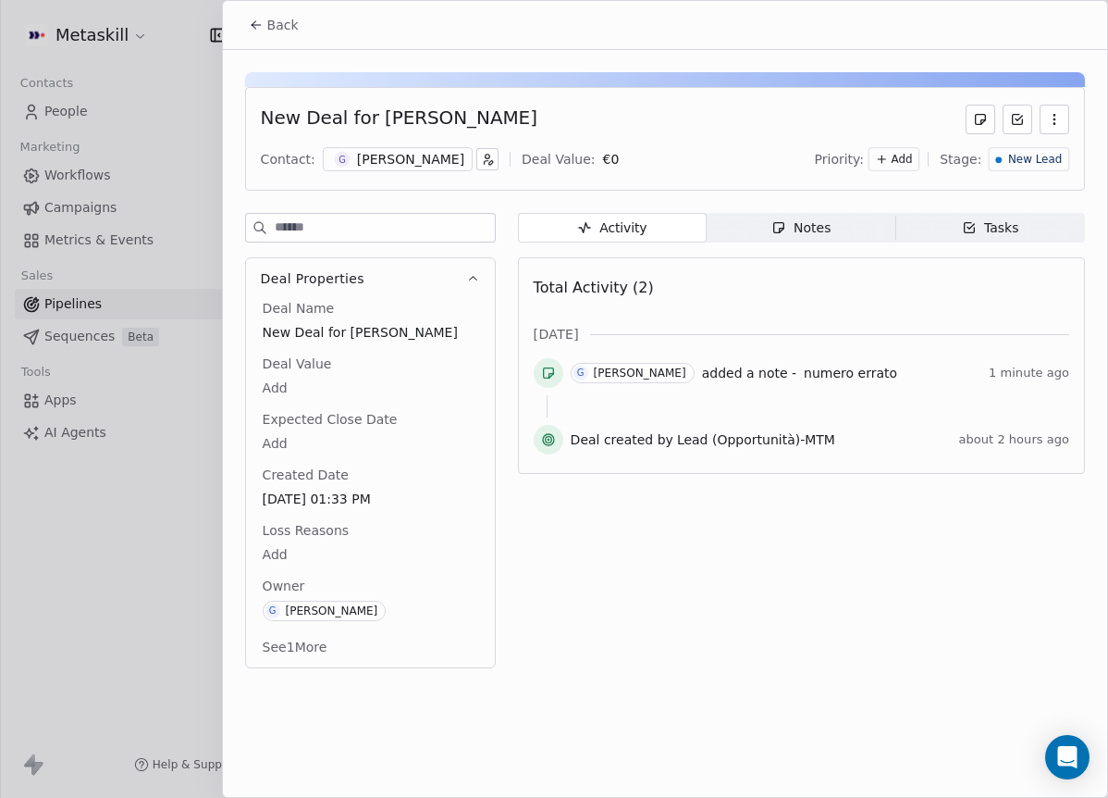
click at [849, 234] on span "Notes Notes" at bounding box center [801, 228] width 189 height 30
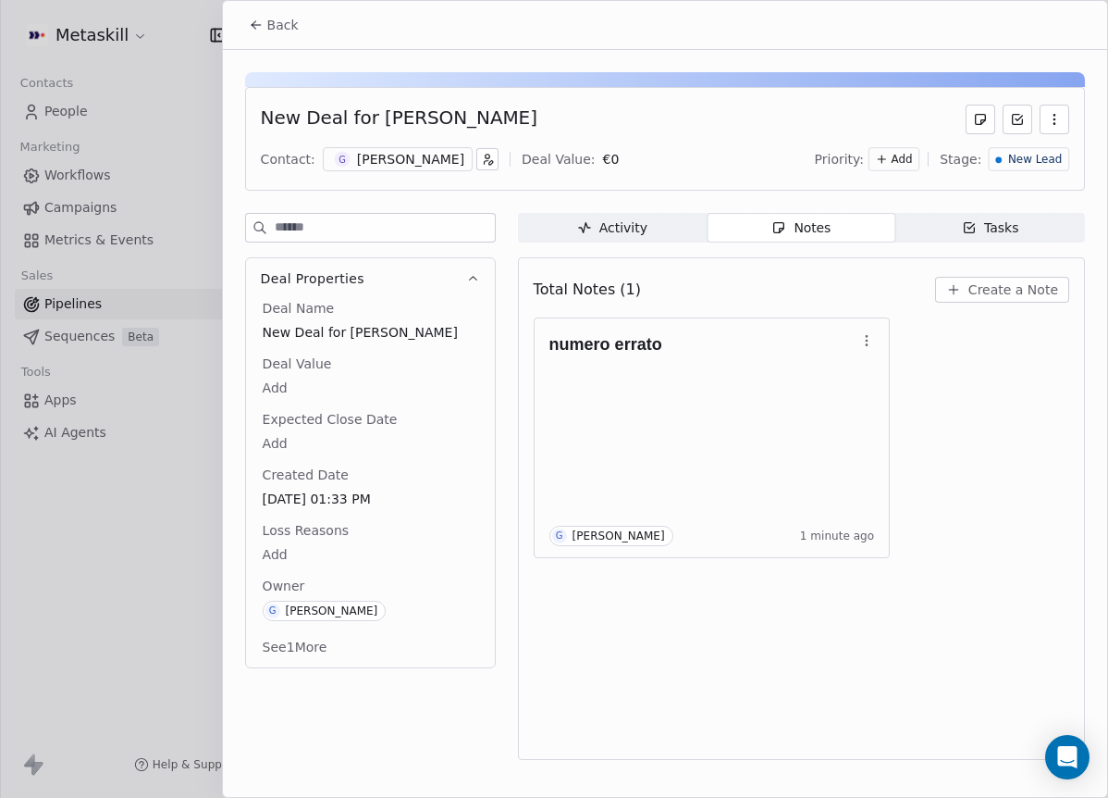
click at [1043, 179] on div "New Deal for [PERSON_NAME] Contact: G [PERSON_NAME] Deal Value: € 0 Priority: A…" at bounding box center [665, 139] width 840 height 104
click at [1037, 171] on div "Priority: Add Stage: New Lead" at bounding box center [942, 159] width 254 height 28
click at [1041, 164] on span "New Lead" at bounding box center [1036, 160] width 54 height 16
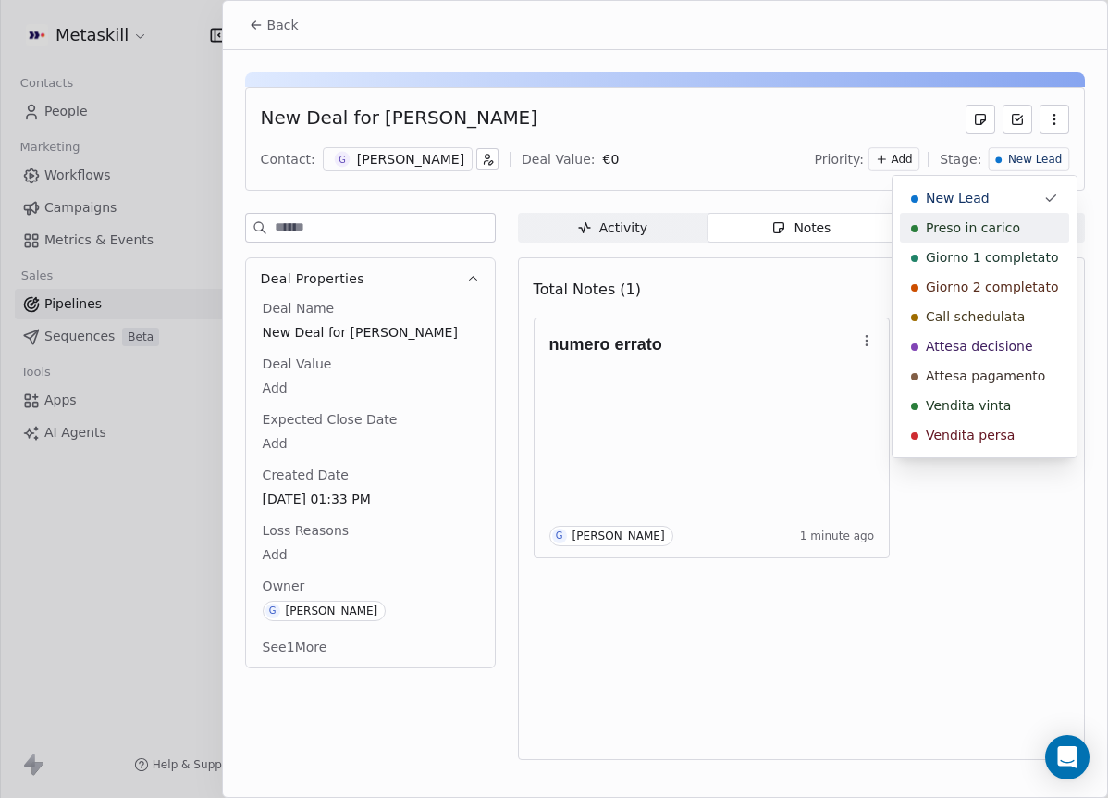
click at [993, 228] on span "Preso in carico" at bounding box center [973, 227] width 94 height 19
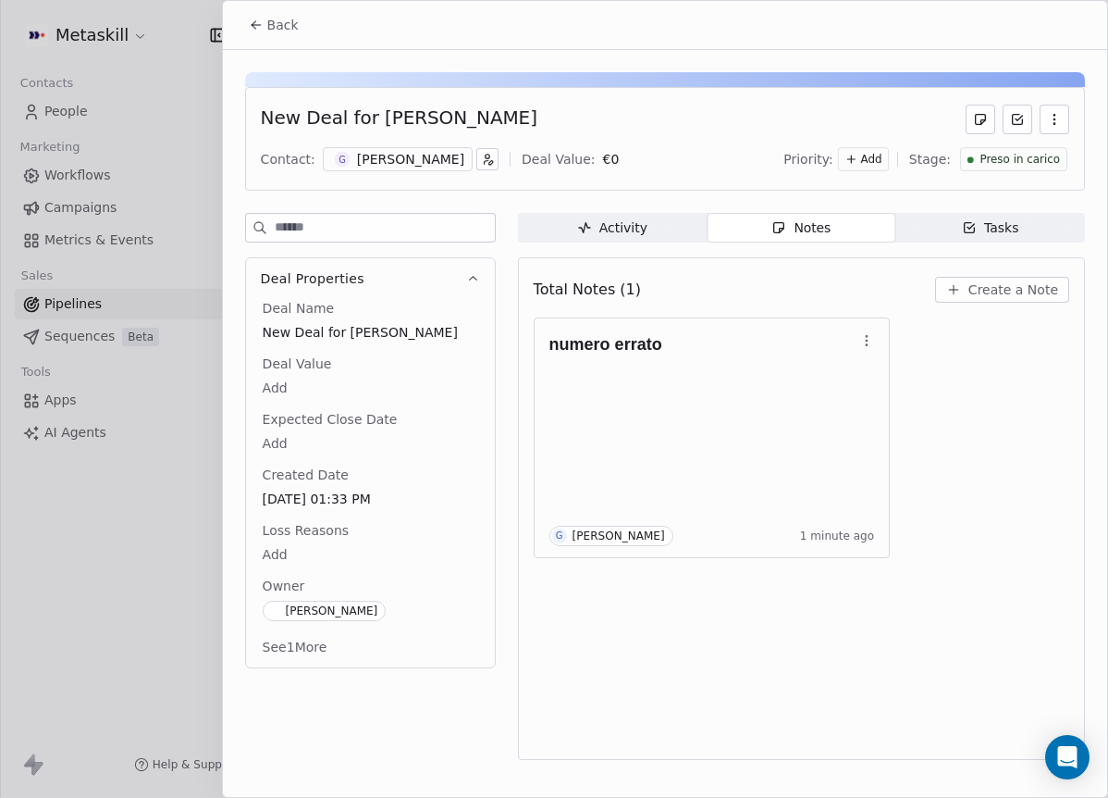
click at [301, 43] on div "Back" at bounding box center [665, 25] width 885 height 48
click at [284, 37] on button "Back" at bounding box center [274, 24] width 72 height 33
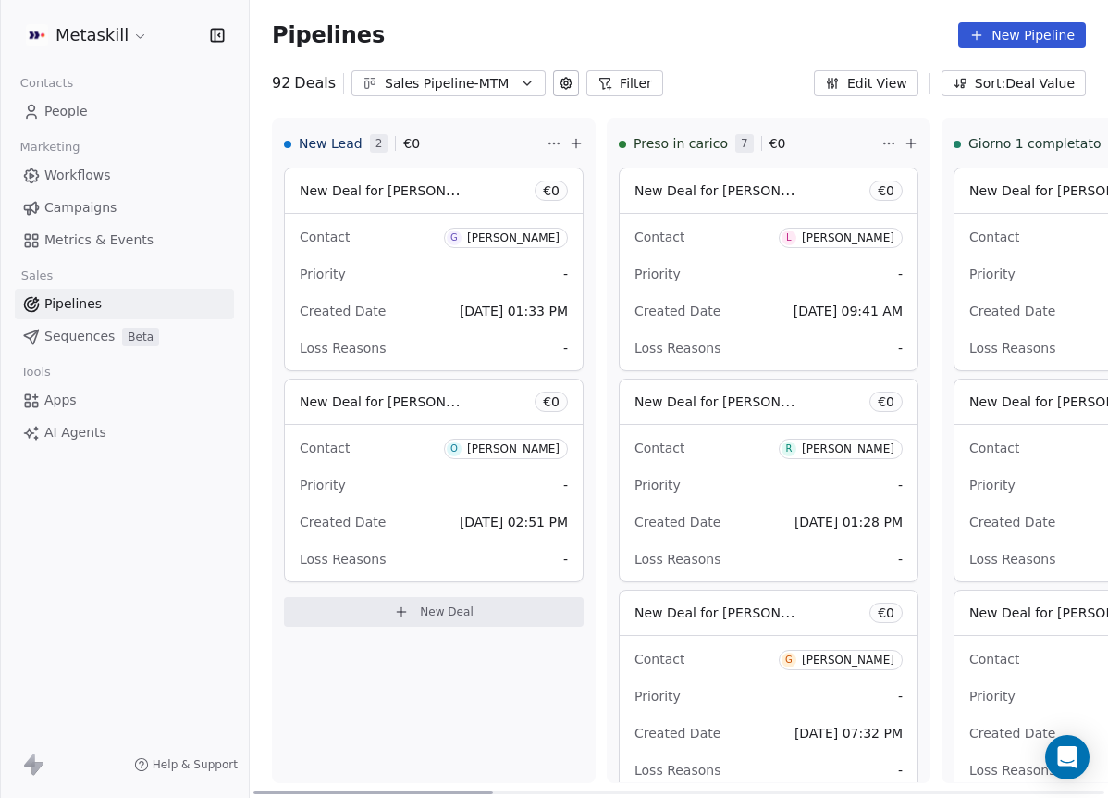
click at [540, 453] on div "[PERSON_NAME]" at bounding box center [513, 448] width 93 height 13
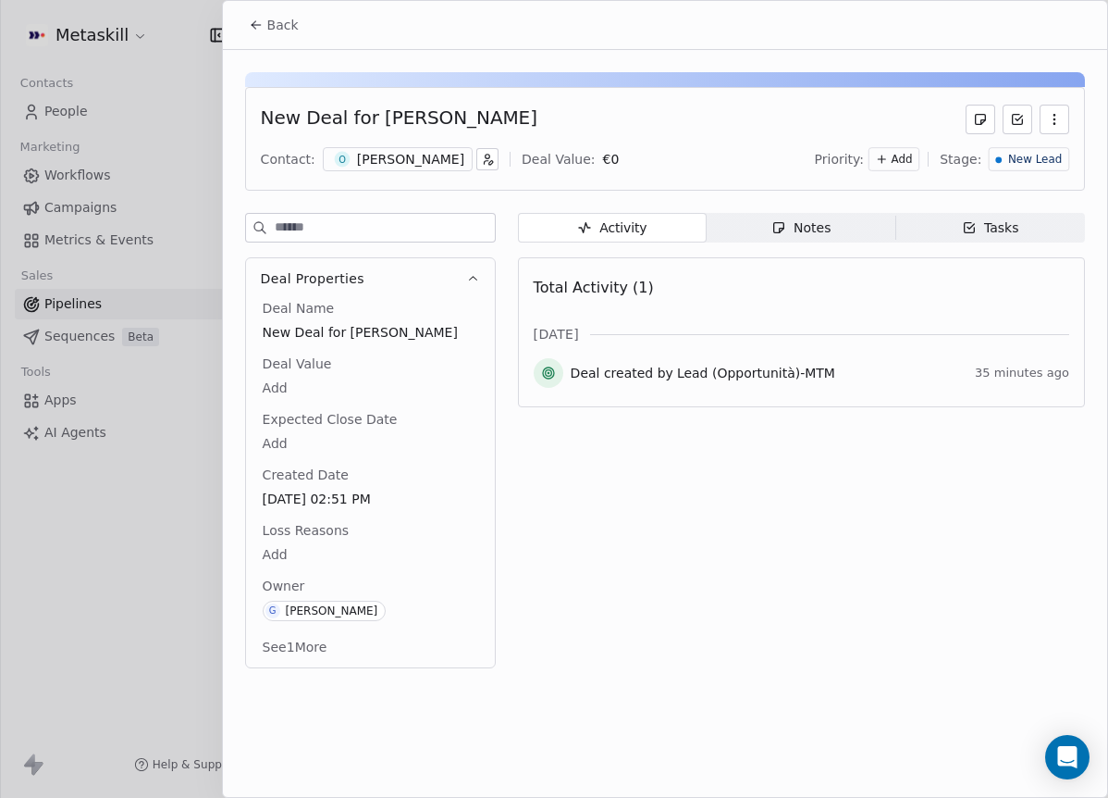
click at [397, 167] on div "[PERSON_NAME]" at bounding box center [410, 159] width 107 height 19
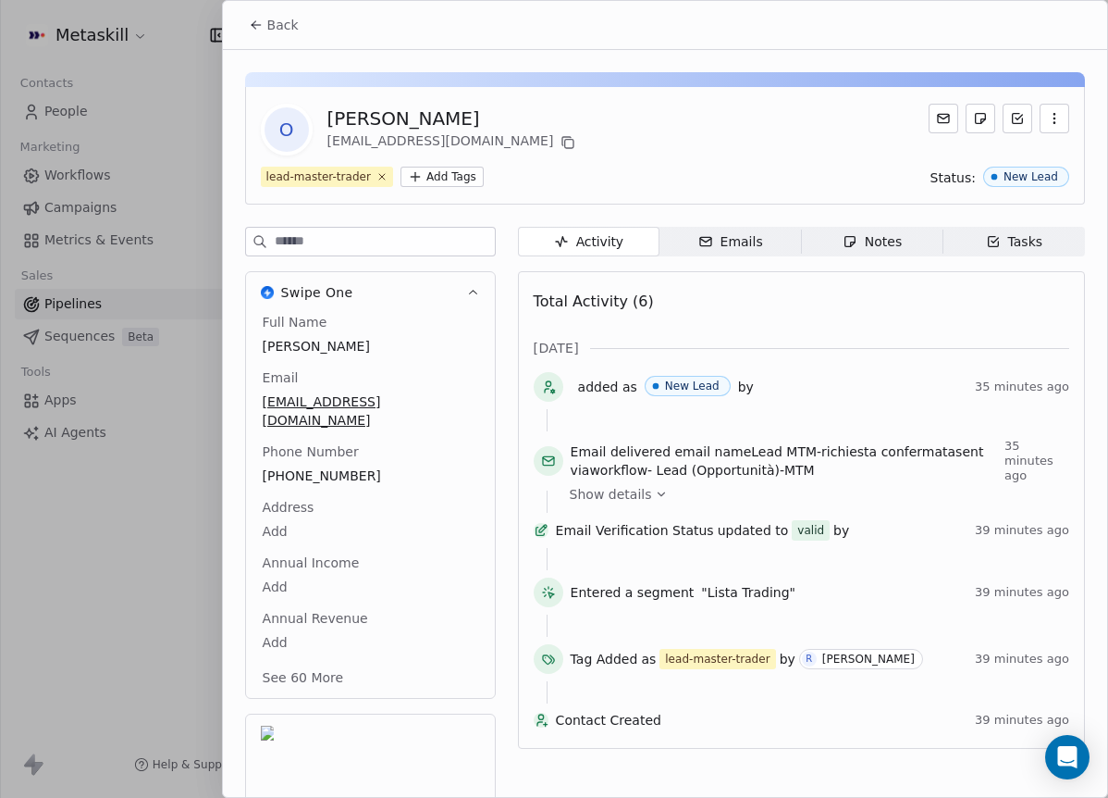
click at [328, 466] on span "[PHONE_NUMBER]" at bounding box center [371, 475] width 216 height 19
click at [304, 467] on span "[PHONE_NUMBER]" at bounding box center [371, 476] width 214 height 19
click at [304, 461] on input "**********" at bounding box center [363, 469] width 200 height 37
click at [537, 174] on html "Metaskill Contacts People Marketing Workflows Campaigns Metrics & Events Sales …" at bounding box center [554, 399] width 1108 height 798
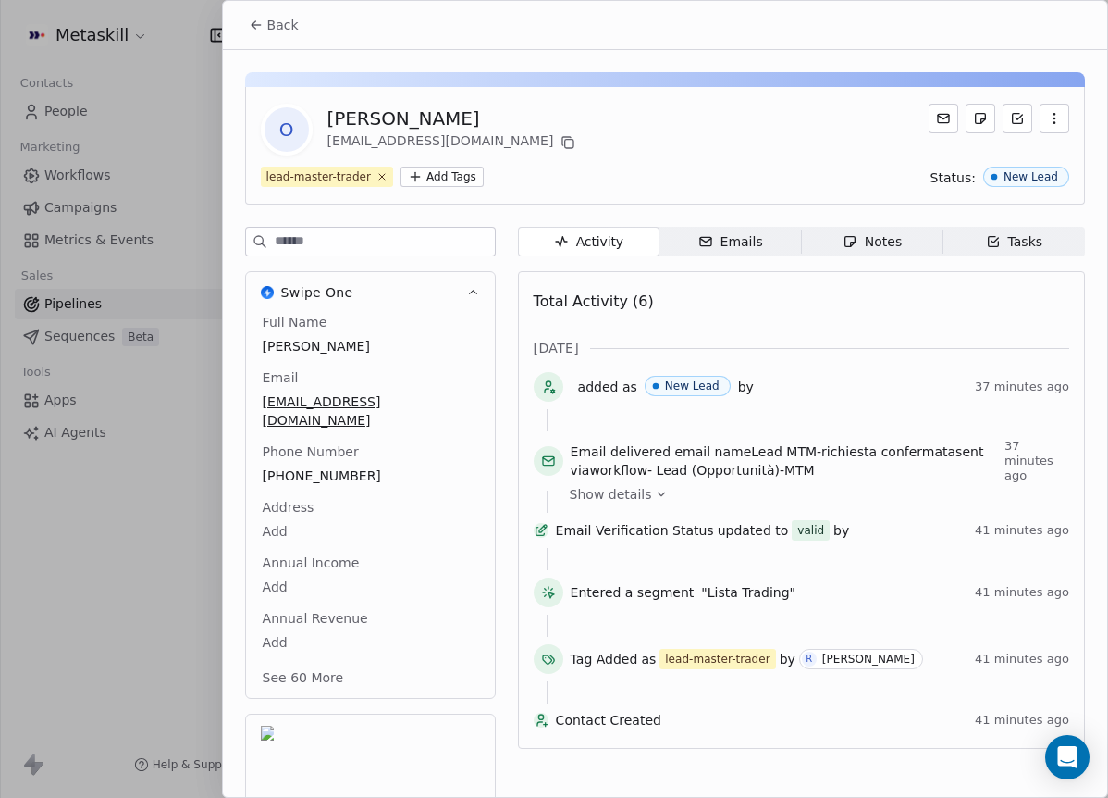
click at [280, 6] on div "Back" at bounding box center [665, 25] width 885 height 48
drag, startPoint x: 296, startPoint y: 25, endPoint x: 387, endPoint y: 45, distance: 92.9
click at [296, 24] on span "Back" at bounding box center [282, 25] width 31 height 19
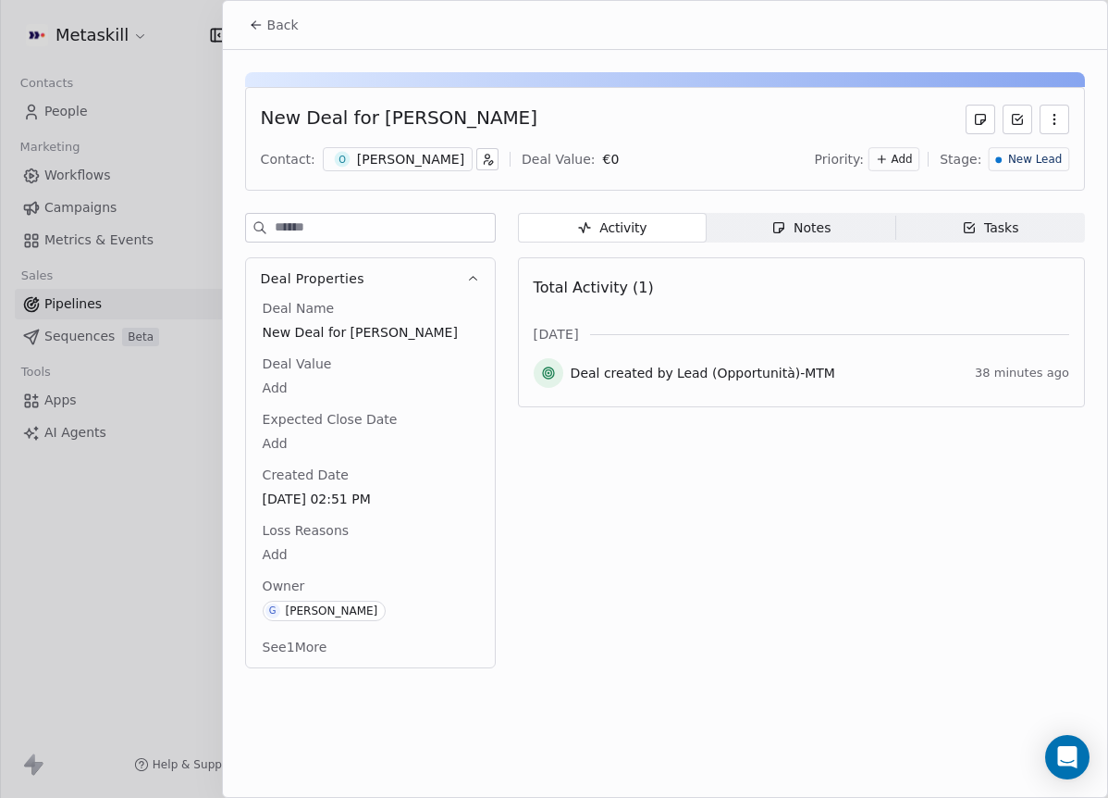
click at [787, 204] on div "New Deal for [PERSON_NAME] Contact: O [PERSON_NAME] Deal Value: € 0 Priority: A…" at bounding box center [665, 364] width 885 height 629
drag, startPoint x: 793, startPoint y: 212, endPoint x: 791, endPoint y: 223, distance: 11.3
click at [791, 218] on div "New Deal for [PERSON_NAME] Contact: O [PERSON_NAME] Deal Value: € 0 Priority: A…" at bounding box center [665, 364] width 885 height 629
click at [796, 243] on div "Activity Activity Notes Notes Tasks Tasks Total Activity (1) [DATE] Deal create…" at bounding box center [801, 446] width 567 height 466
click at [805, 232] on div "Notes" at bounding box center [801, 227] width 59 height 19
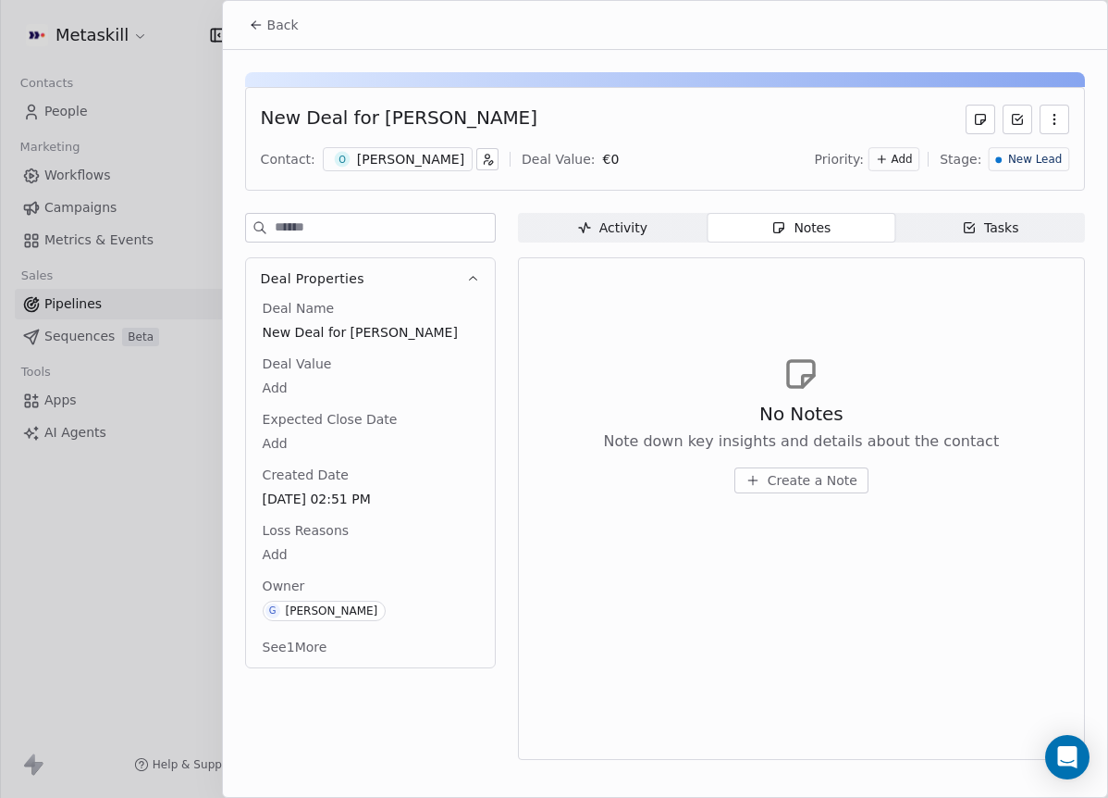
click at [839, 496] on div "No Notes Note down key insights and details about the contact Create a Note" at bounding box center [802, 424] width 536 height 228
click at [839, 486] on span "Create a Note" at bounding box center [813, 480] width 90 height 19
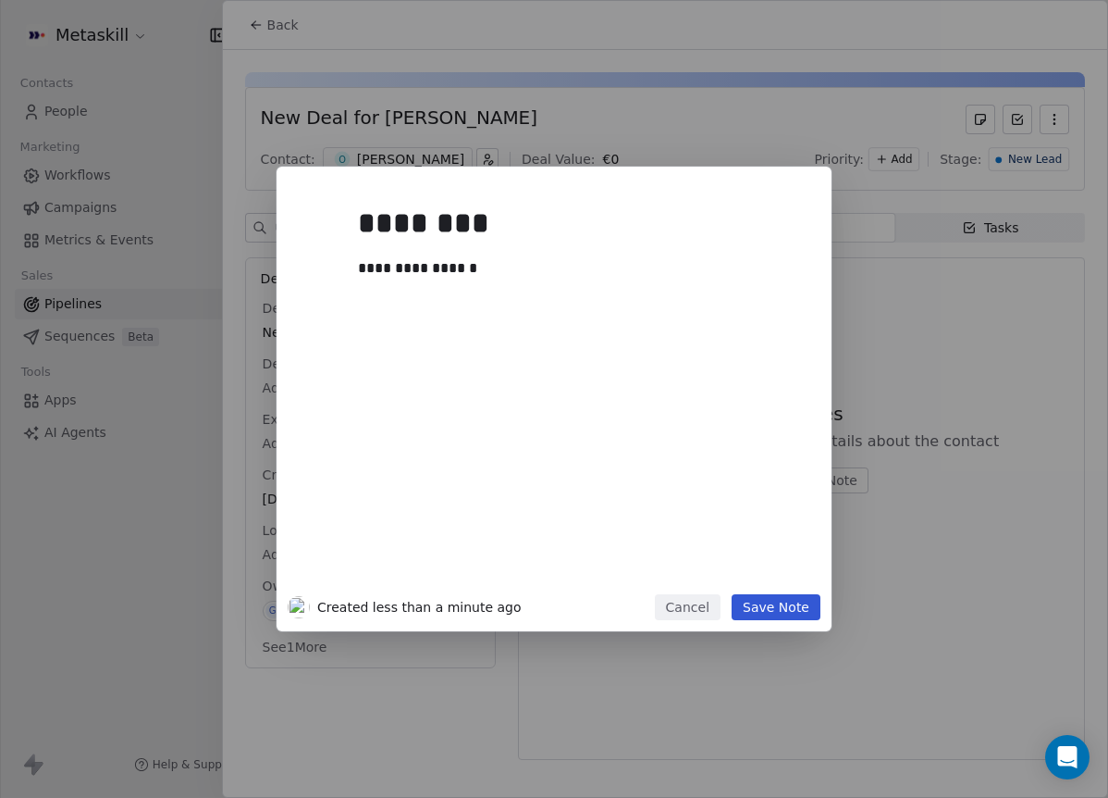
click at [789, 613] on button "Save Note" at bounding box center [776, 607] width 89 height 26
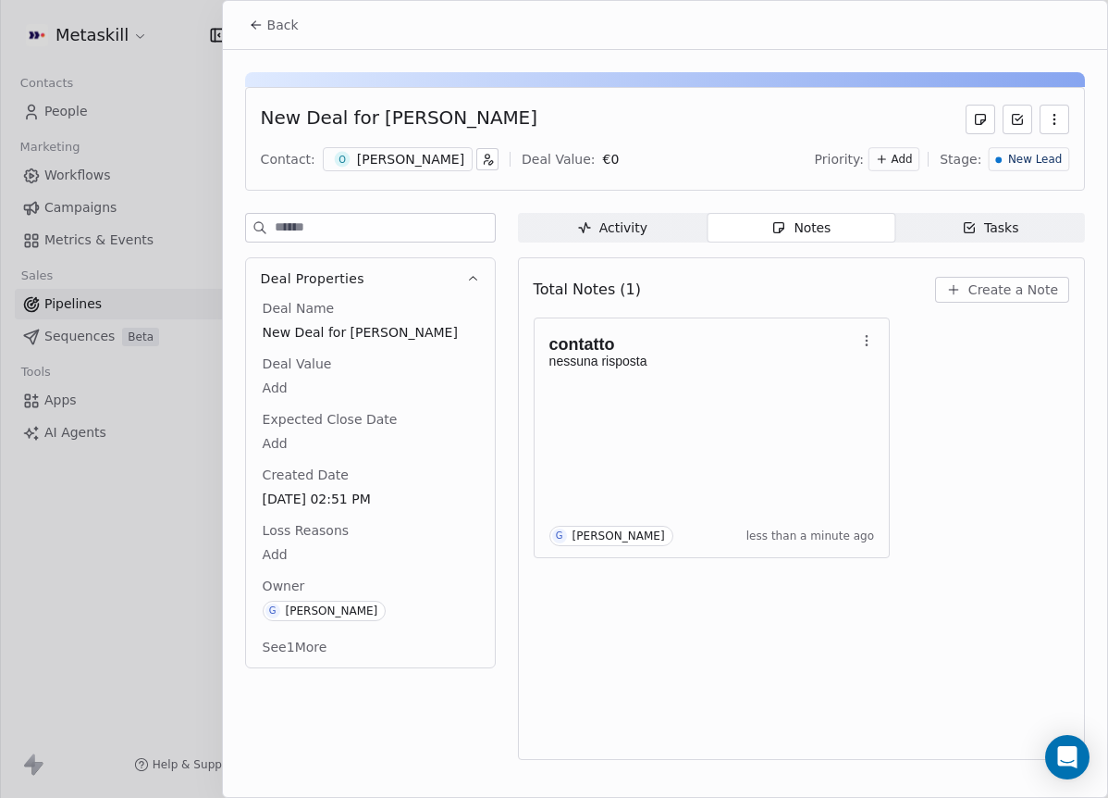
click at [294, 16] on span "Back" at bounding box center [282, 25] width 31 height 19
